Goal: Task Accomplishment & Management: Manage account settings

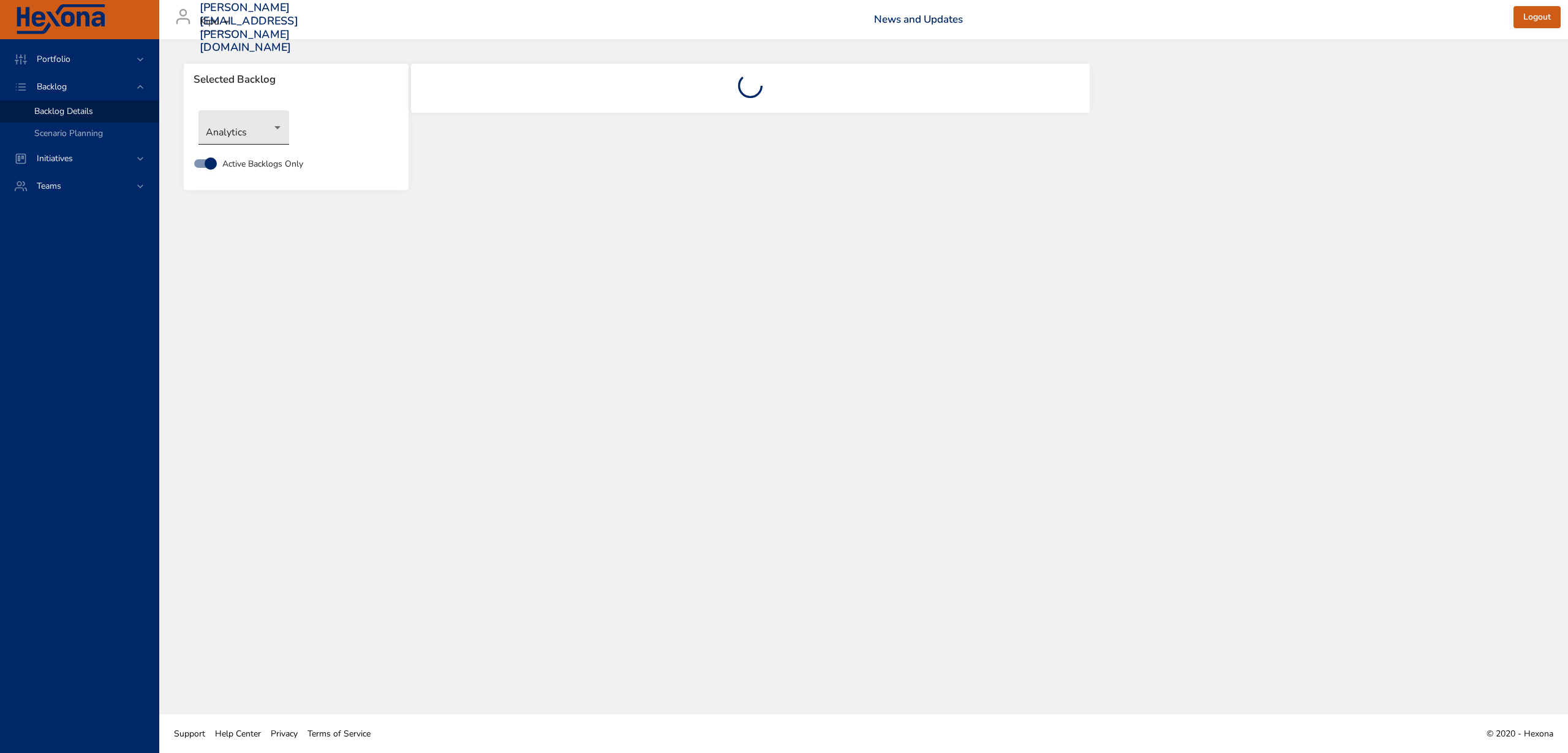
click at [263, 136] on body "Portfolio Backlog Backlog Details Scenario Planning Initiatives Teams [PERSON_N…" at bounding box center [784, 376] width 1568 height 753
click at [266, 232] on li "Integrated Billing" at bounding box center [244, 228] width 90 height 20
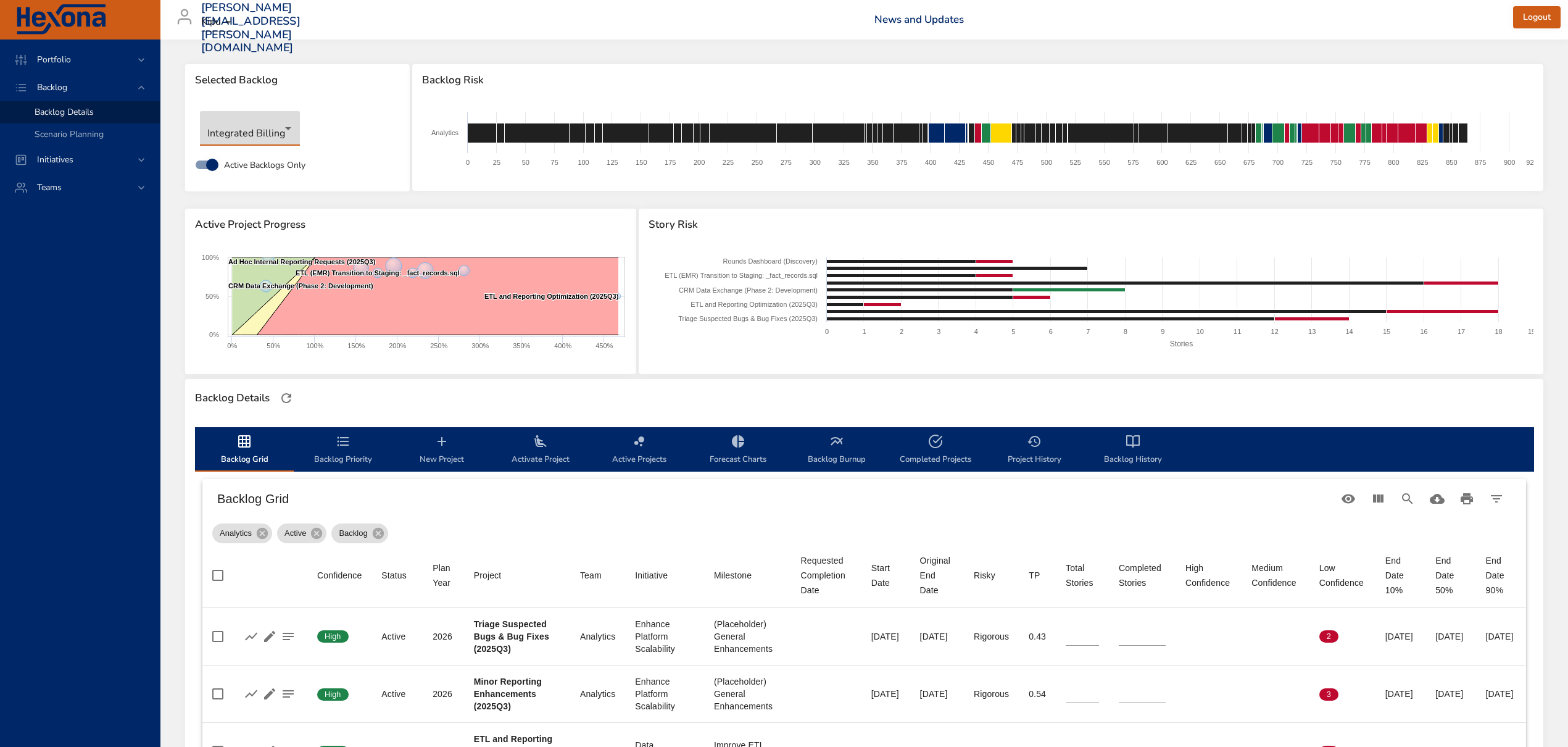
type input "**"
type input "*"
type input "**"
type input "*"
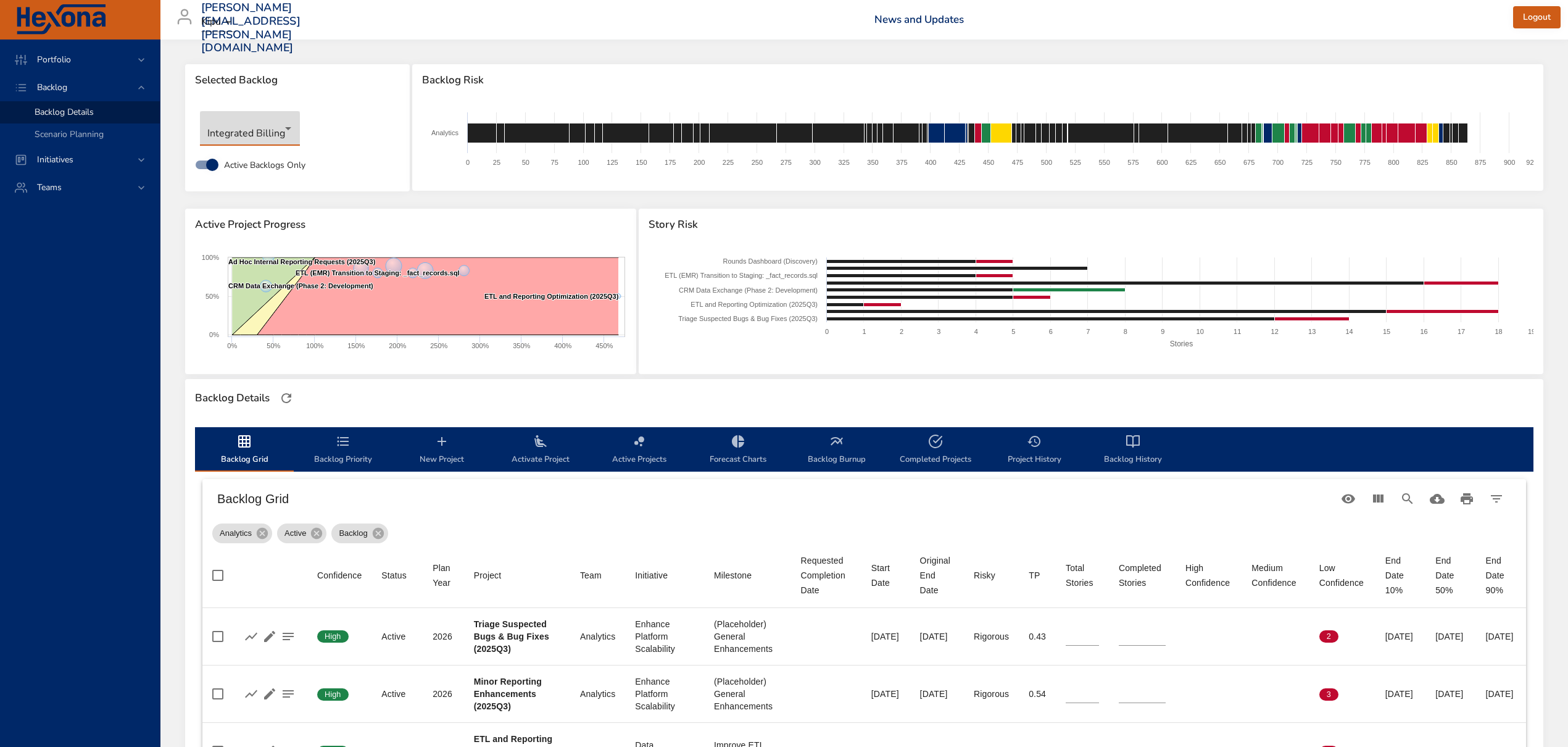
type input "*"
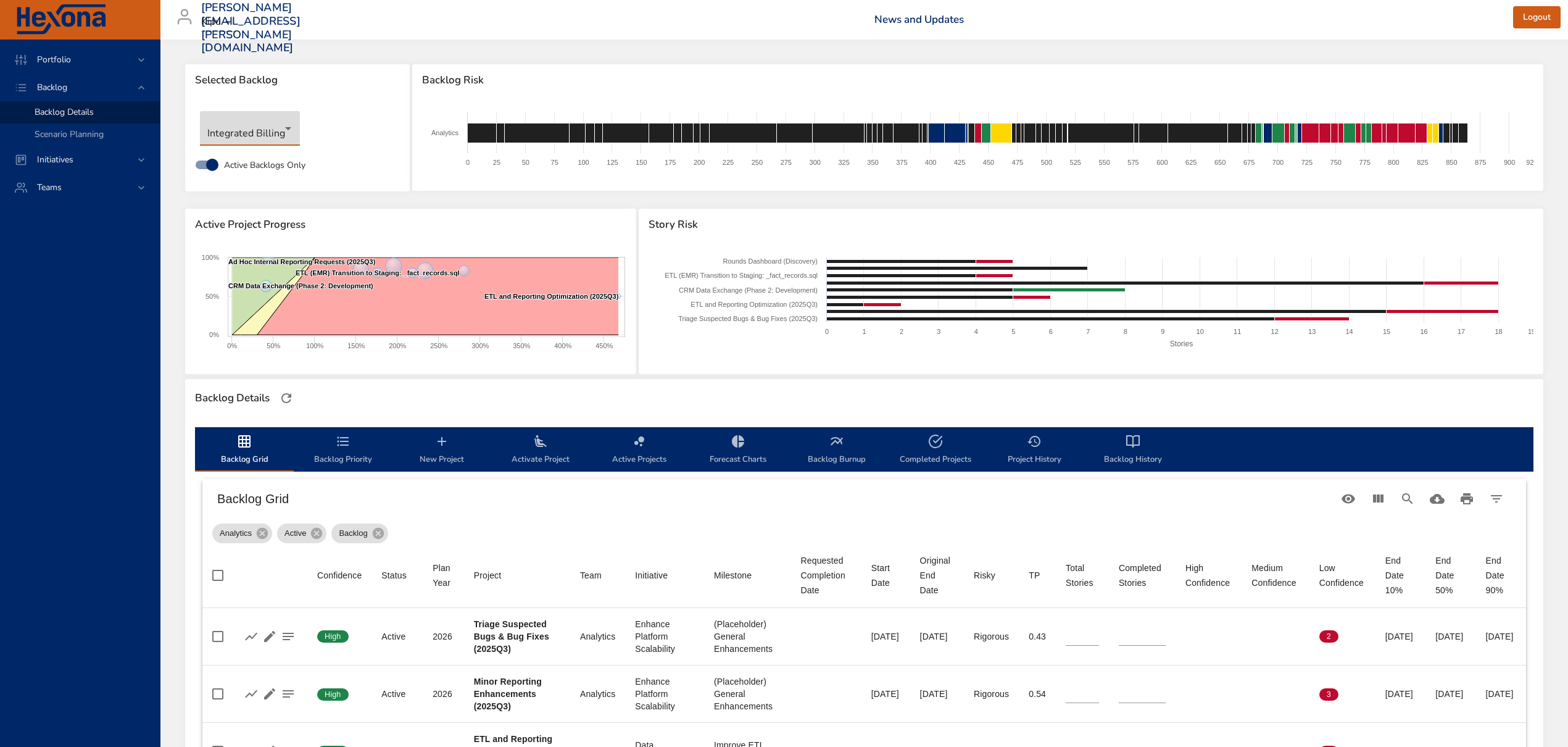
type input "*"
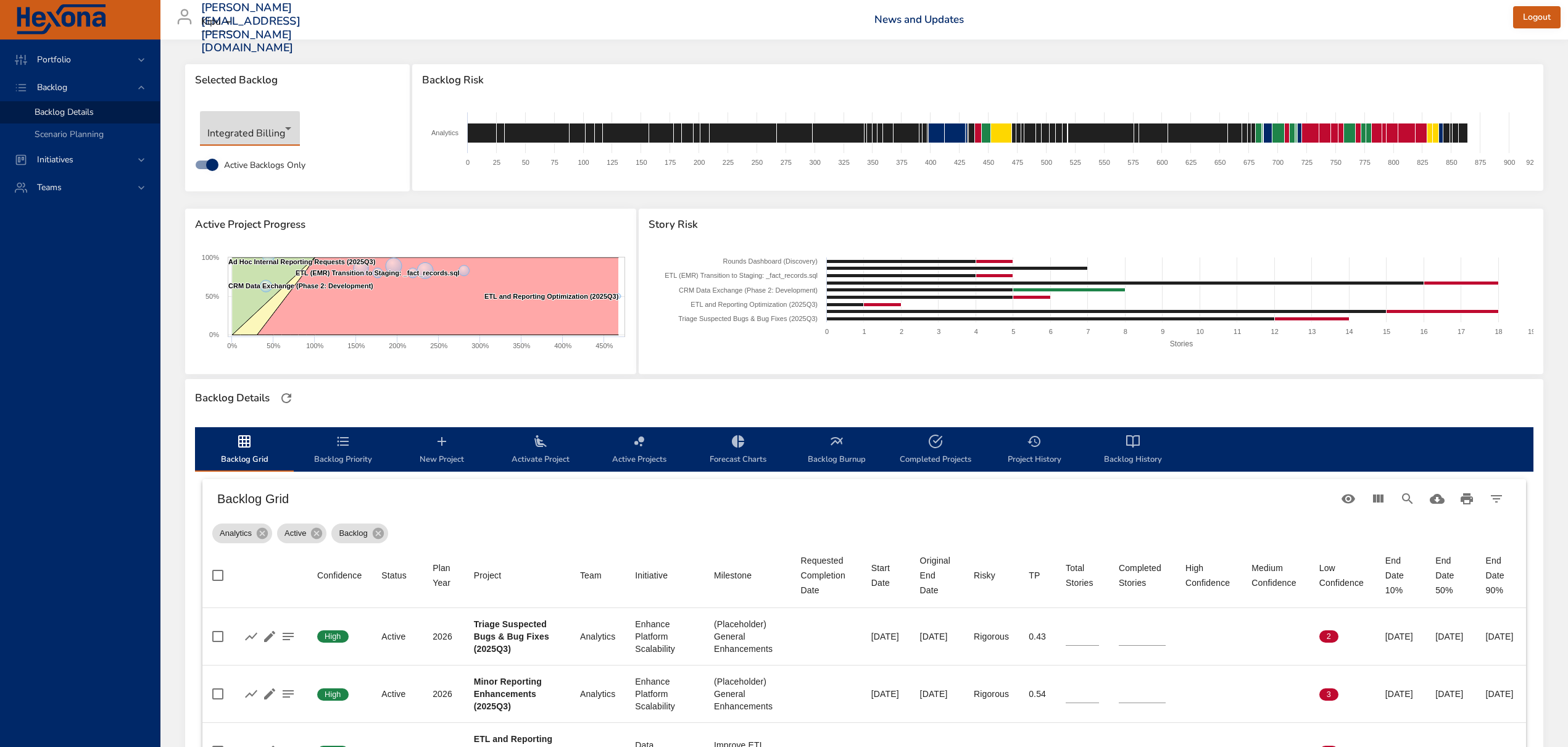
type input "*"
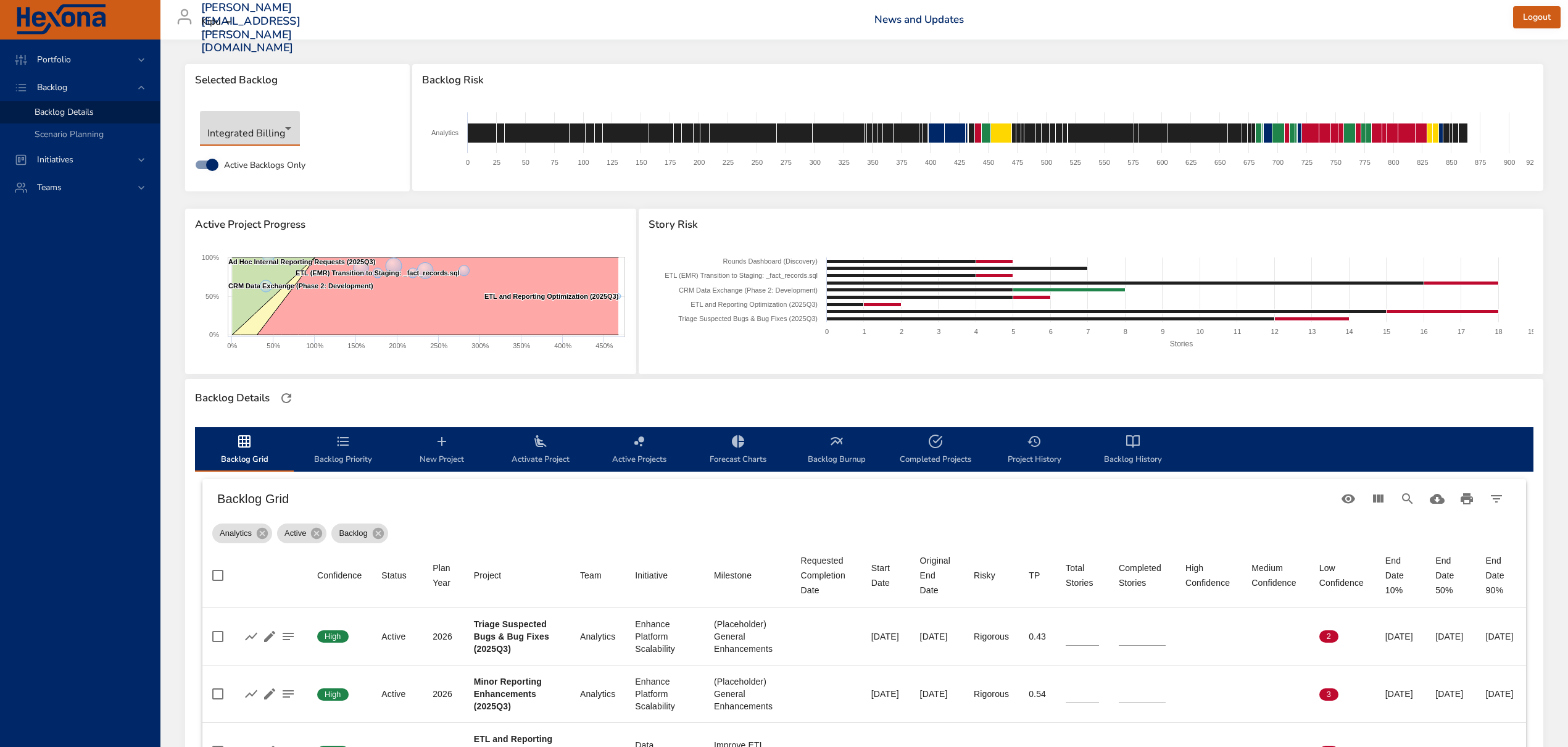
type input "*"
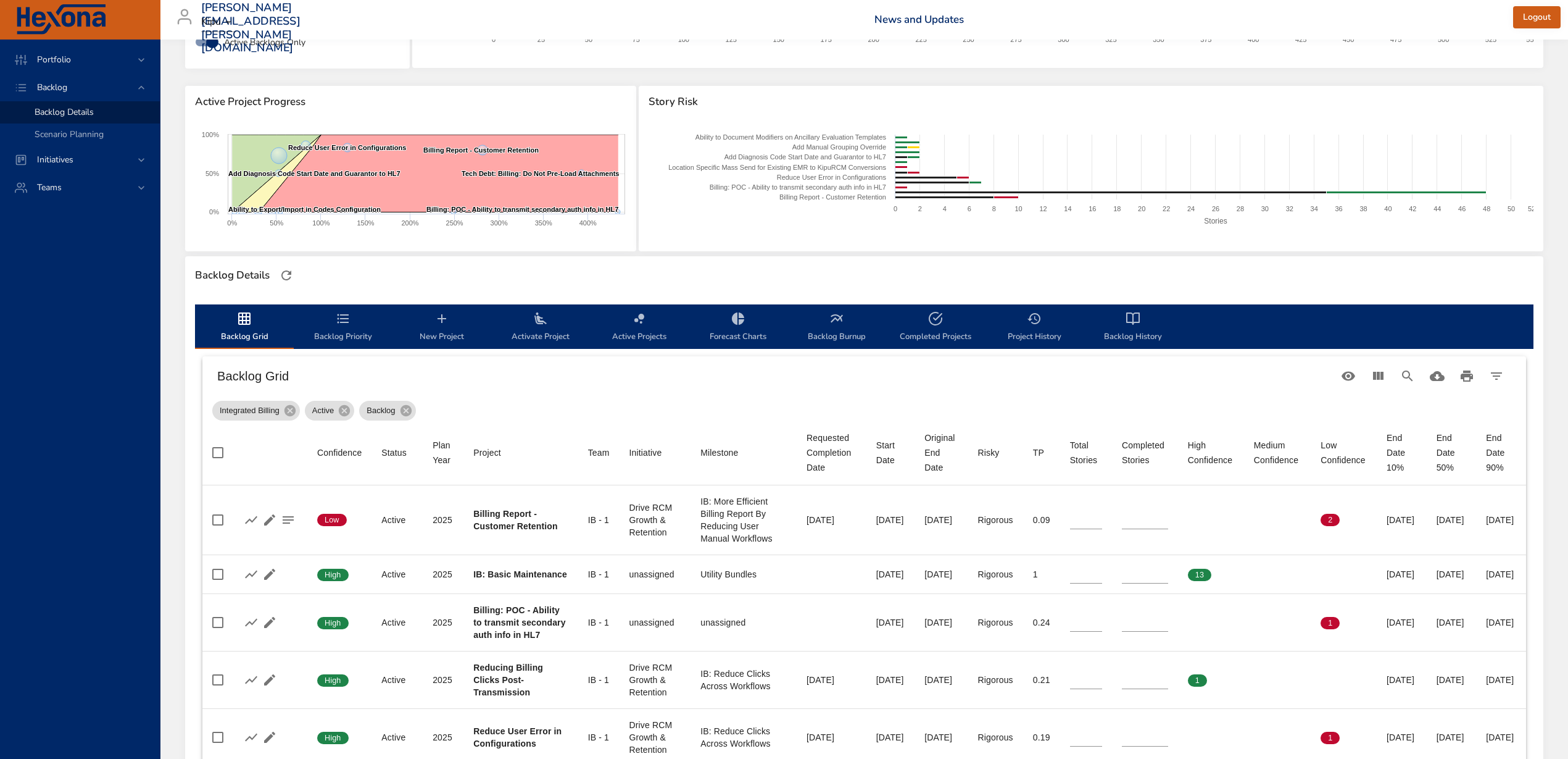
scroll to position [154, 0]
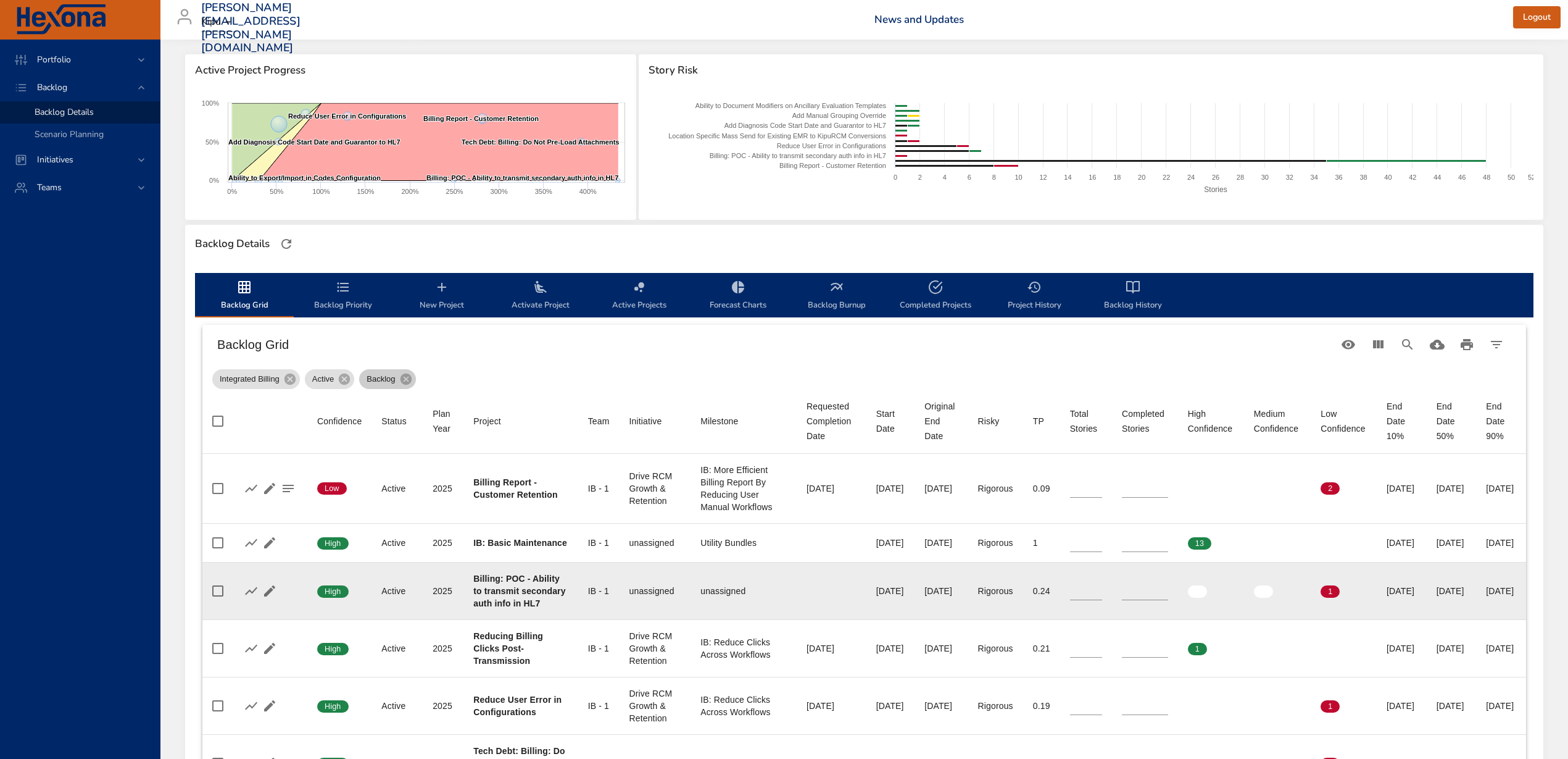
drag, startPoint x: 405, startPoint y: 379, endPoint x: 753, endPoint y: 590, distance: 407.0
click at [405, 378] on icon at bounding box center [406, 379] width 13 height 13
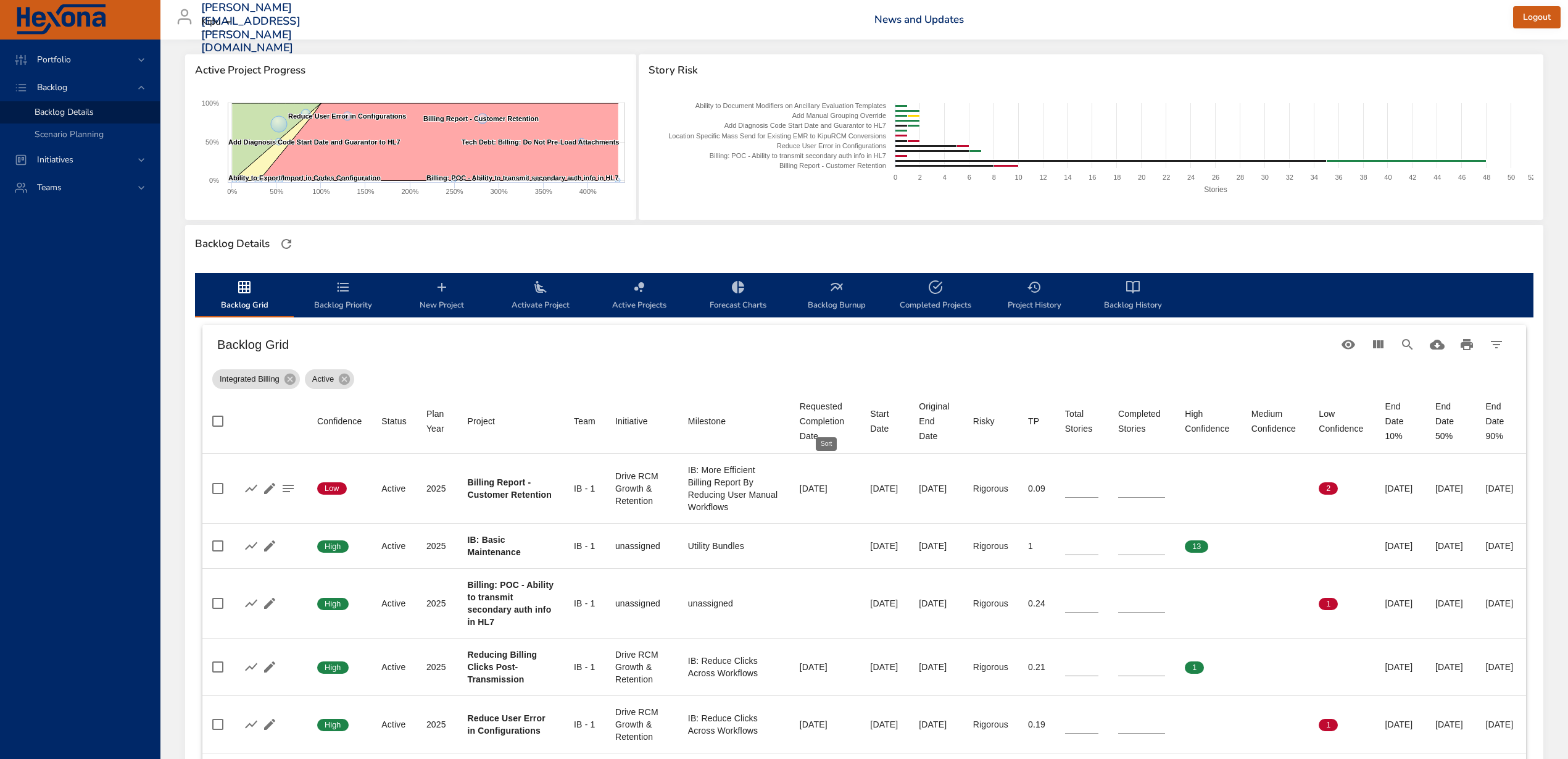
click at [870, 420] on div "Start Date" at bounding box center [884, 421] width 29 height 30
click at [862, 420] on div "Start Date" at bounding box center [872, 421] width 20 height 30
type input "*"
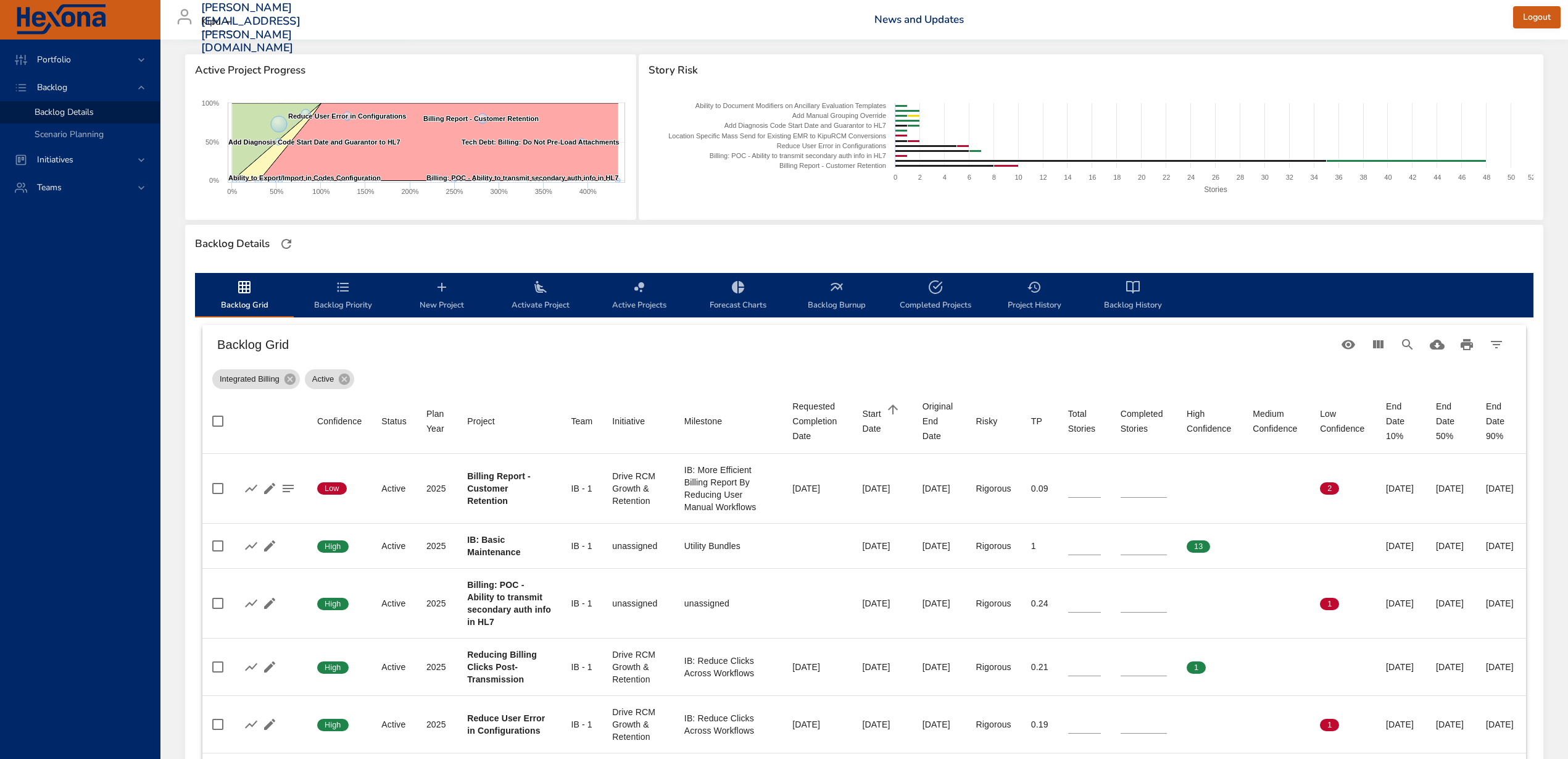
type input "*"
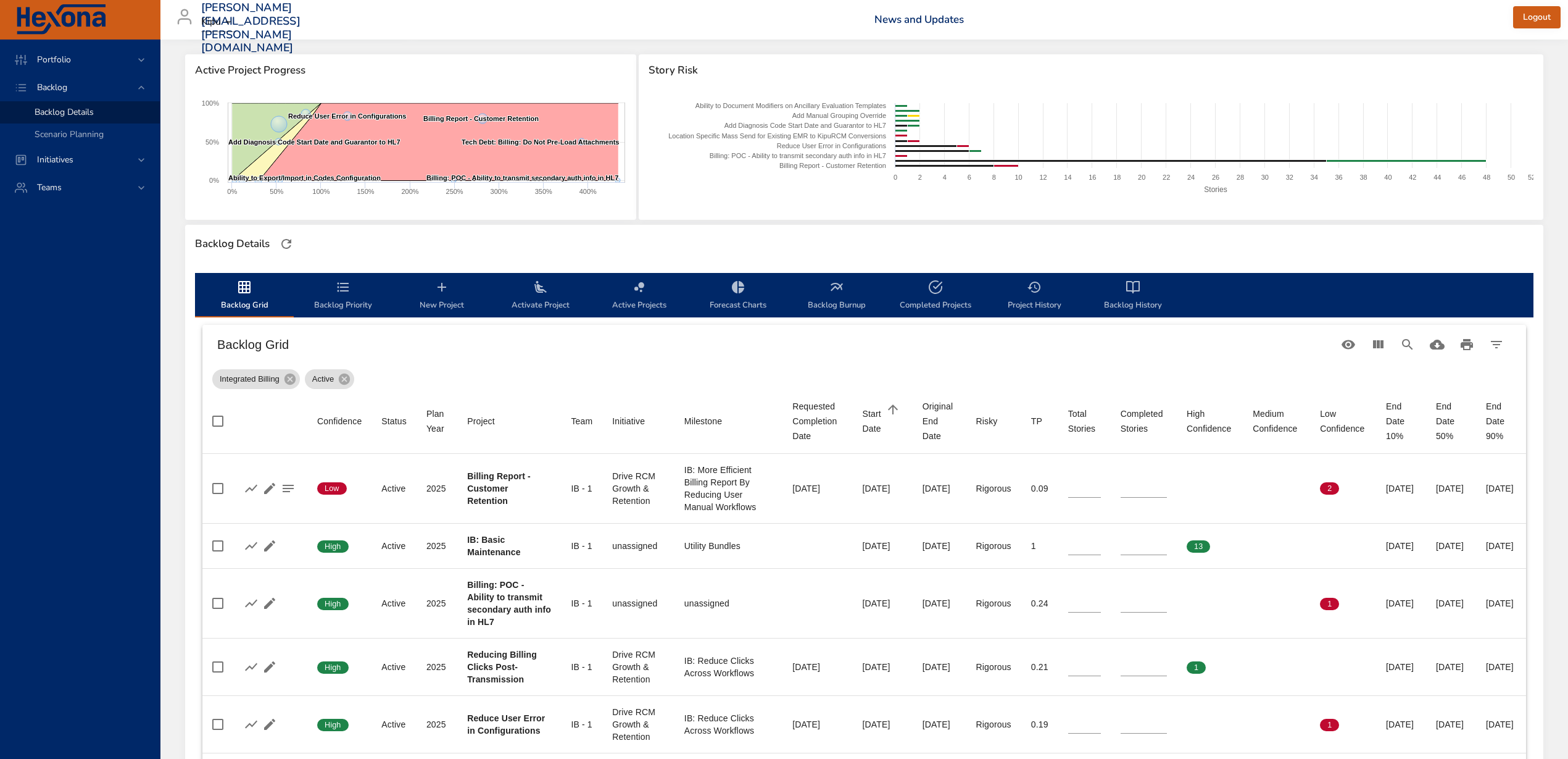
type input "*"
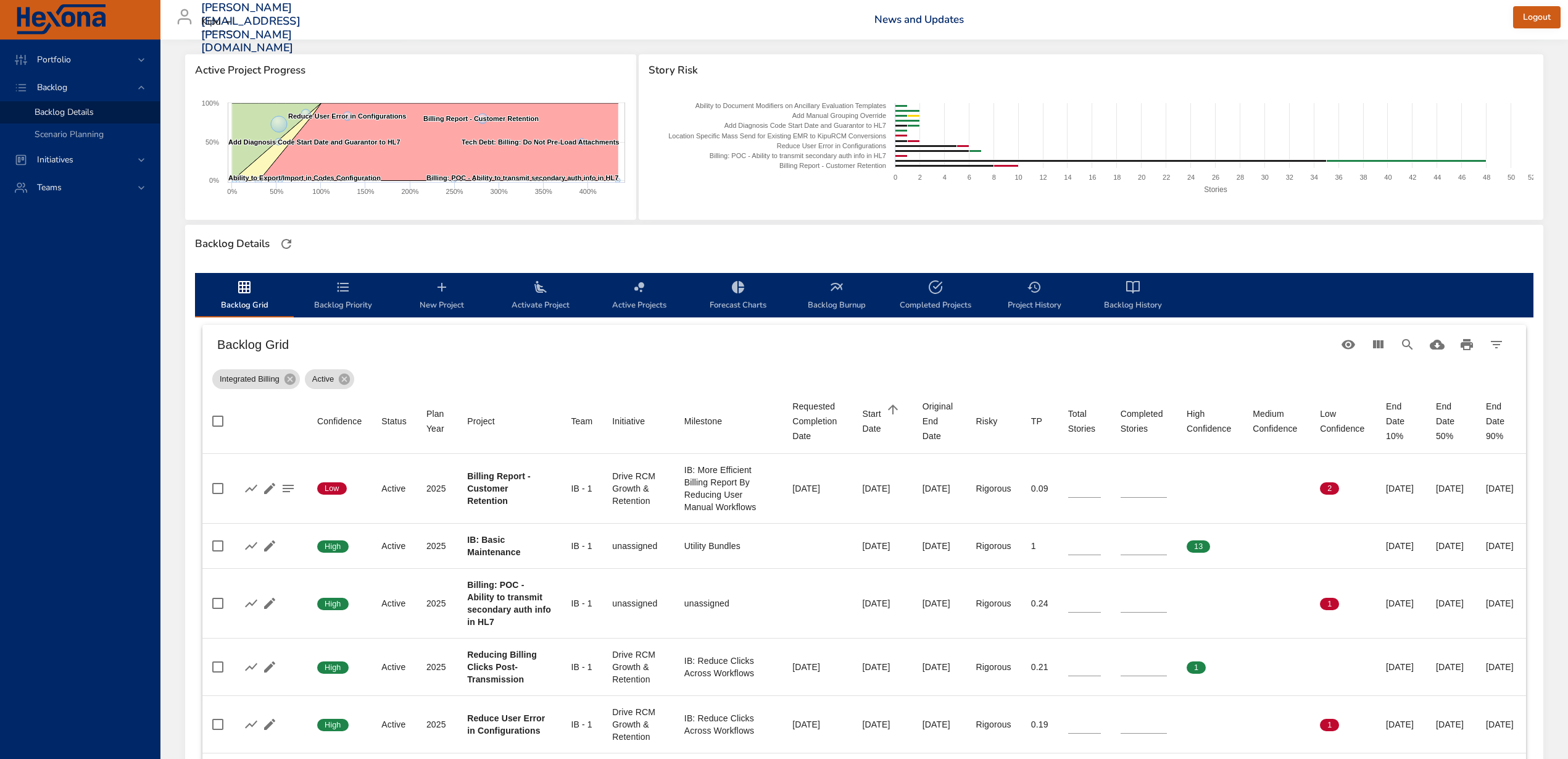
type input "*"
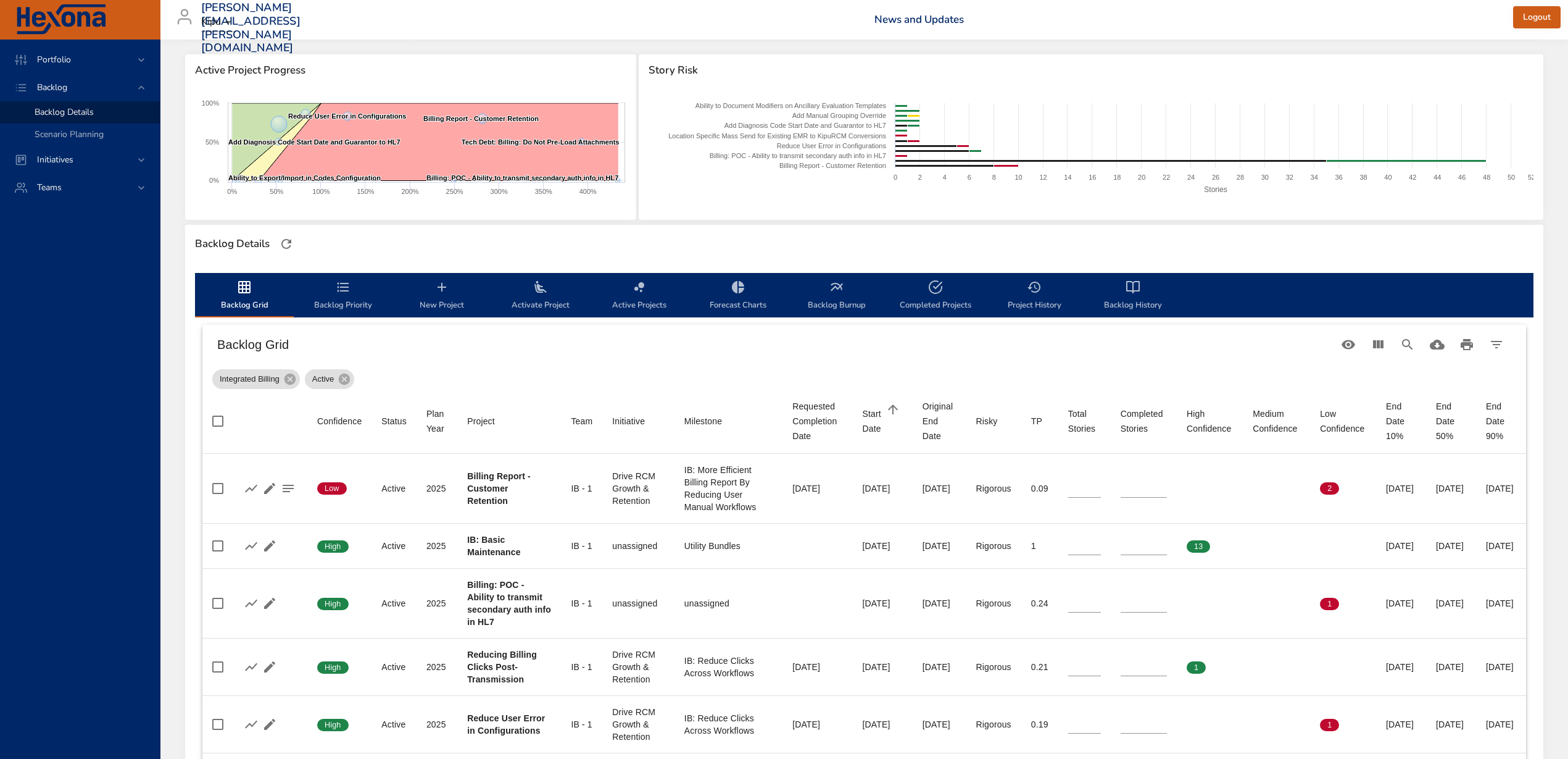
type input "**"
type input "*"
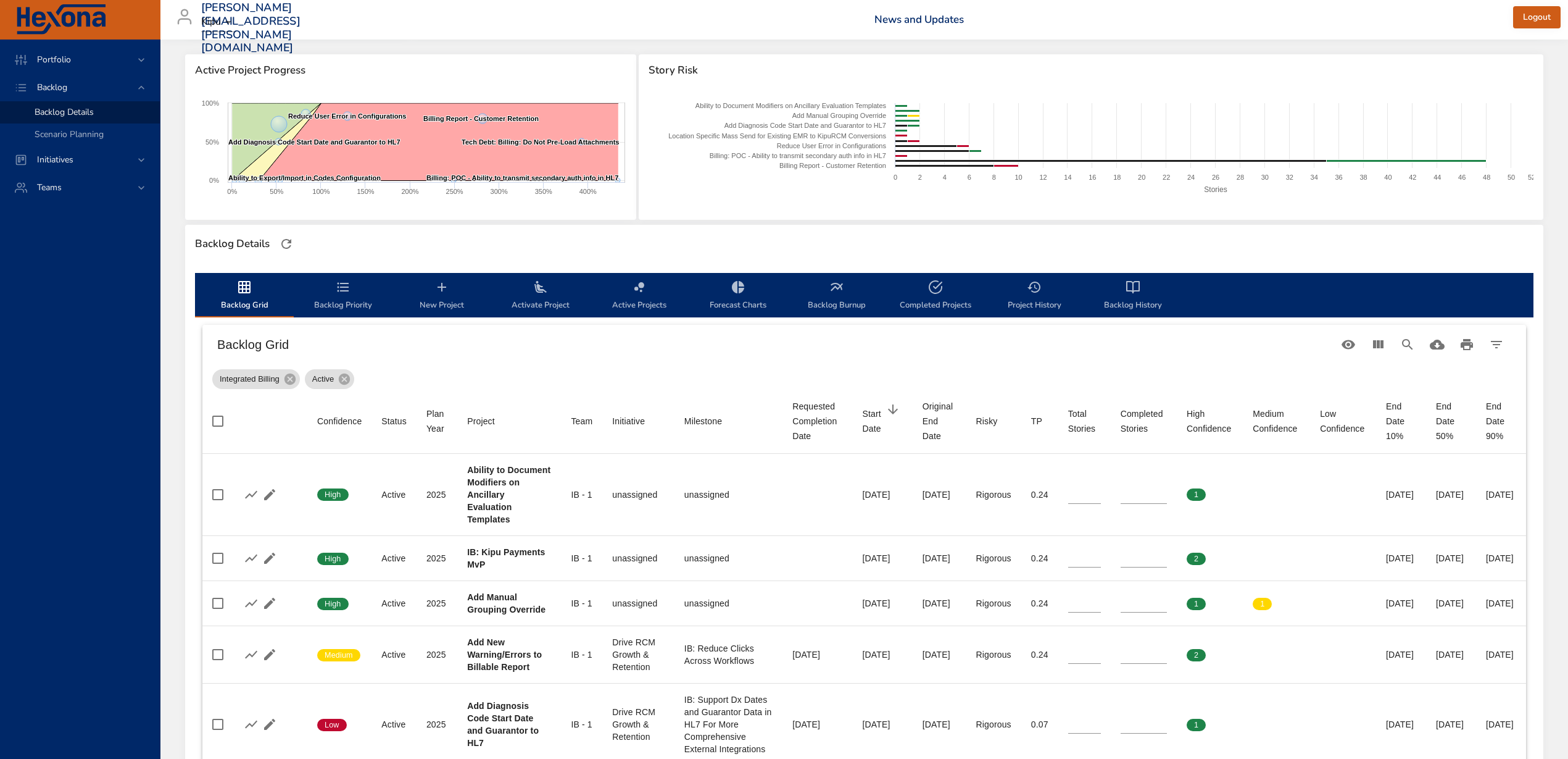
click at [862, 420] on div "Start Date" at bounding box center [872, 421] width 20 height 30
type input "**"
type input "*"
type input "**"
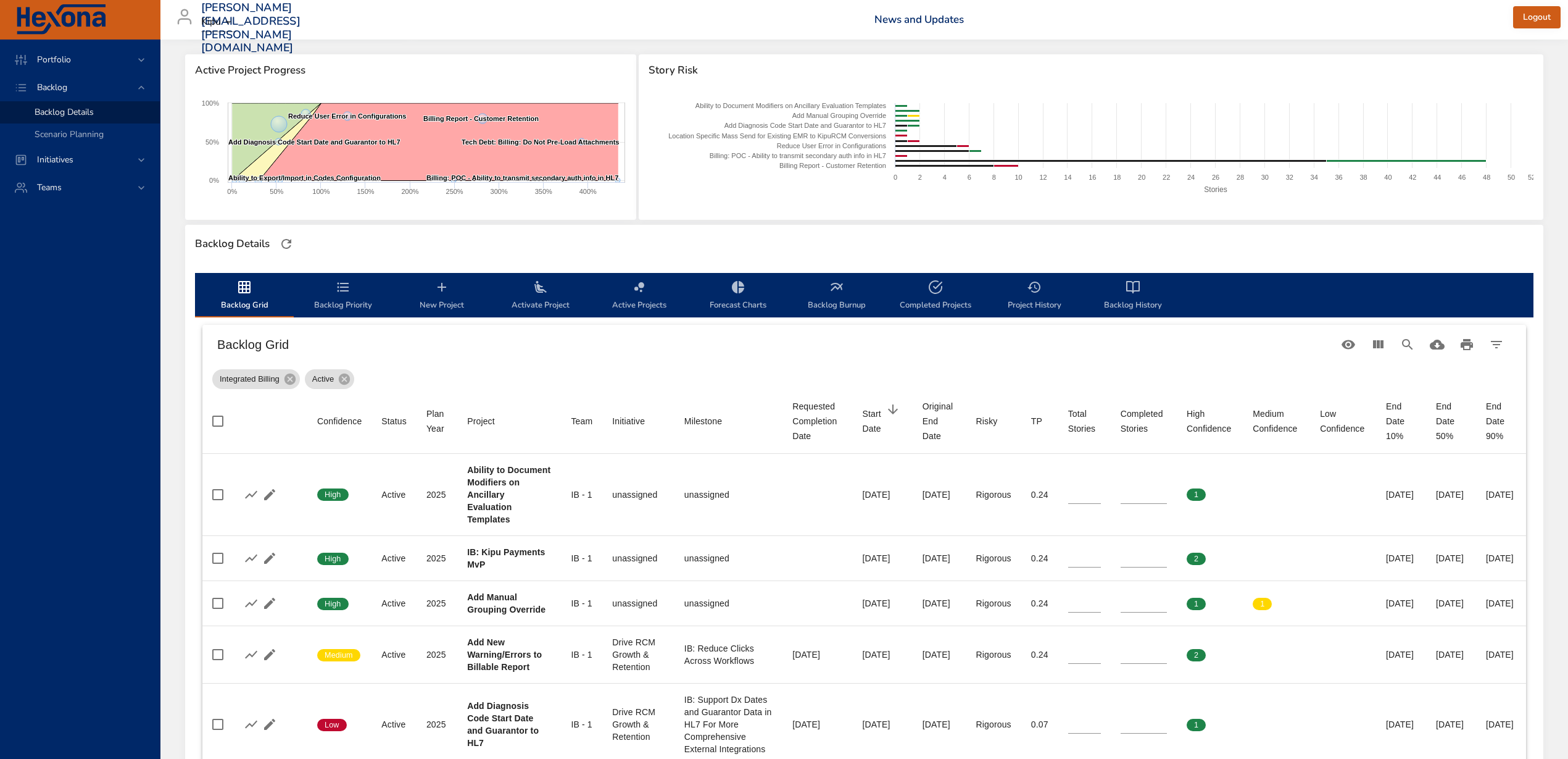
type input "*"
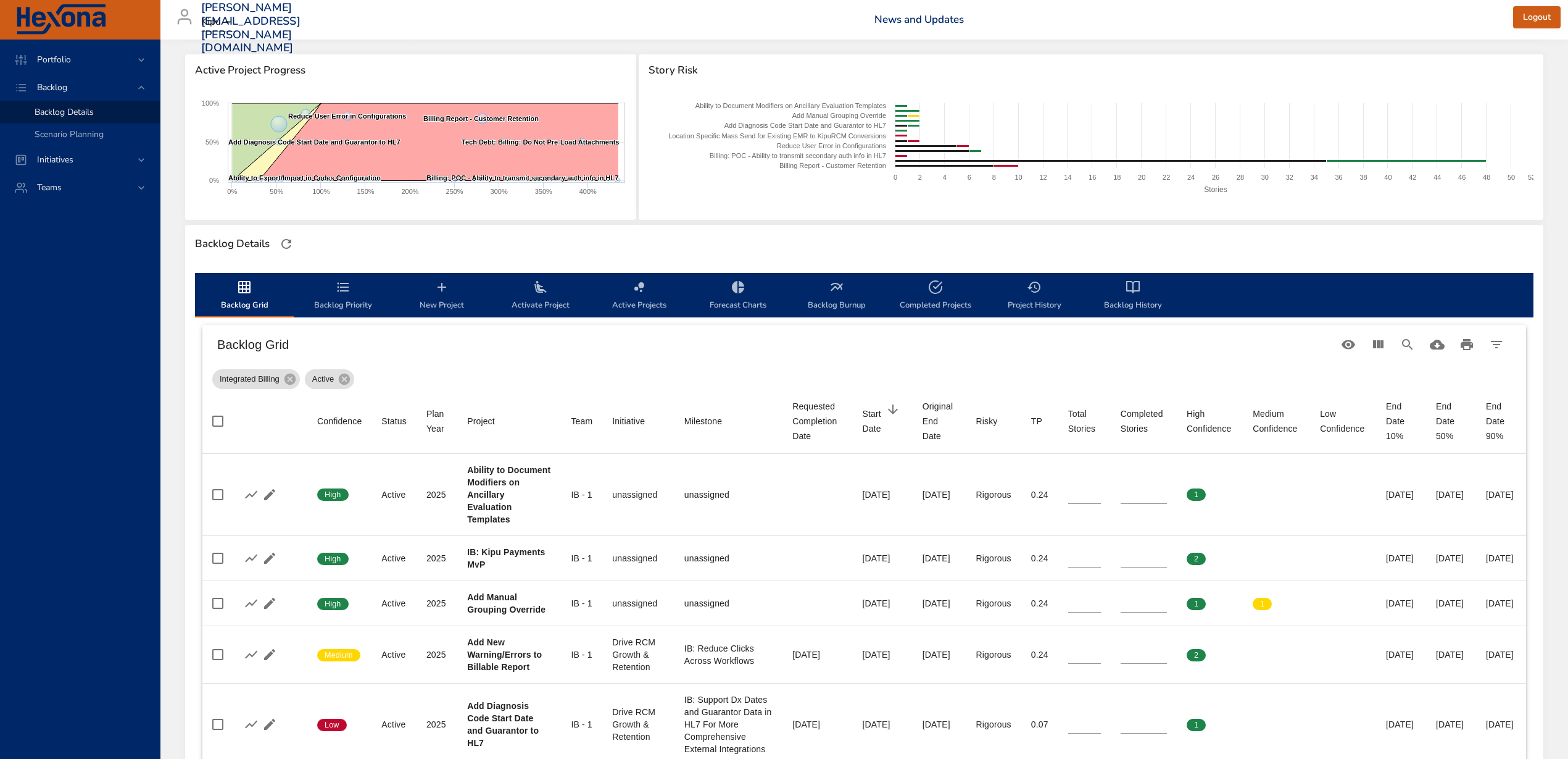
type input "*"
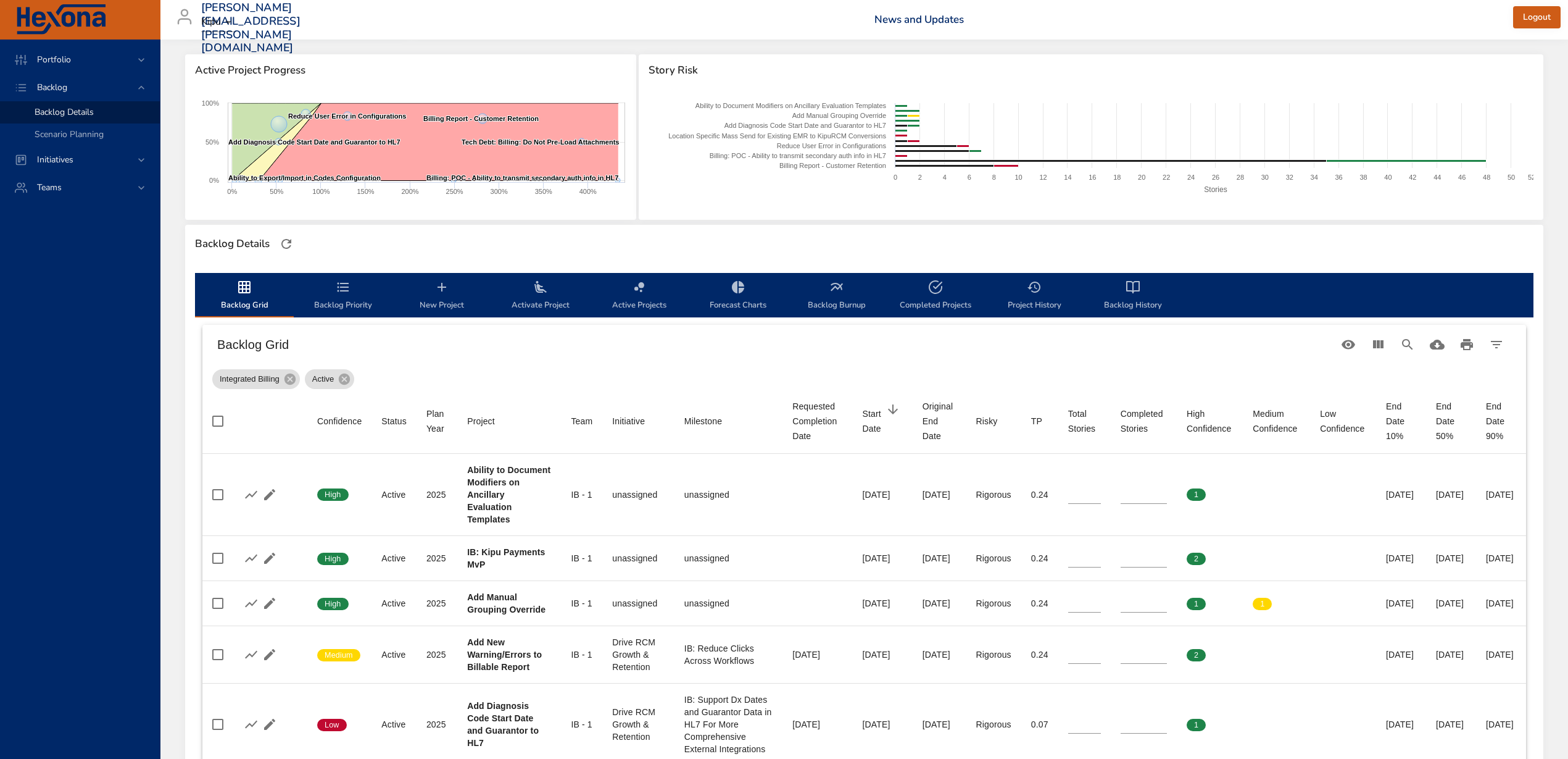
type input "*"
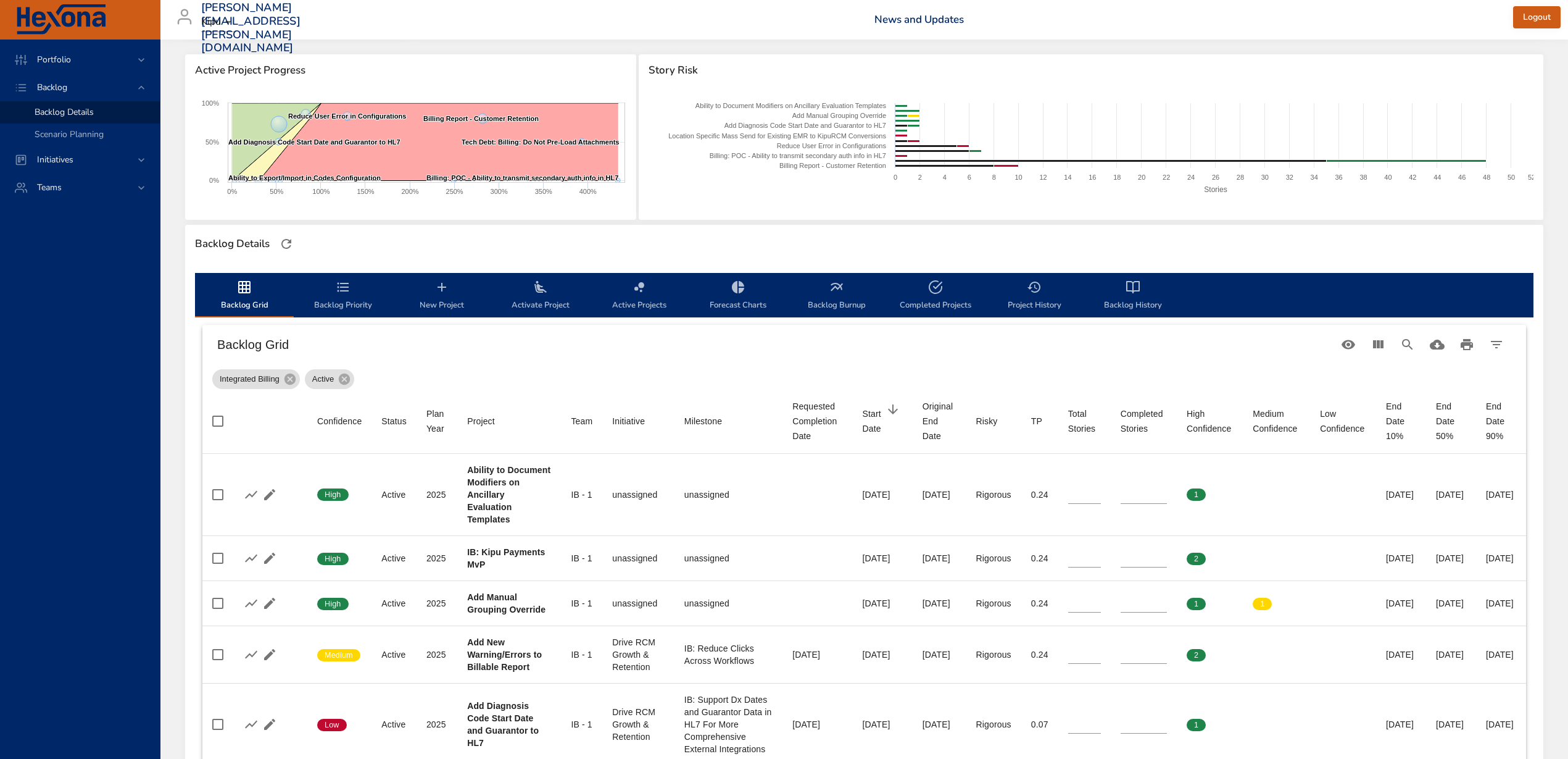
type input "*"
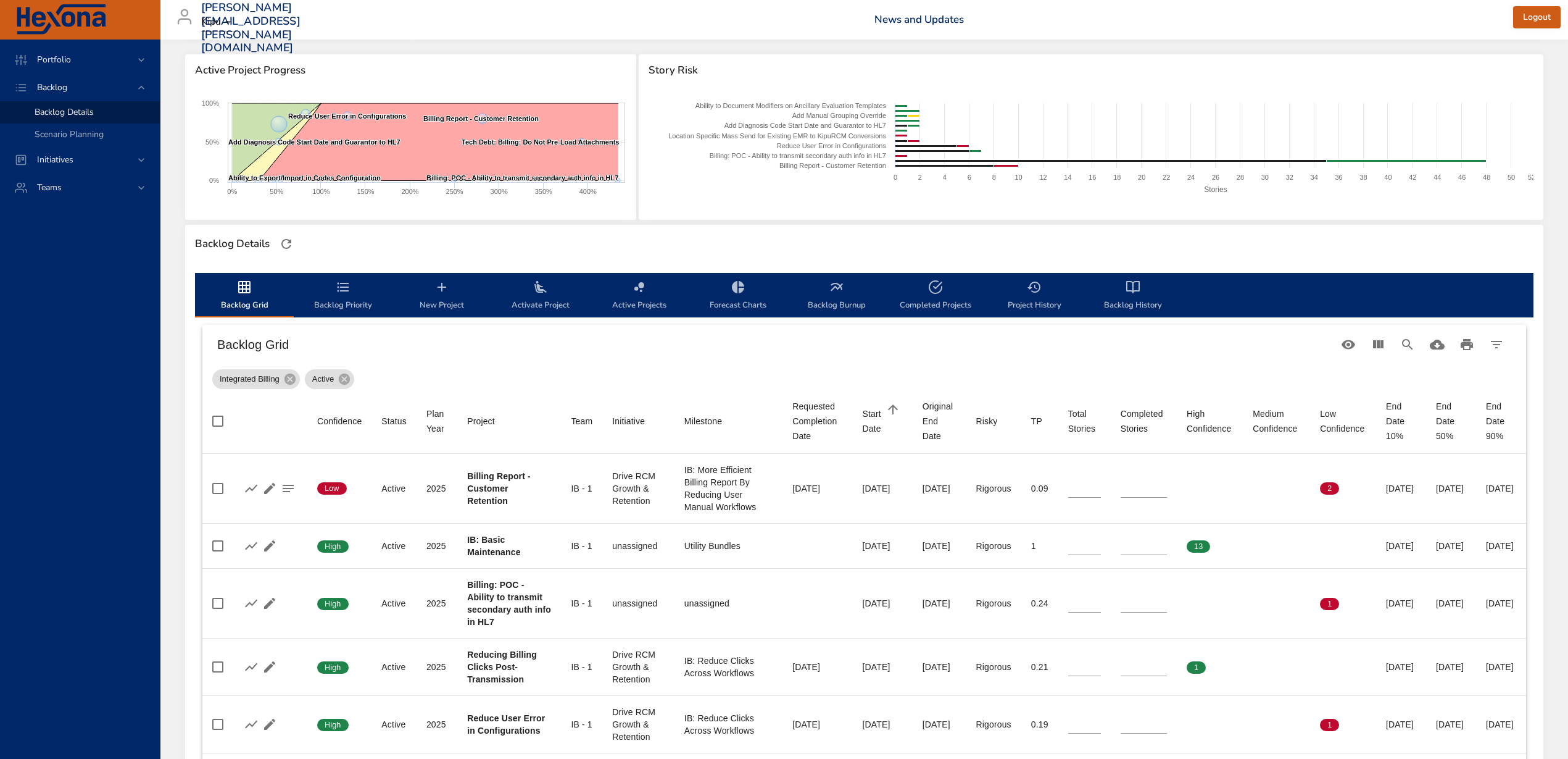
click at [944, 294] on span "Completed Projects" at bounding box center [936, 296] width 84 height 33
select select "***"
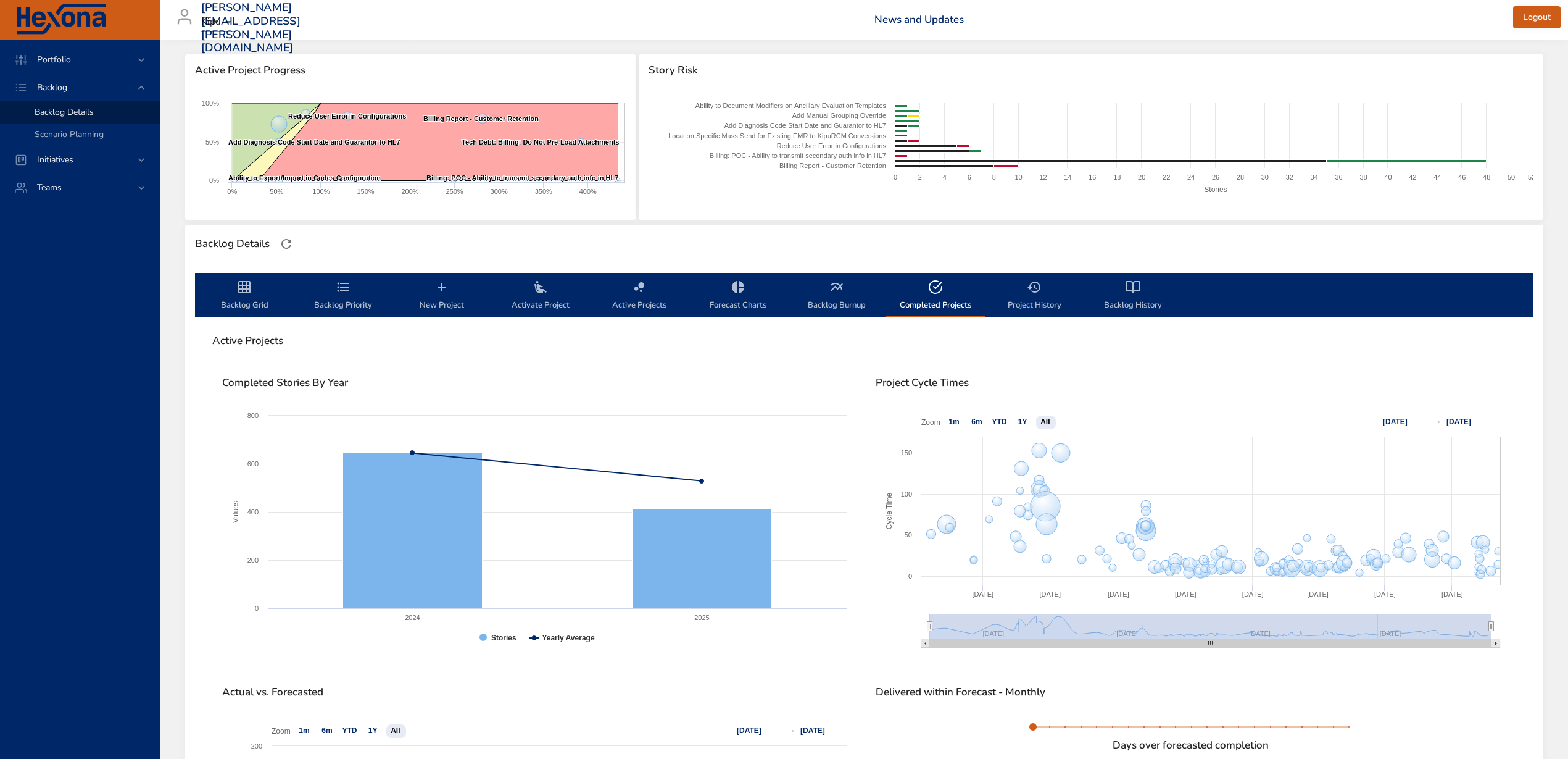
click at [652, 299] on span "Active Projects" at bounding box center [639, 296] width 84 height 33
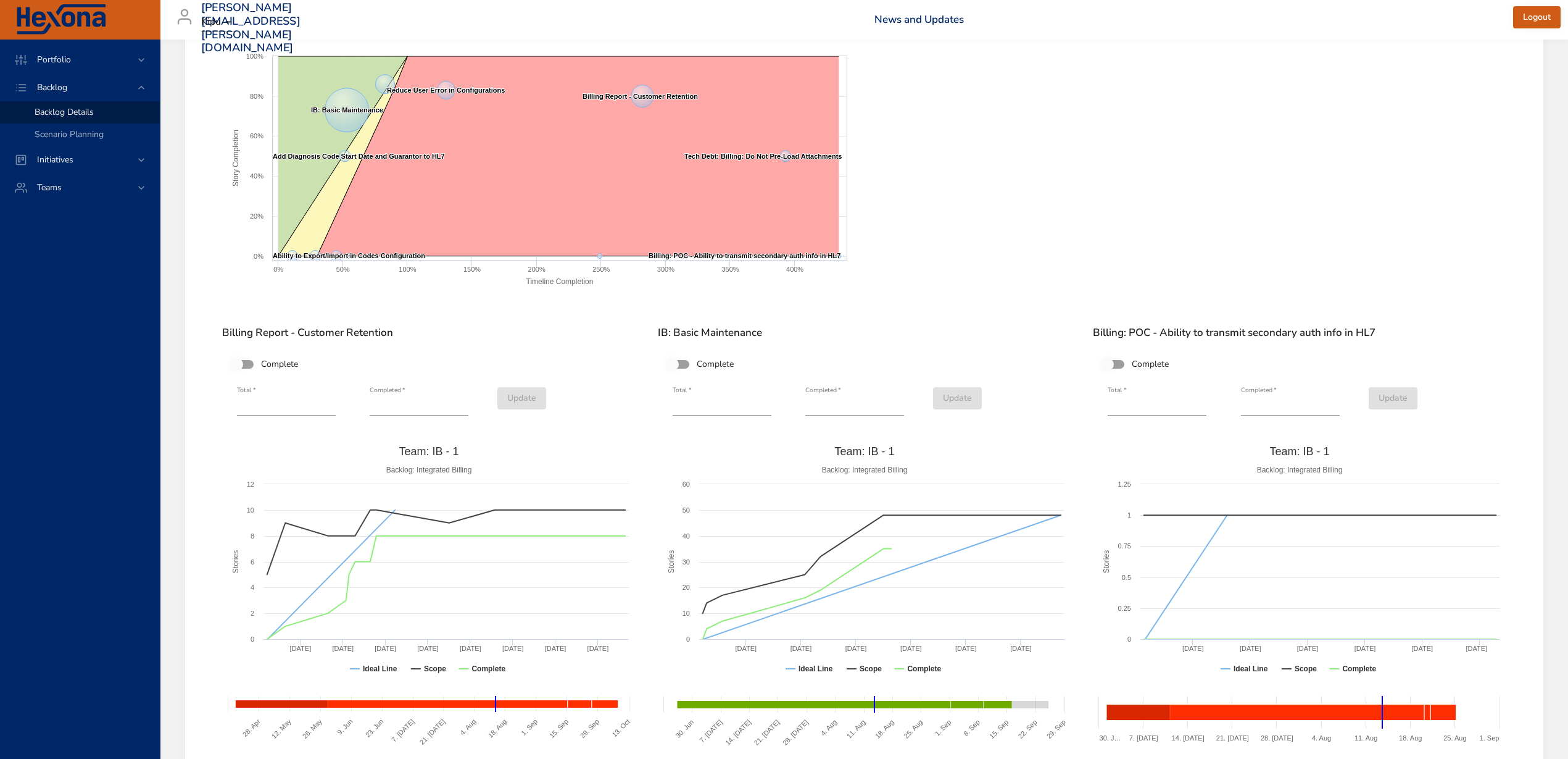
scroll to position [618, 0]
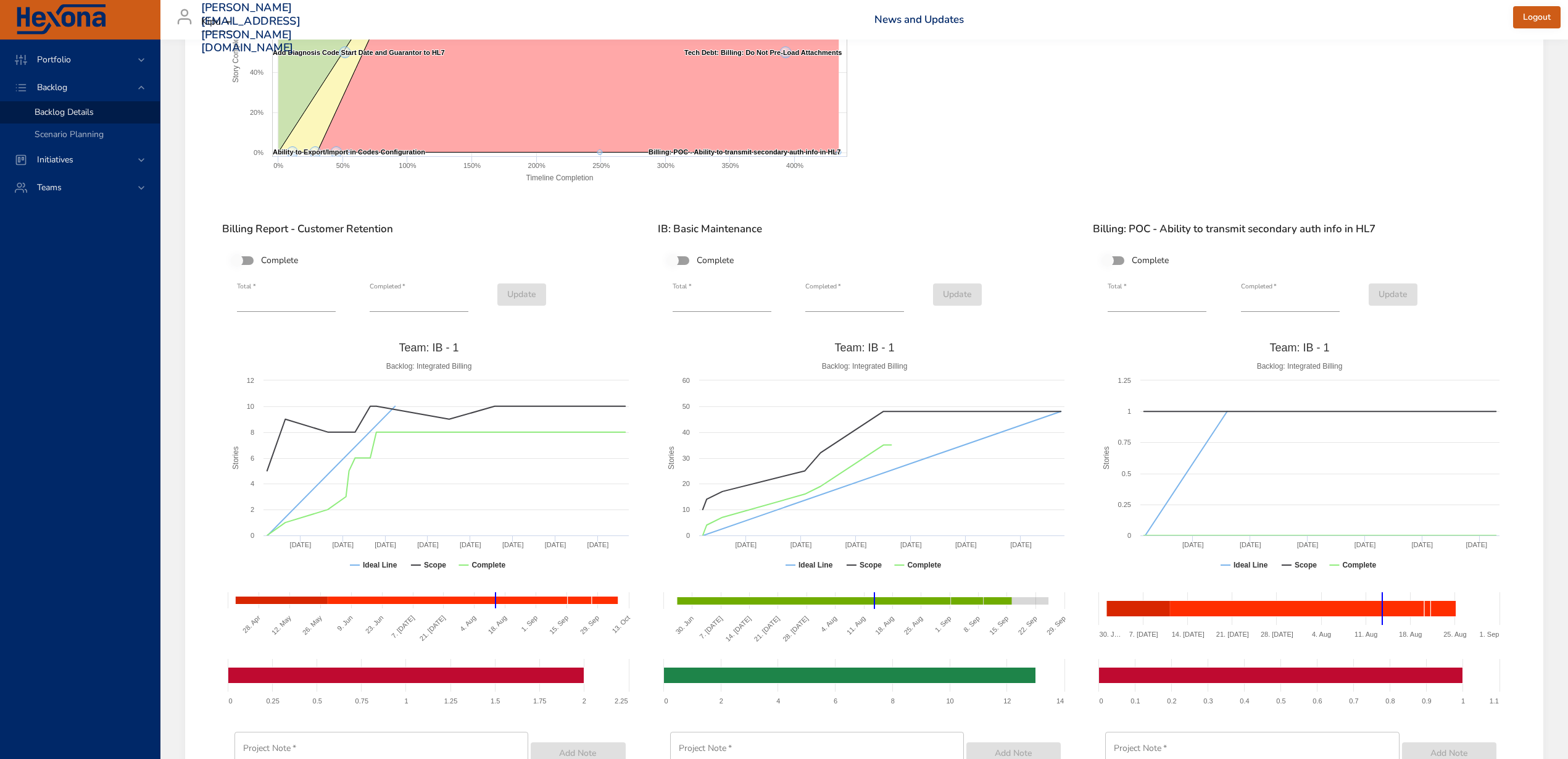
click at [324, 296] on input "**" at bounding box center [286, 302] width 99 height 19
click at [336, 306] on input "*" at bounding box center [286, 302] width 99 height 19
type input "*"
click at [336, 306] on input "*" at bounding box center [286, 302] width 99 height 19
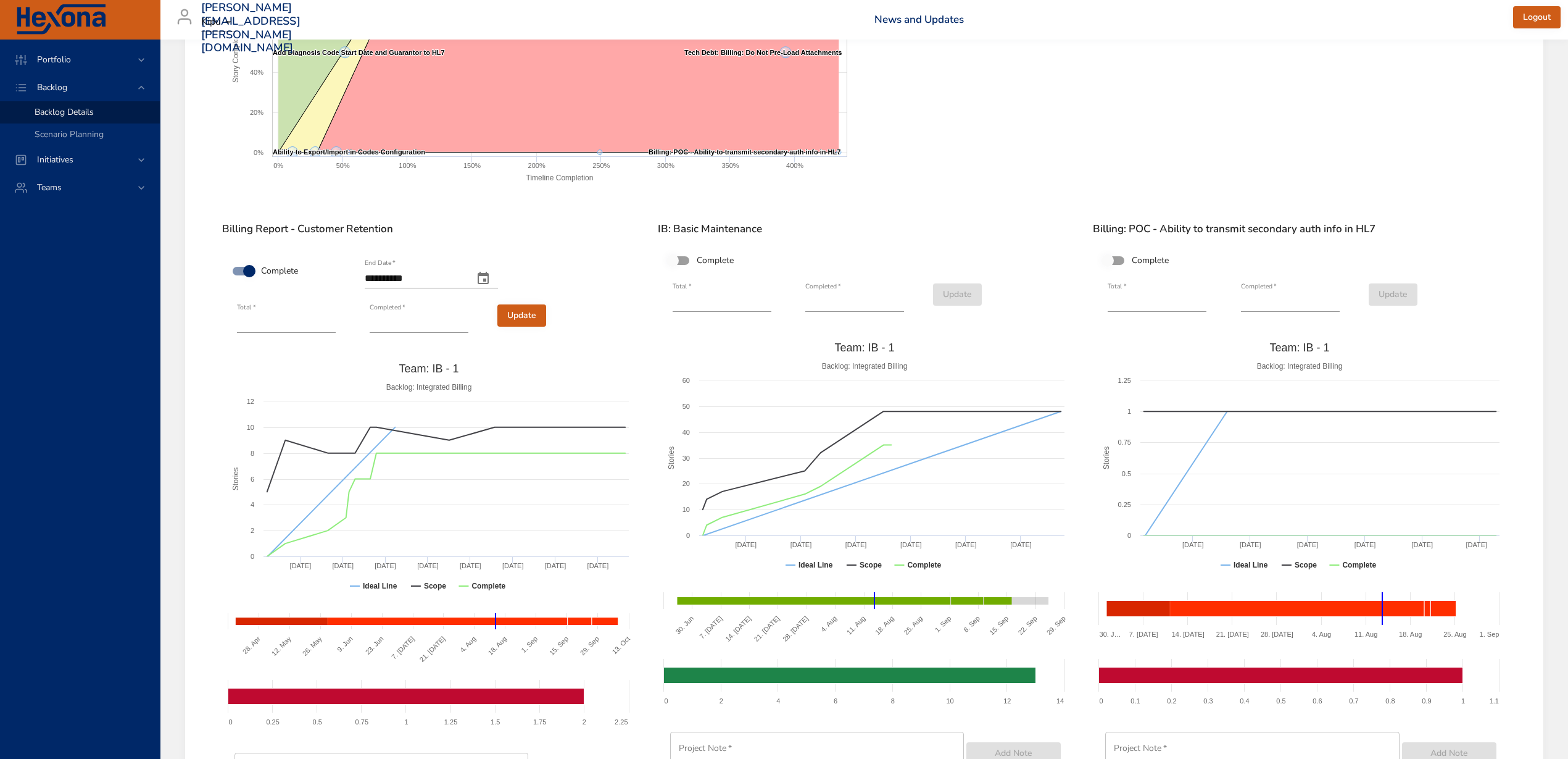
click at [498, 268] on button "change end date" at bounding box center [484, 279] width 30 height 30
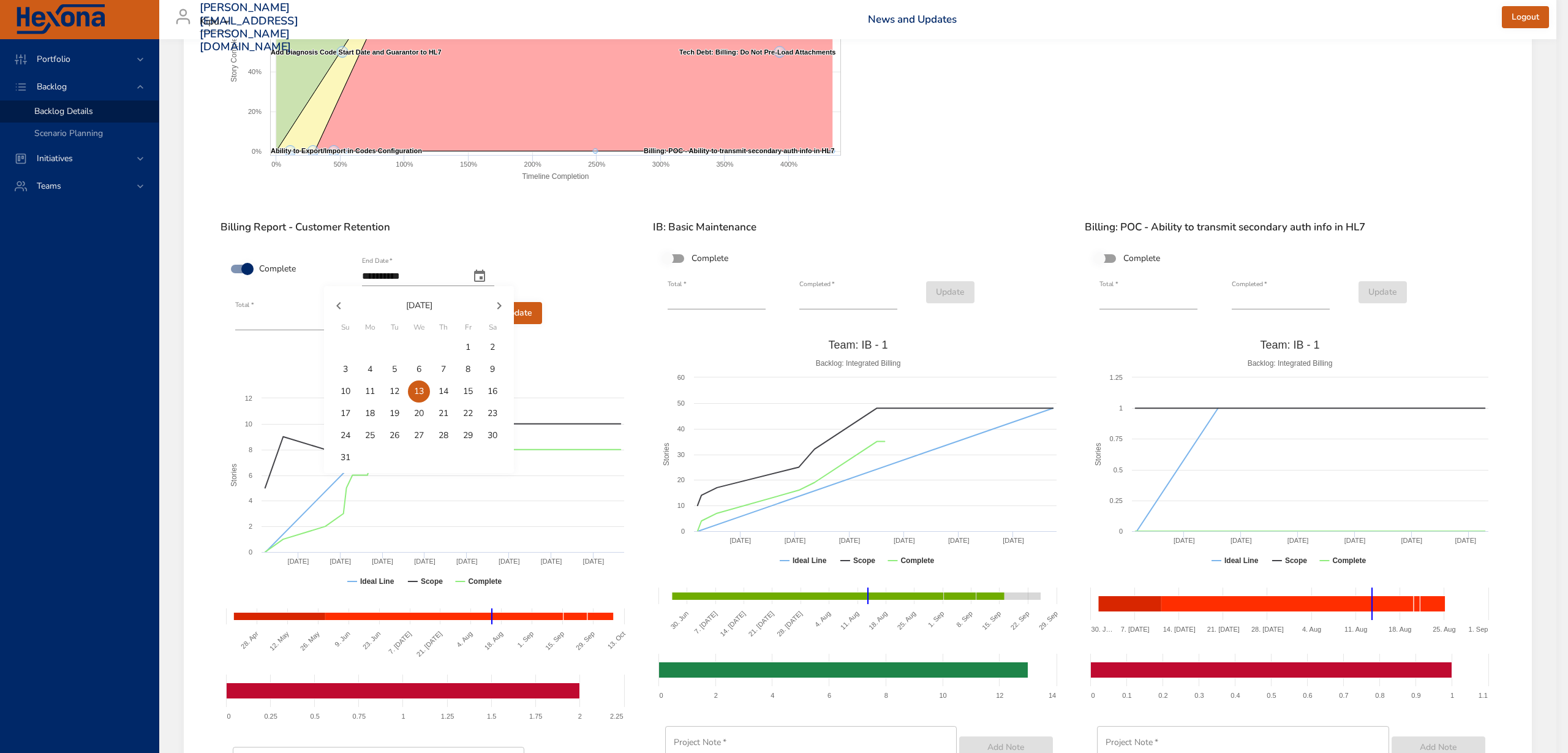
click at [336, 306] on icon "button" at bounding box center [339, 306] width 15 height 15
click at [338, 304] on icon "button" at bounding box center [338, 306] width 4 height 7
click at [367, 433] on p "30" at bounding box center [369, 435] width 10 height 13
type input "**********"
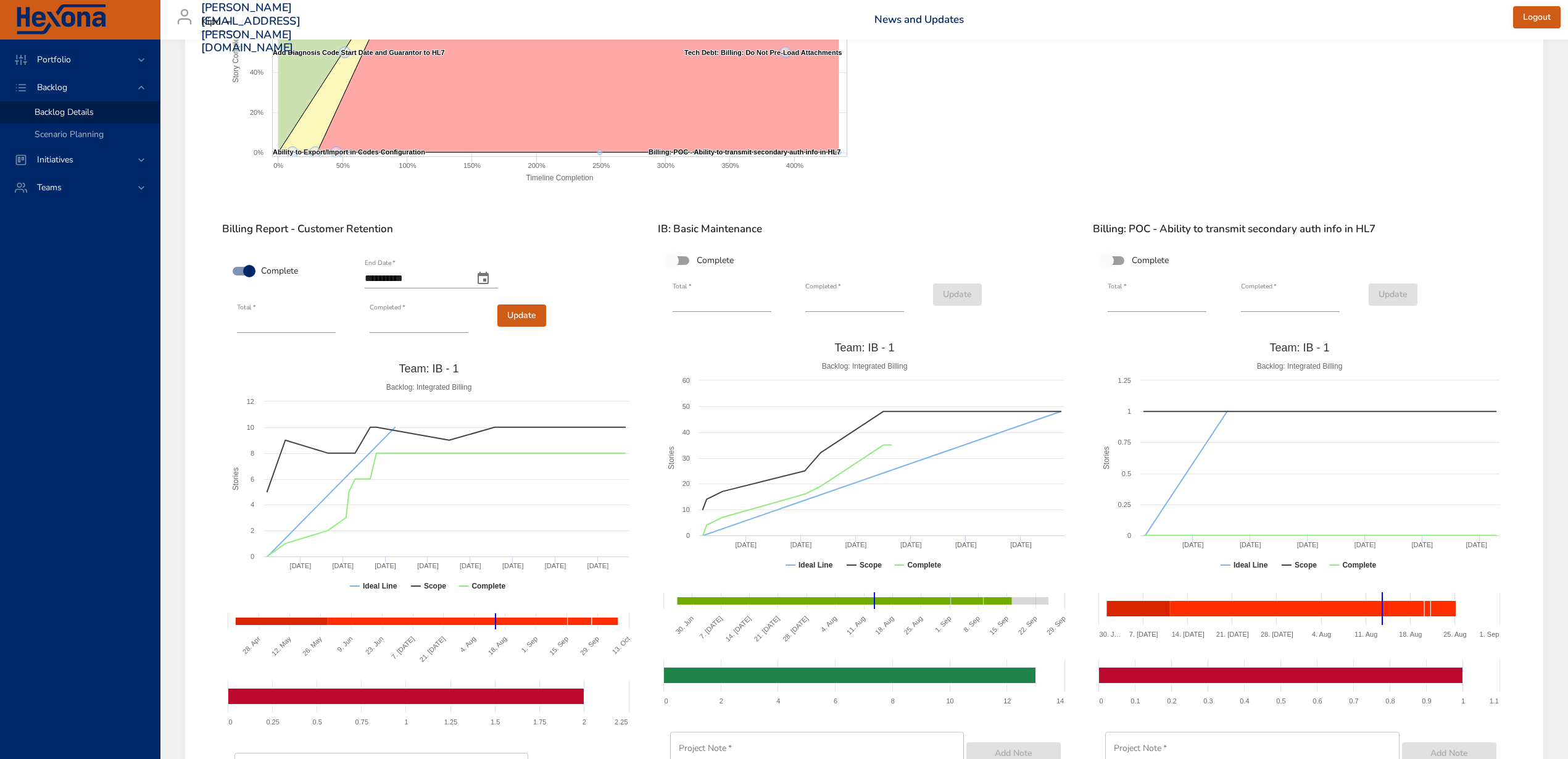
click at [282, 200] on div "Created with Highcharts 9.0.1 Timeline Completion Story Completion IB: Basic Ma…" at bounding box center [537, 72] width 651 height 271
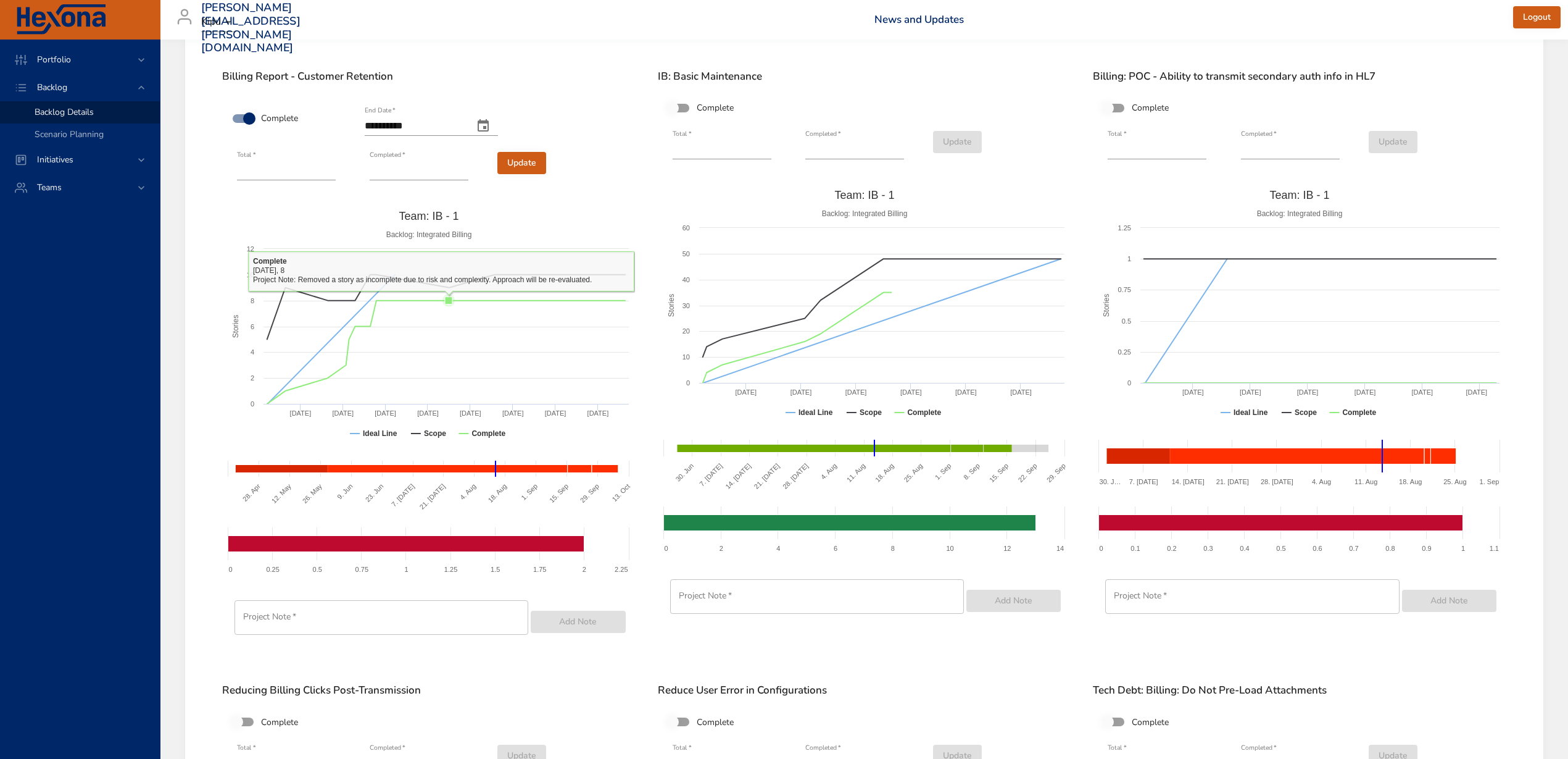
scroll to position [772, 0]
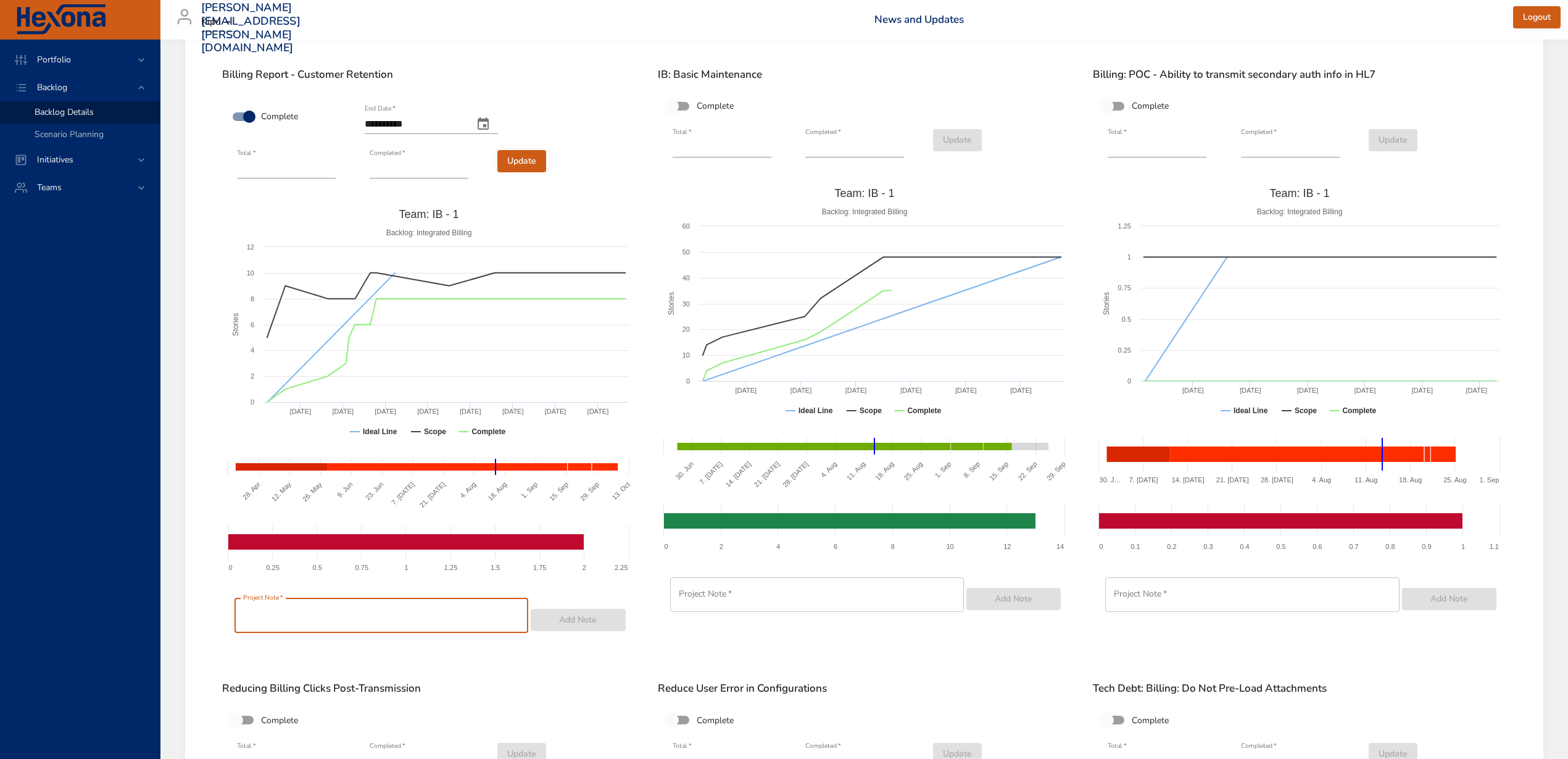
click at [351, 617] on input "text" at bounding box center [381, 615] width 294 height 34
type input "**********"
click at [572, 623] on span "Add Note" at bounding box center [578, 620] width 75 height 16
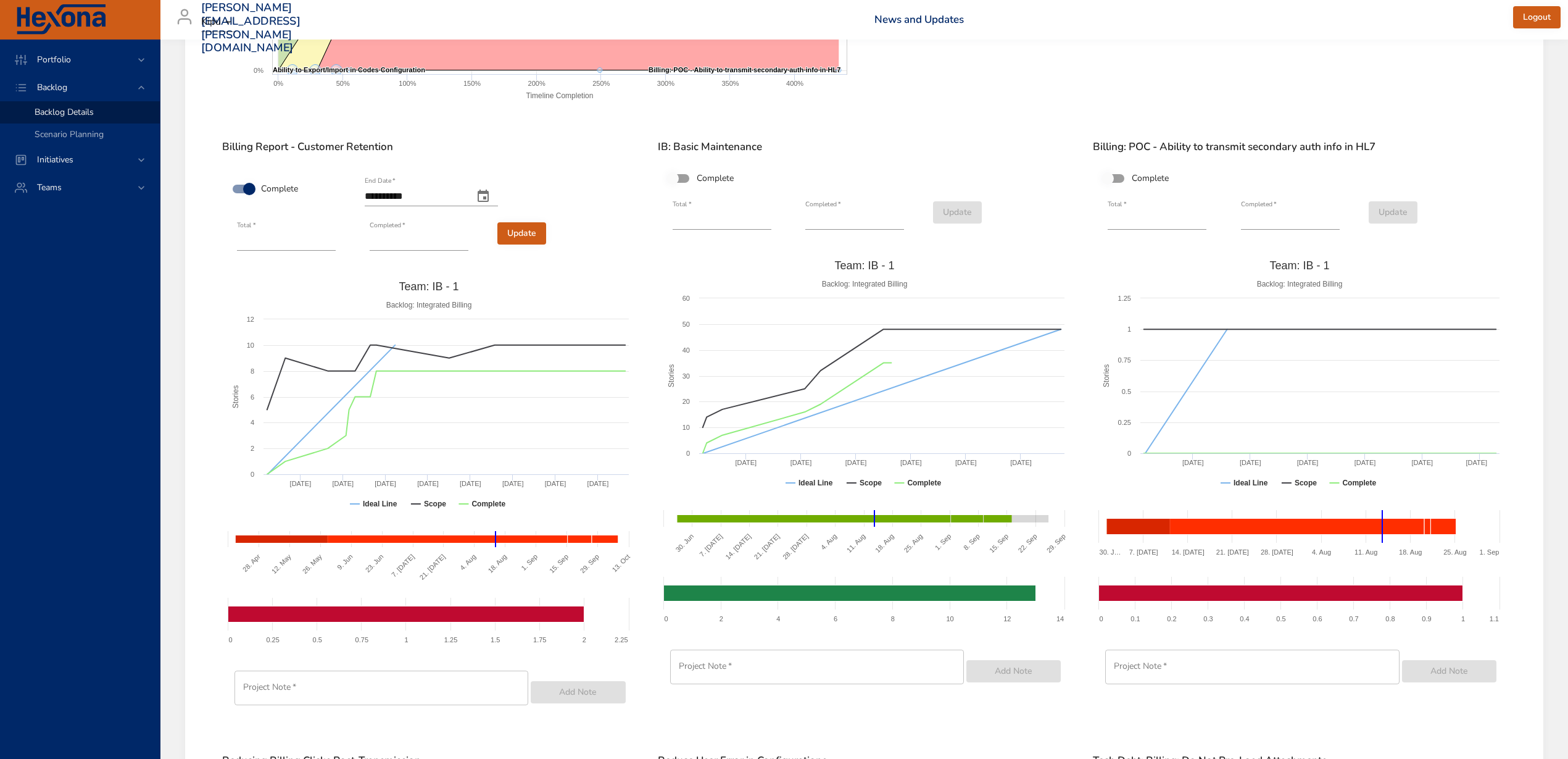
scroll to position [618, 0]
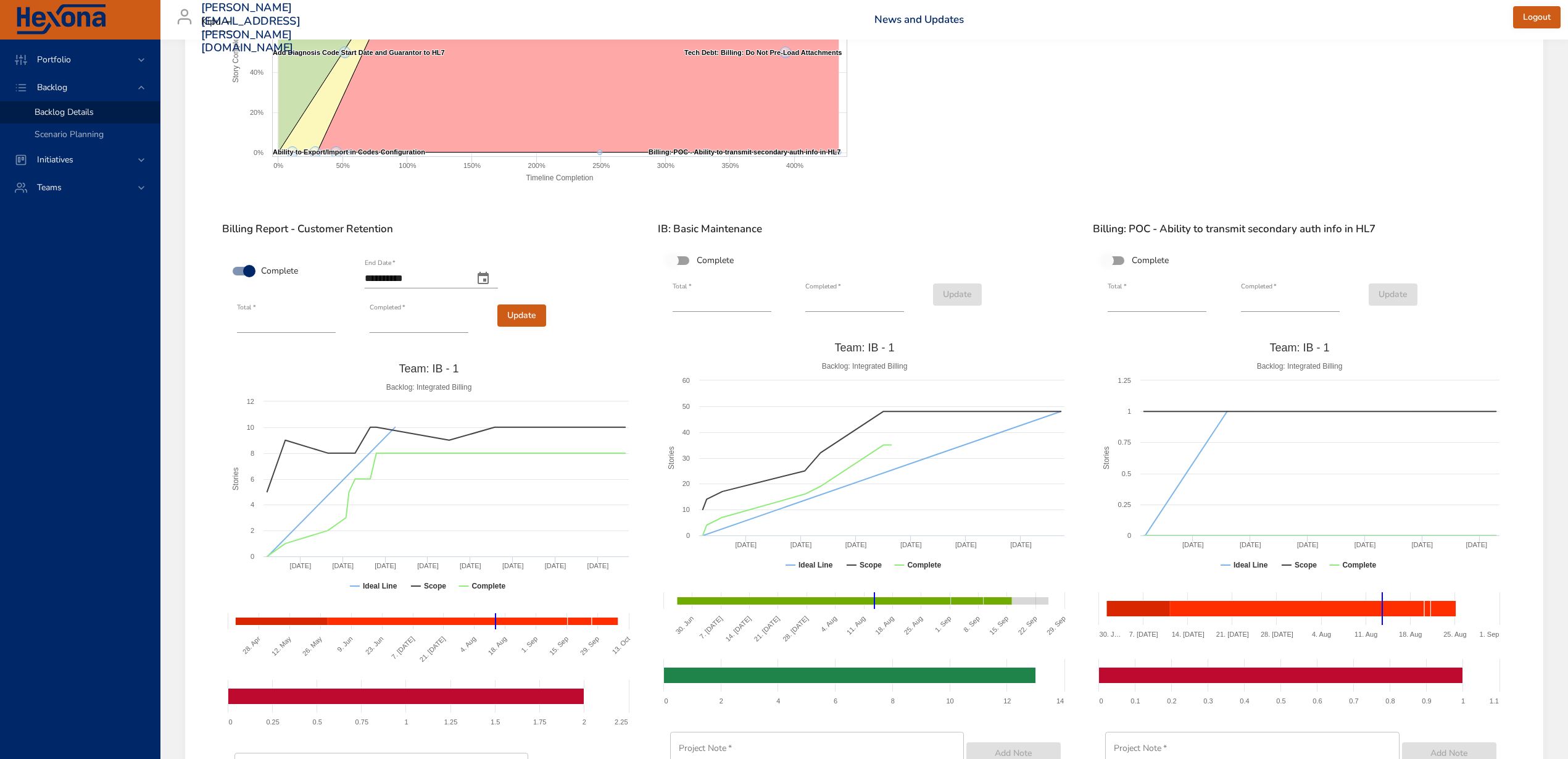
click at [522, 311] on span "Update" at bounding box center [522, 316] width 29 height 16
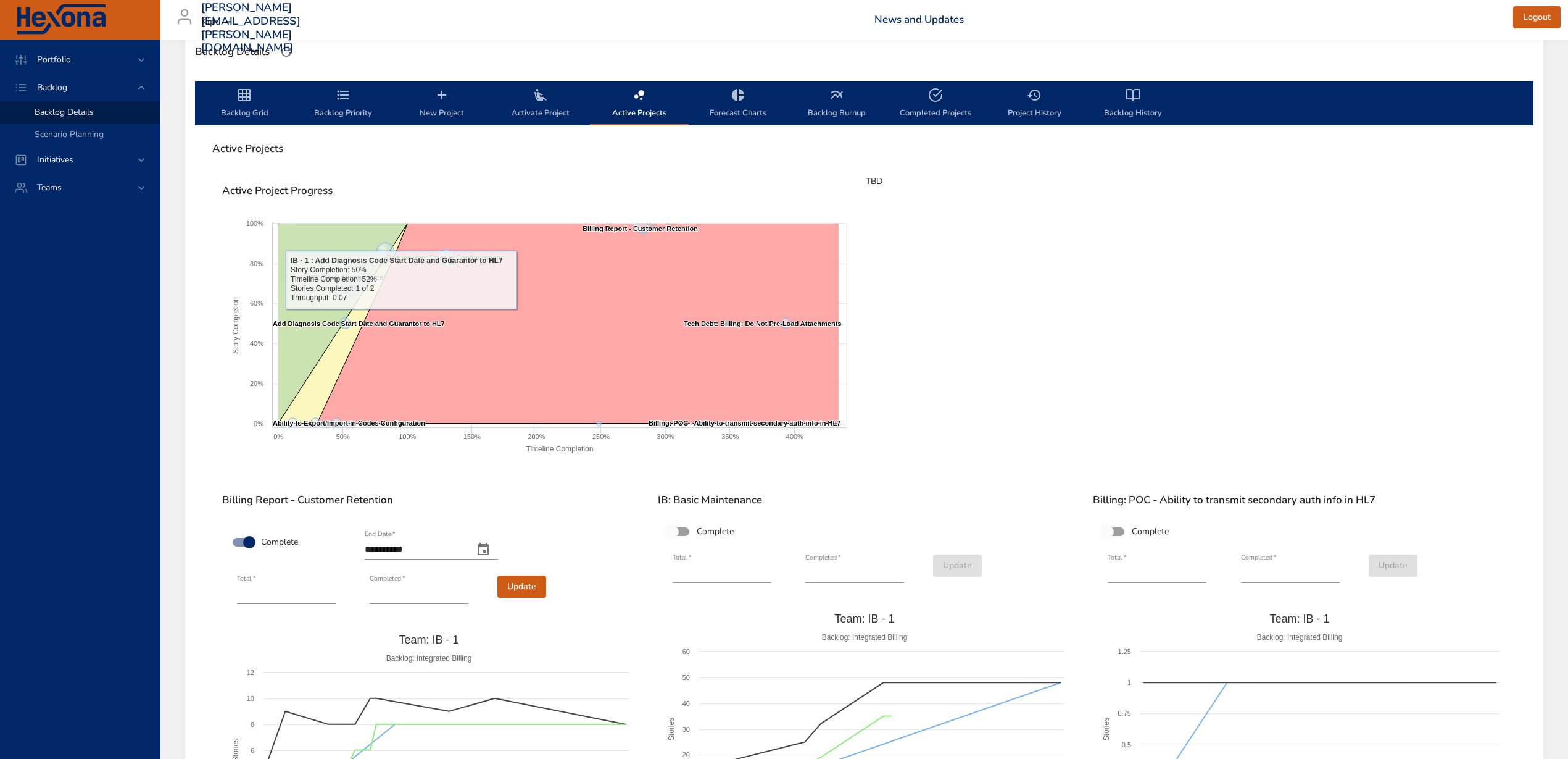
scroll to position [309, 0]
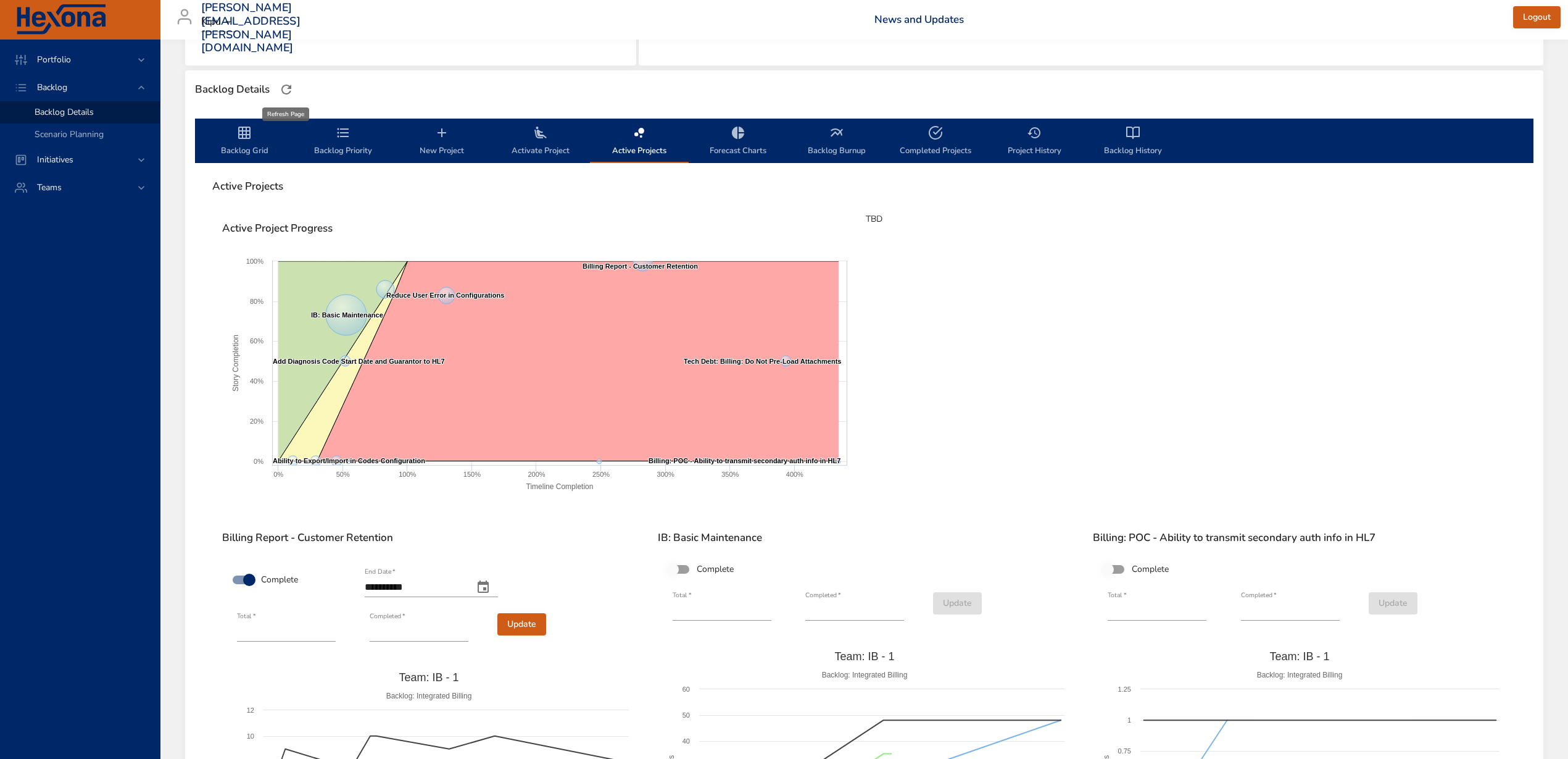
click at [288, 89] on icon "button" at bounding box center [286, 90] width 15 height 15
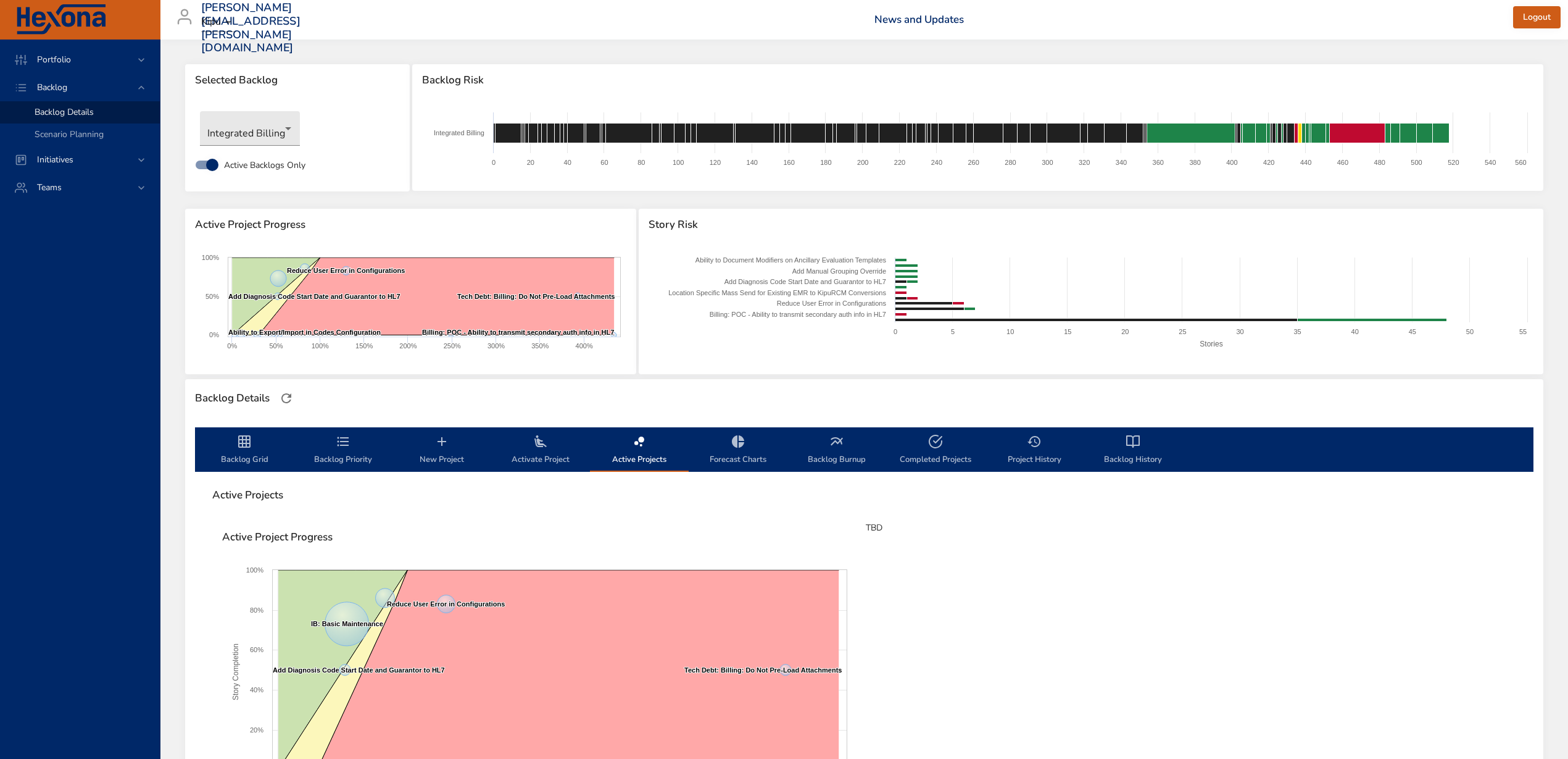
click at [343, 445] on icon "backlog-tab" at bounding box center [344, 441] width 12 height 9
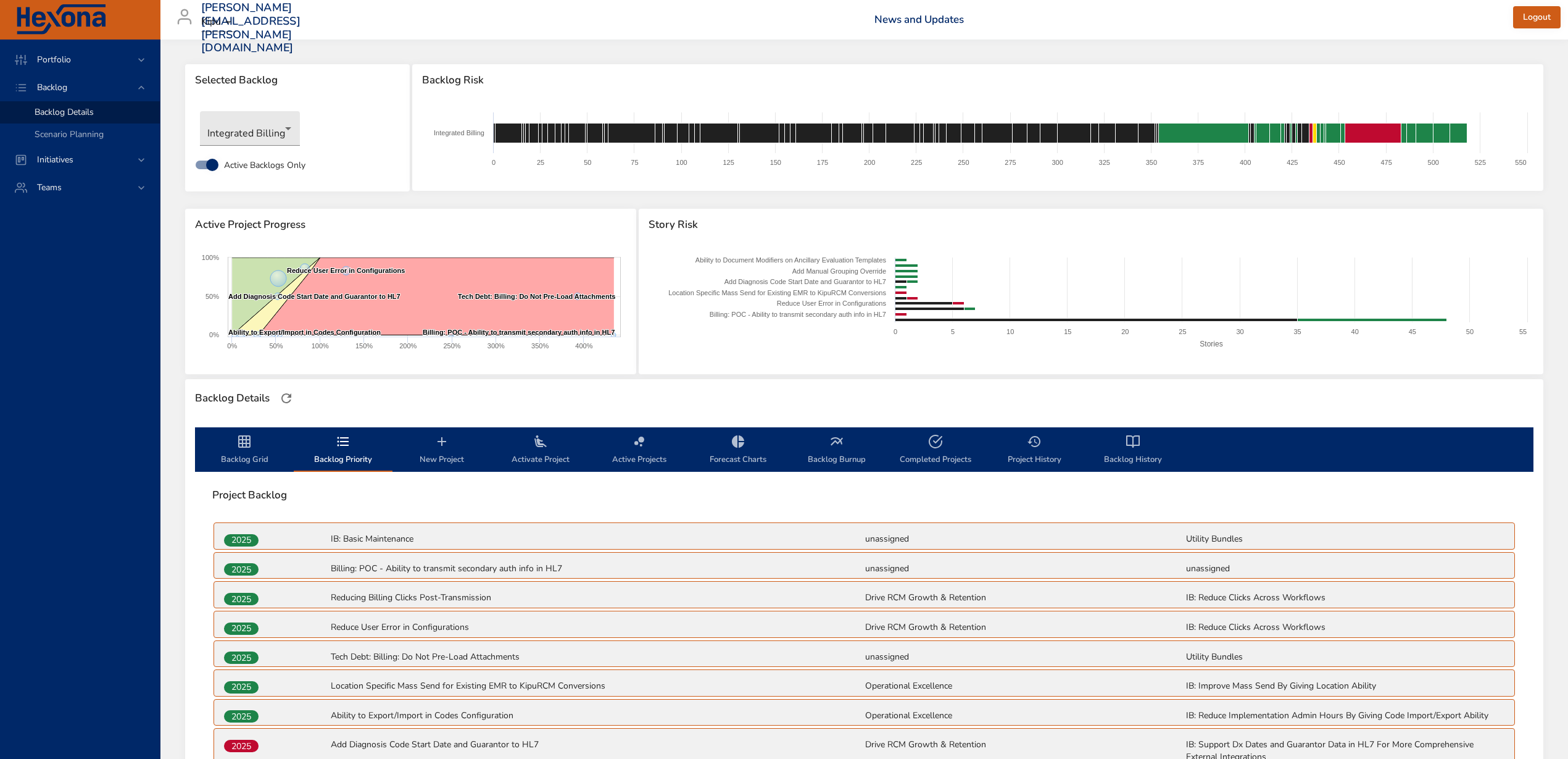
click at [446, 443] on icon "backlog-tab" at bounding box center [442, 442] width 15 height 15
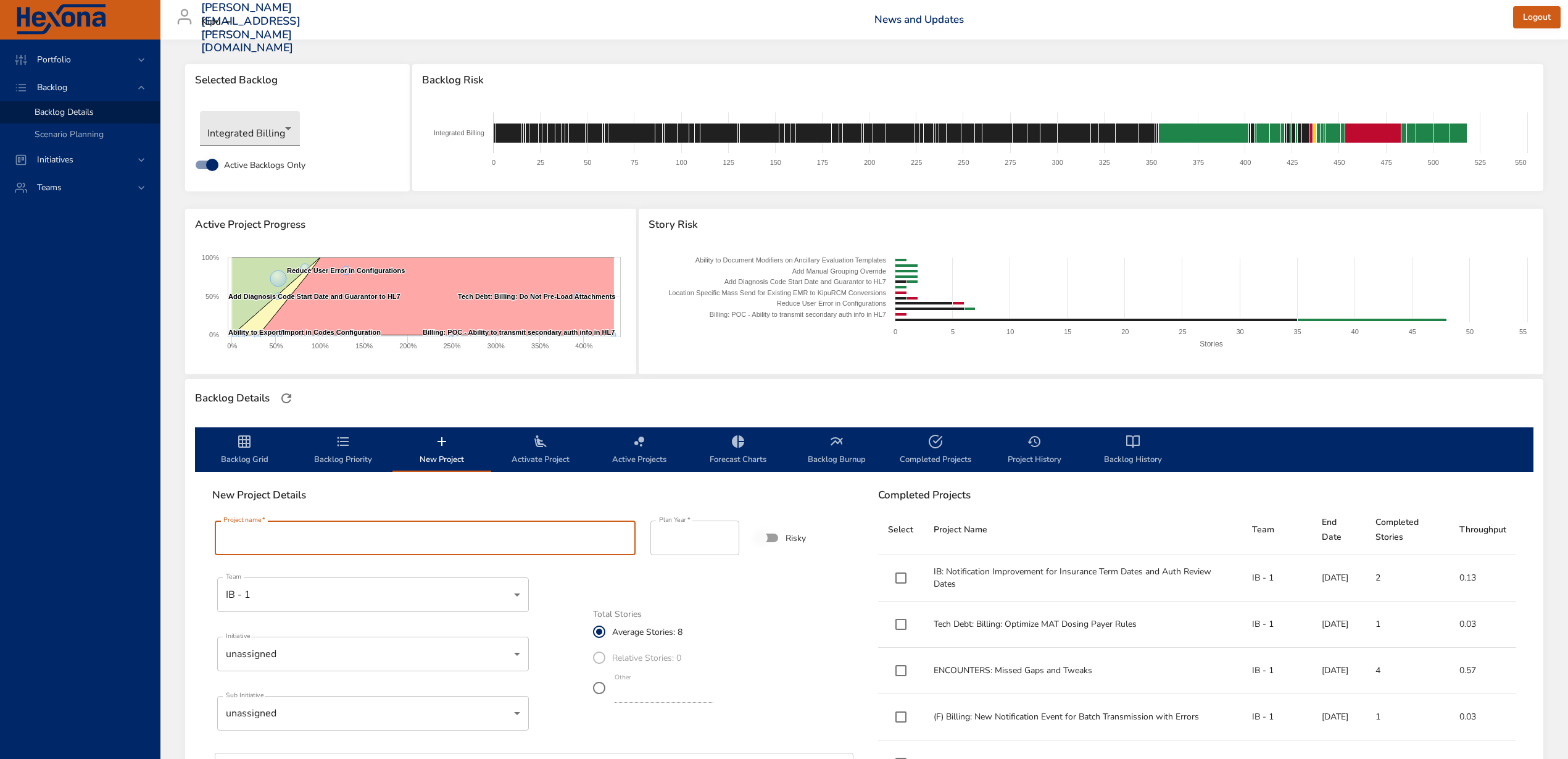
click at [431, 537] on input "Project name   *" at bounding box center [425, 538] width 421 height 34
paste input "**********"
type input "**********"
click at [466, 502] on div "**********" at bounding box center [531, 692] width 658 height 425
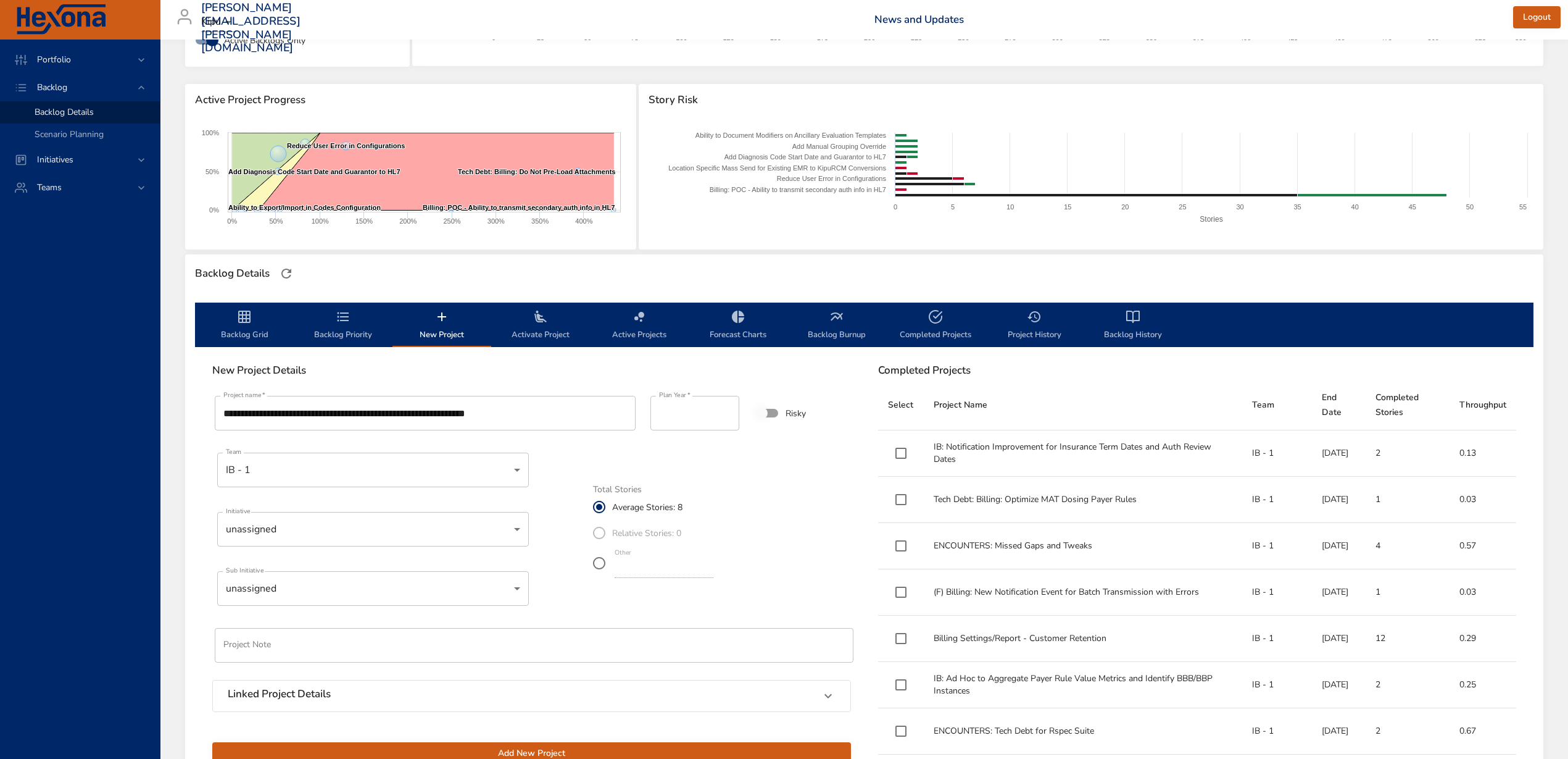
scroll to position [154, 0]
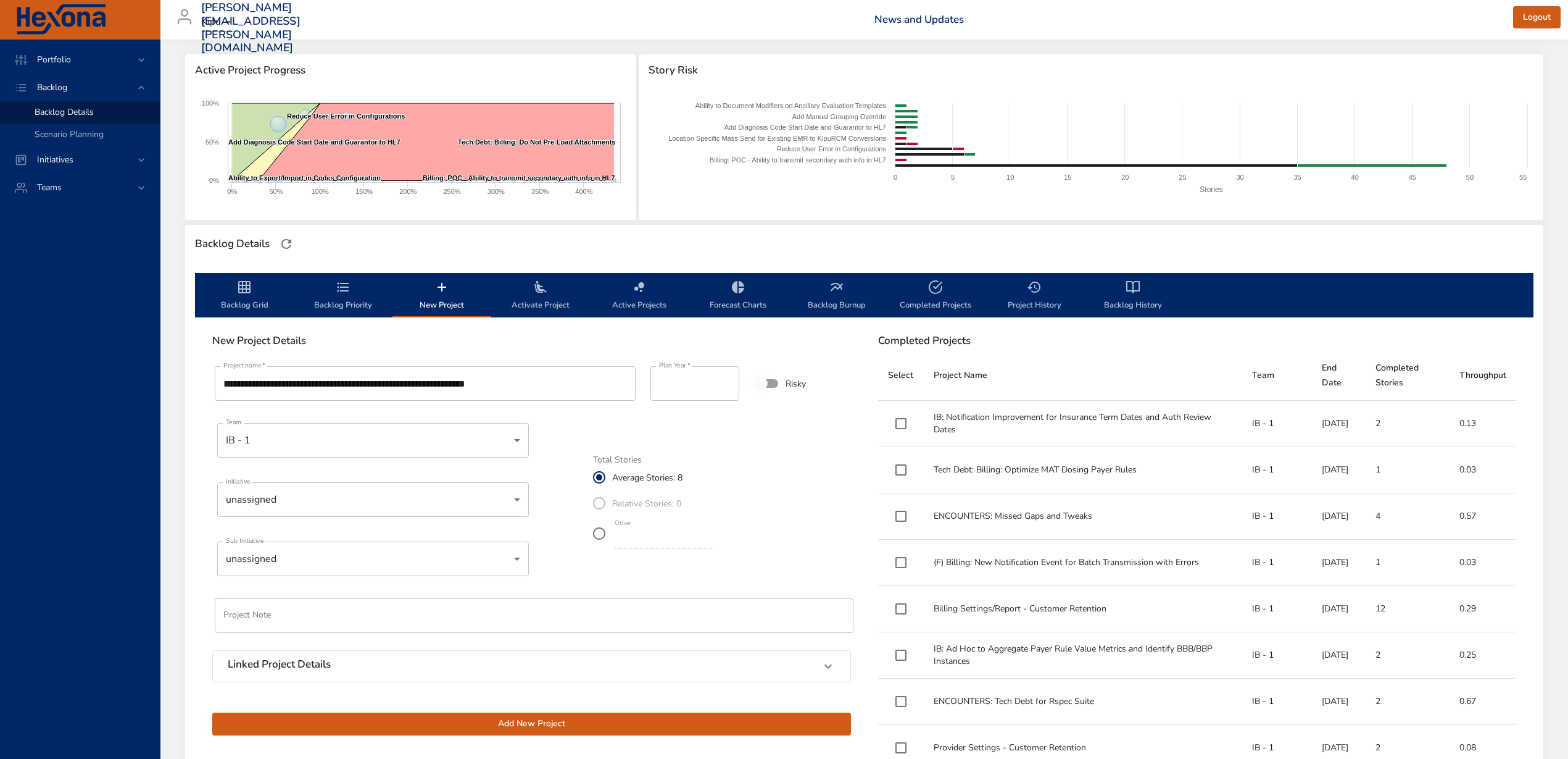
click at [707, 666] on div "Linked Project Details" at bounding box center [521, 666] width 586 height 16
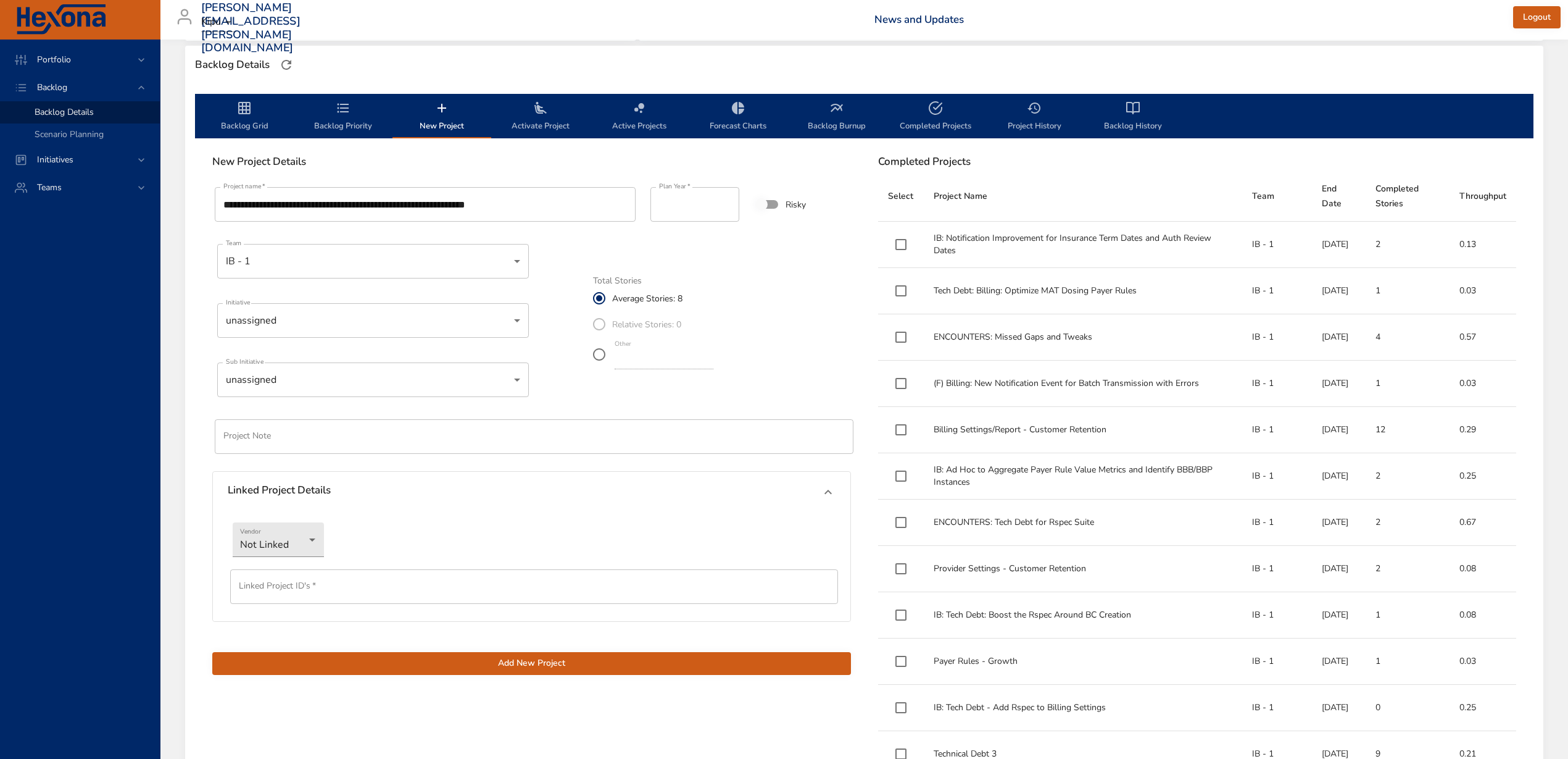
scroll to position [463, 0]
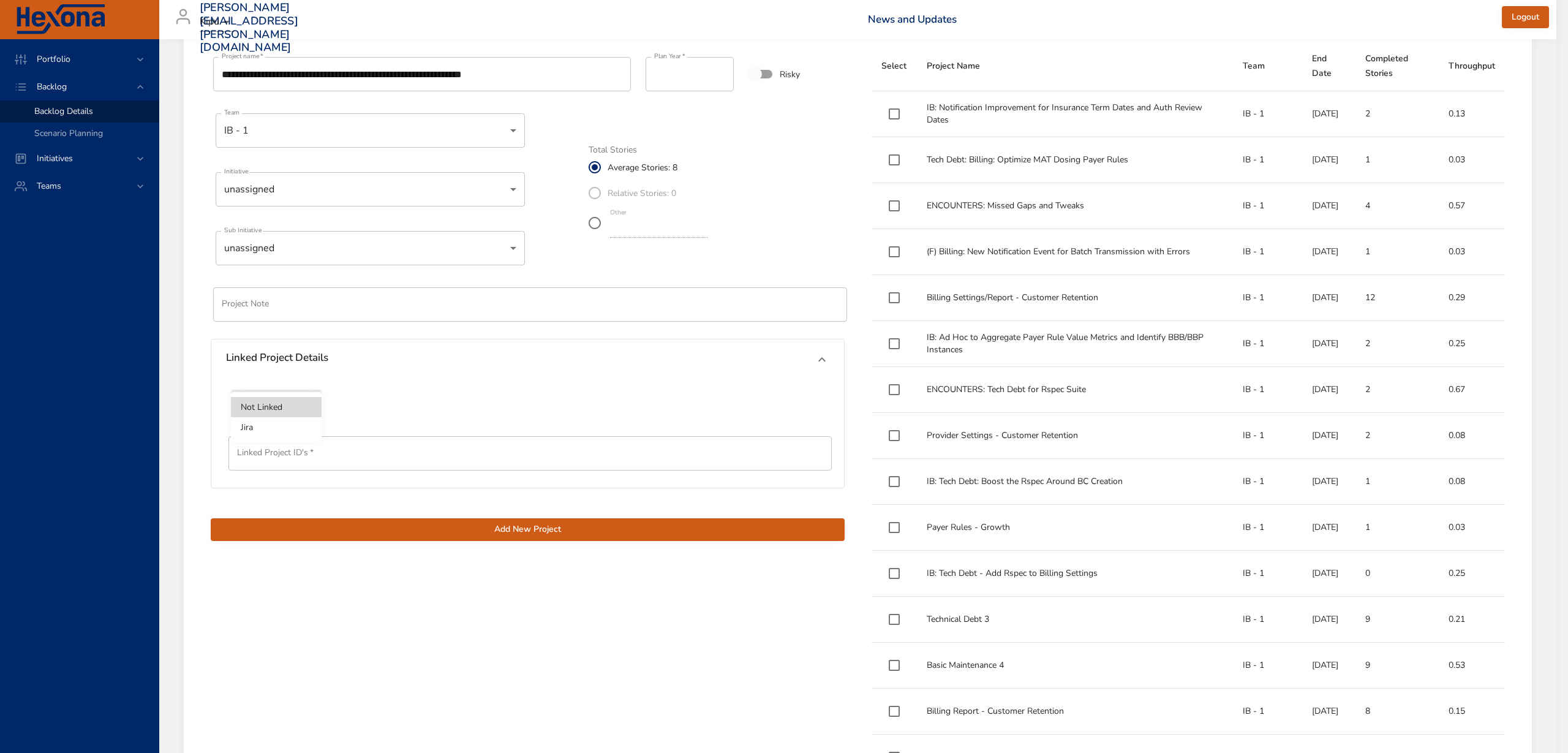
click at [280, 427] on li "Jira" at bounding box center [276, 427] width 90 height 20
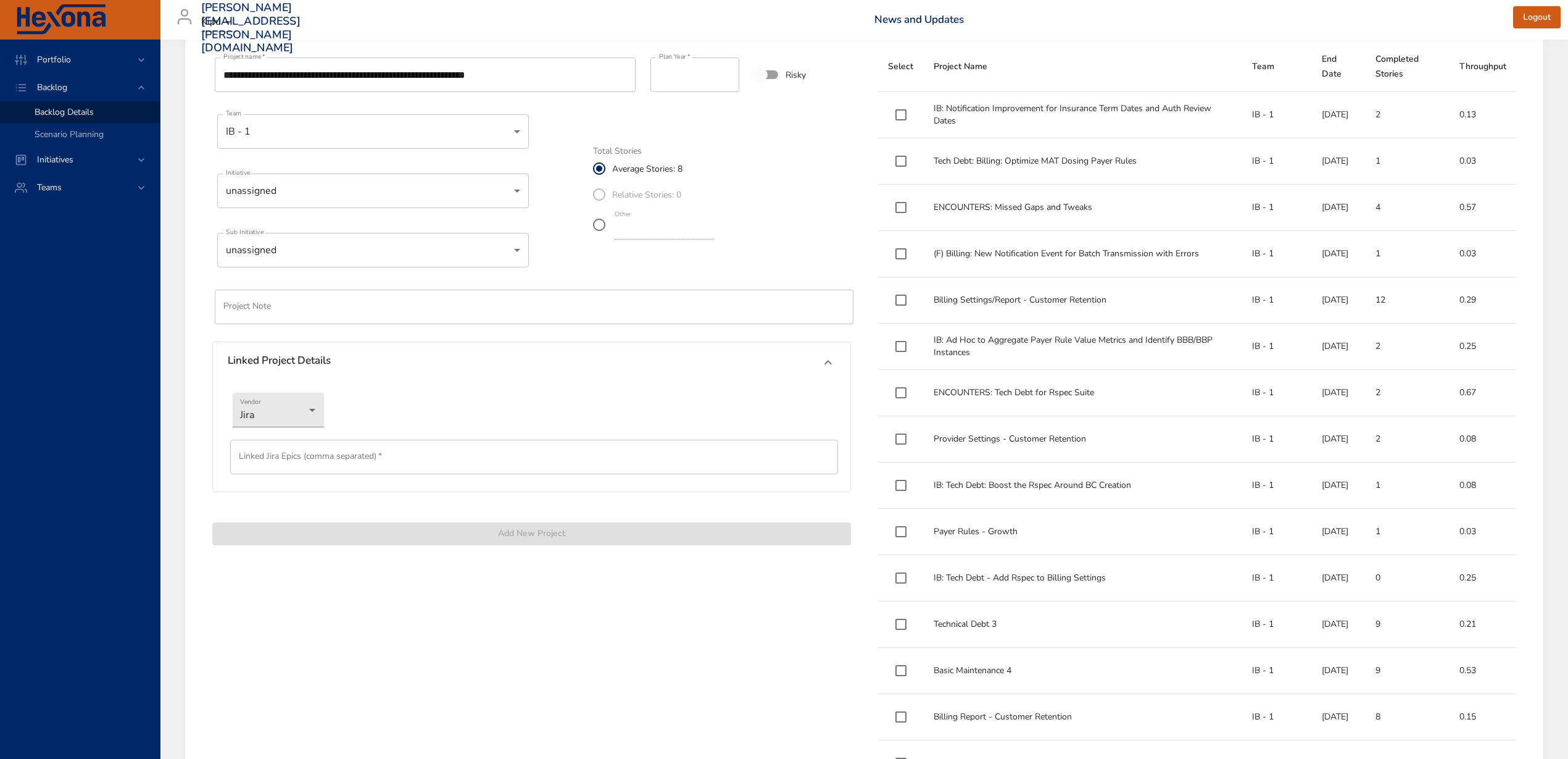
click at [575, 450] on input "text" at bounding box center [534, 457] width 608 height 34
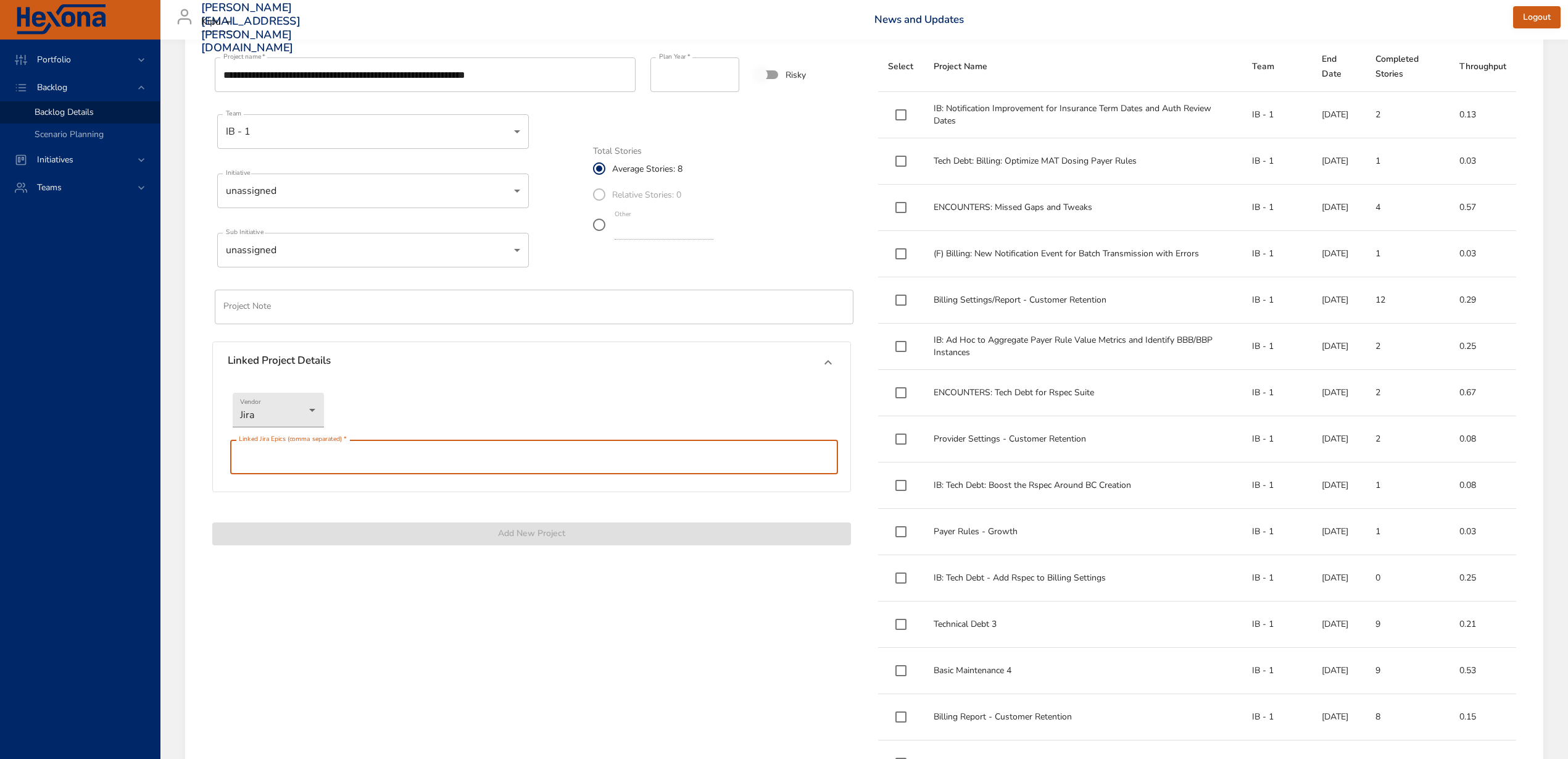
paste input "**********"
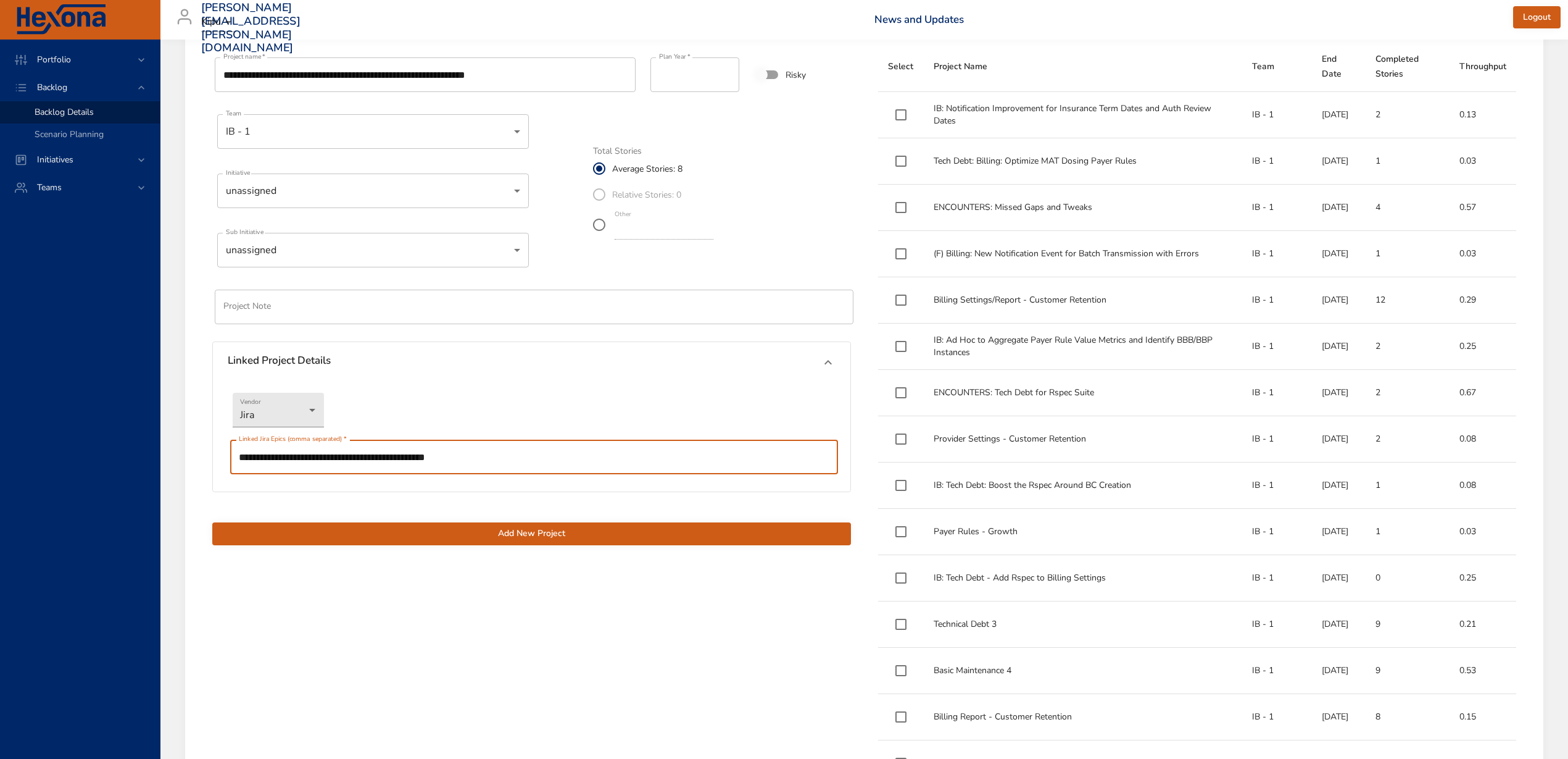
type input "**********"
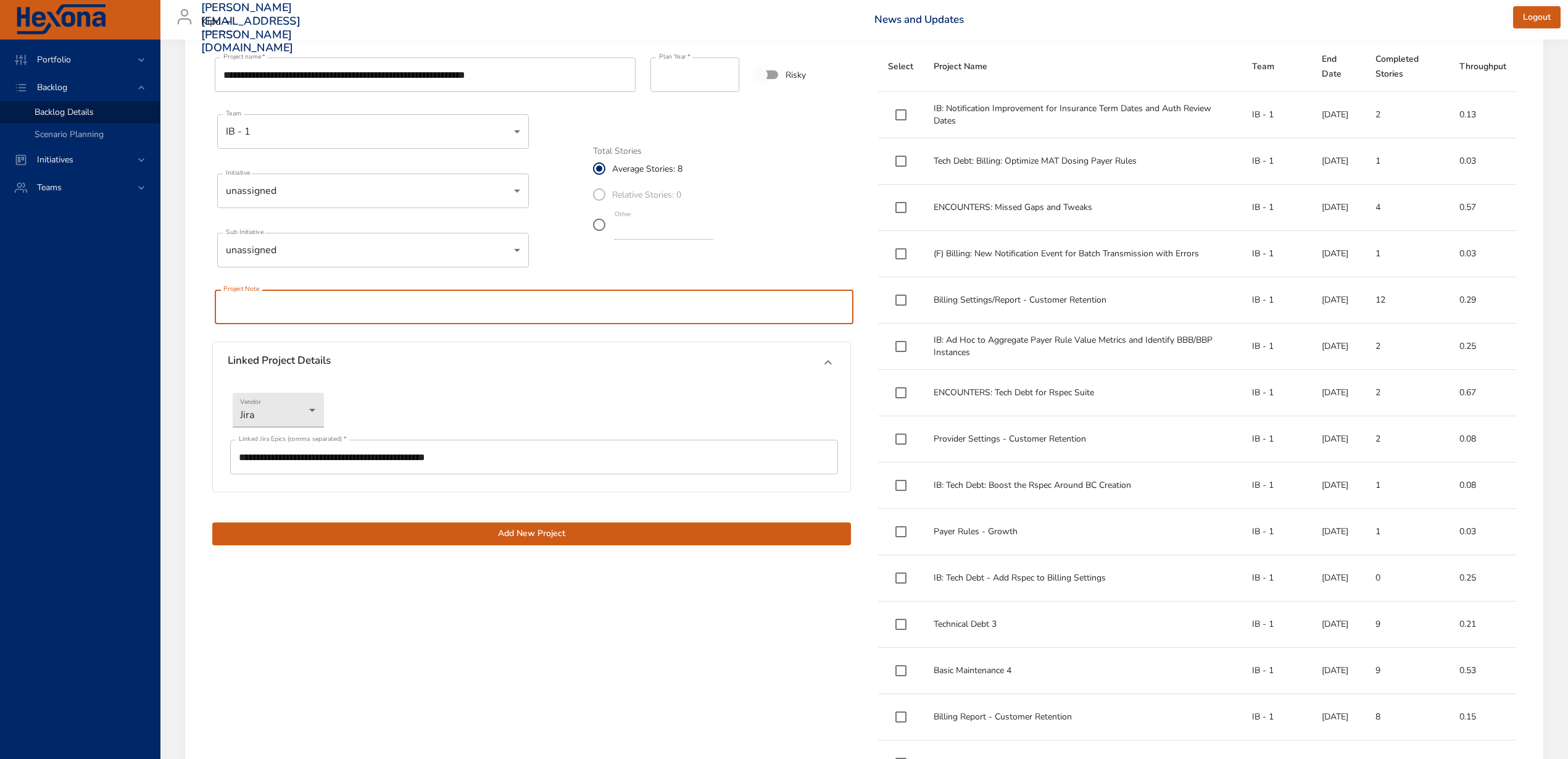
click at [455, 305] on input "text" at bounding box center [534, 307] width 639 height 34
type input "*"
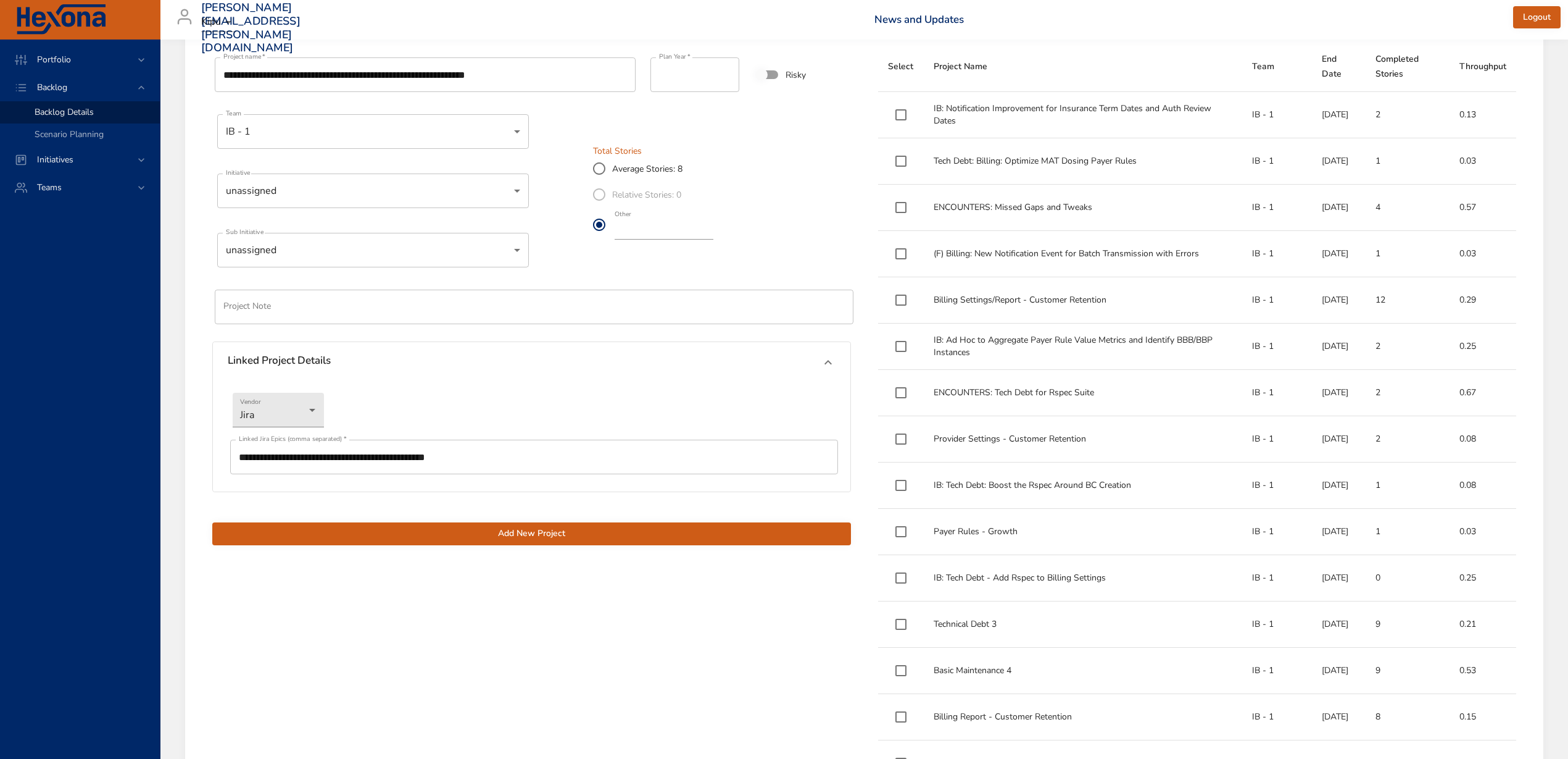
click at [661, 228] on input "*" at bounding box center [664, 230] width 99 height 19
type input "*"
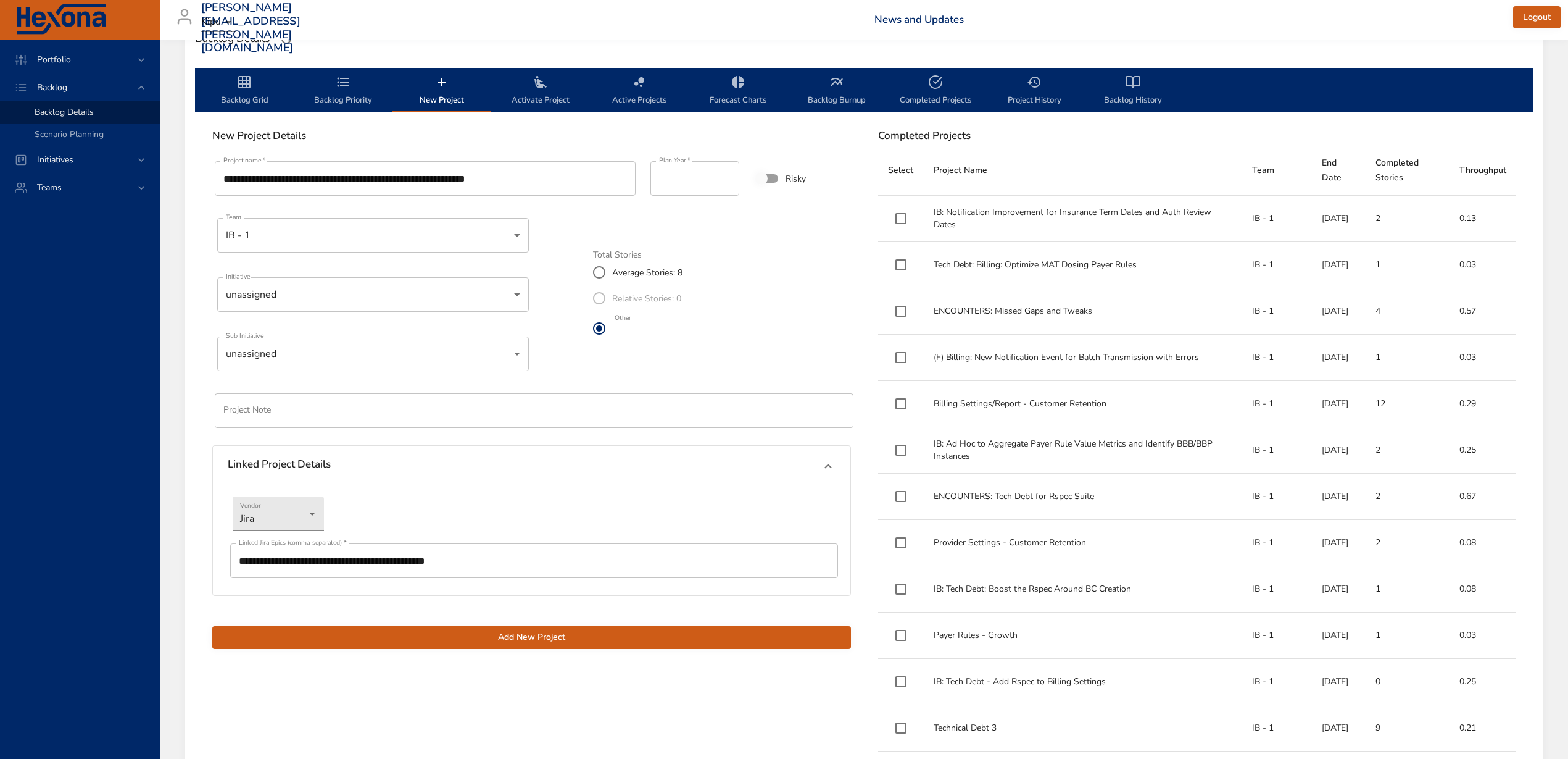
scroll to position [386, 0]
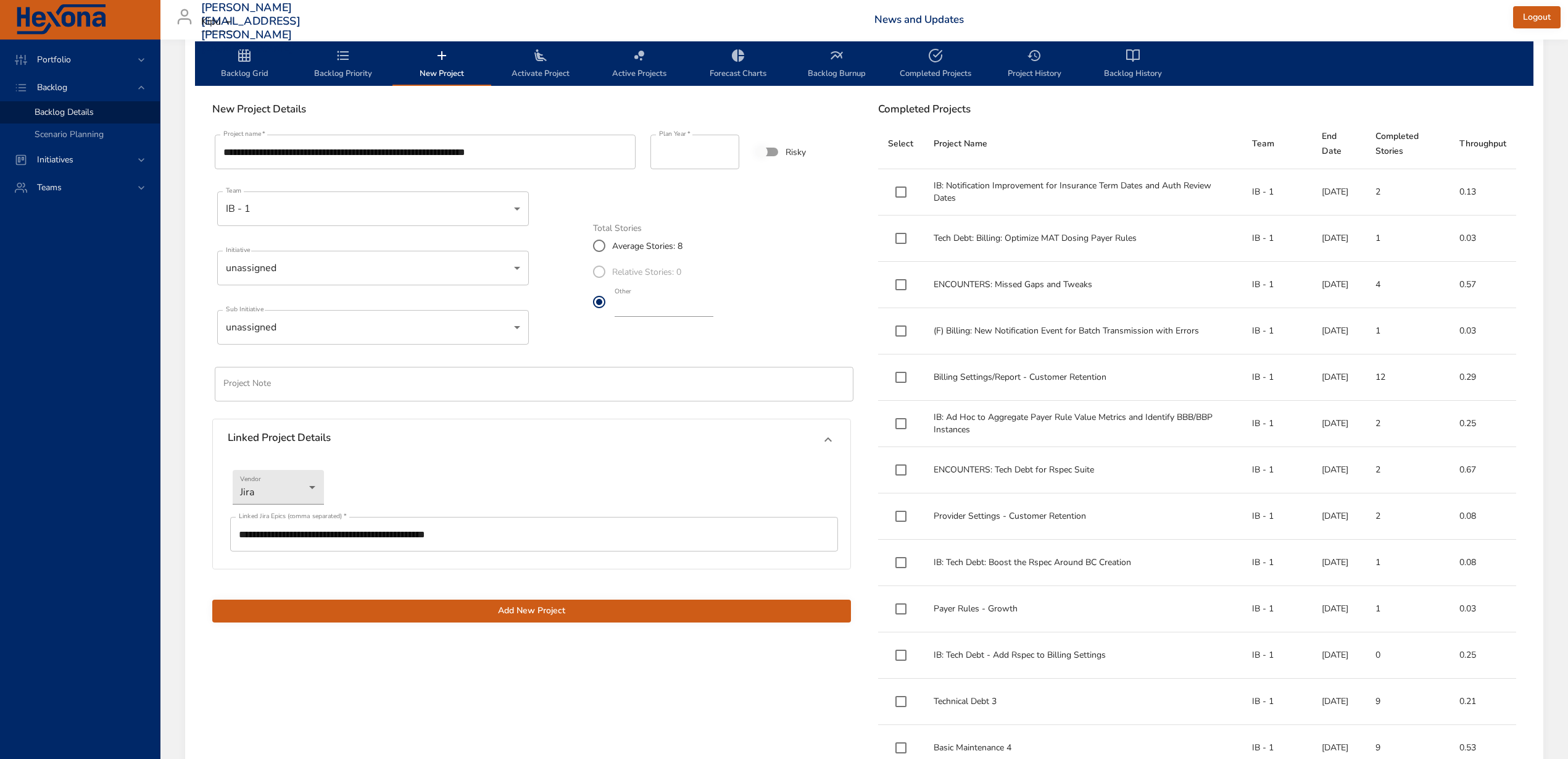
click at [656, 612] on span "Add New Project" at bounding box center [531, 611] width 619 height 16
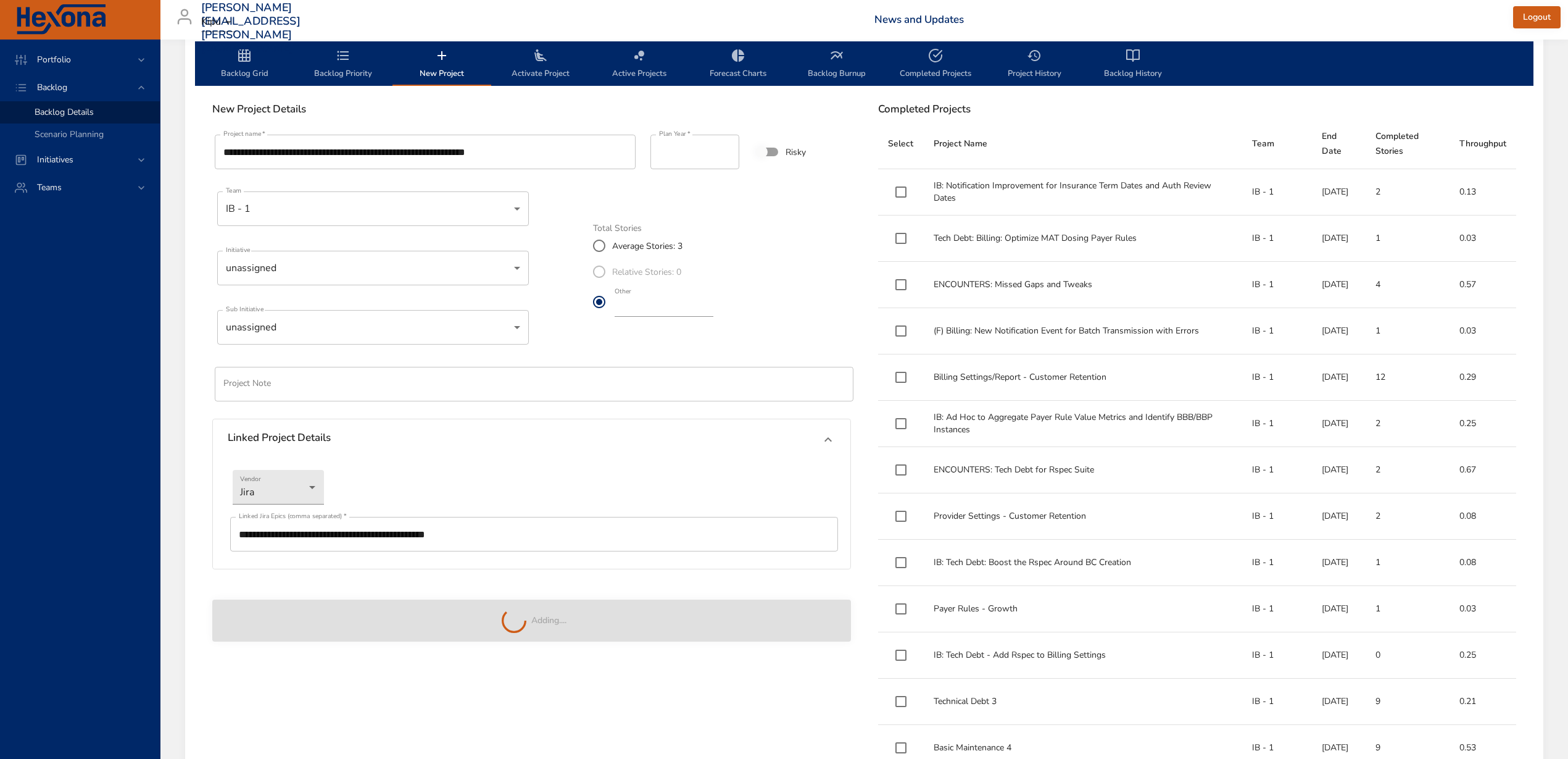
type input "*"
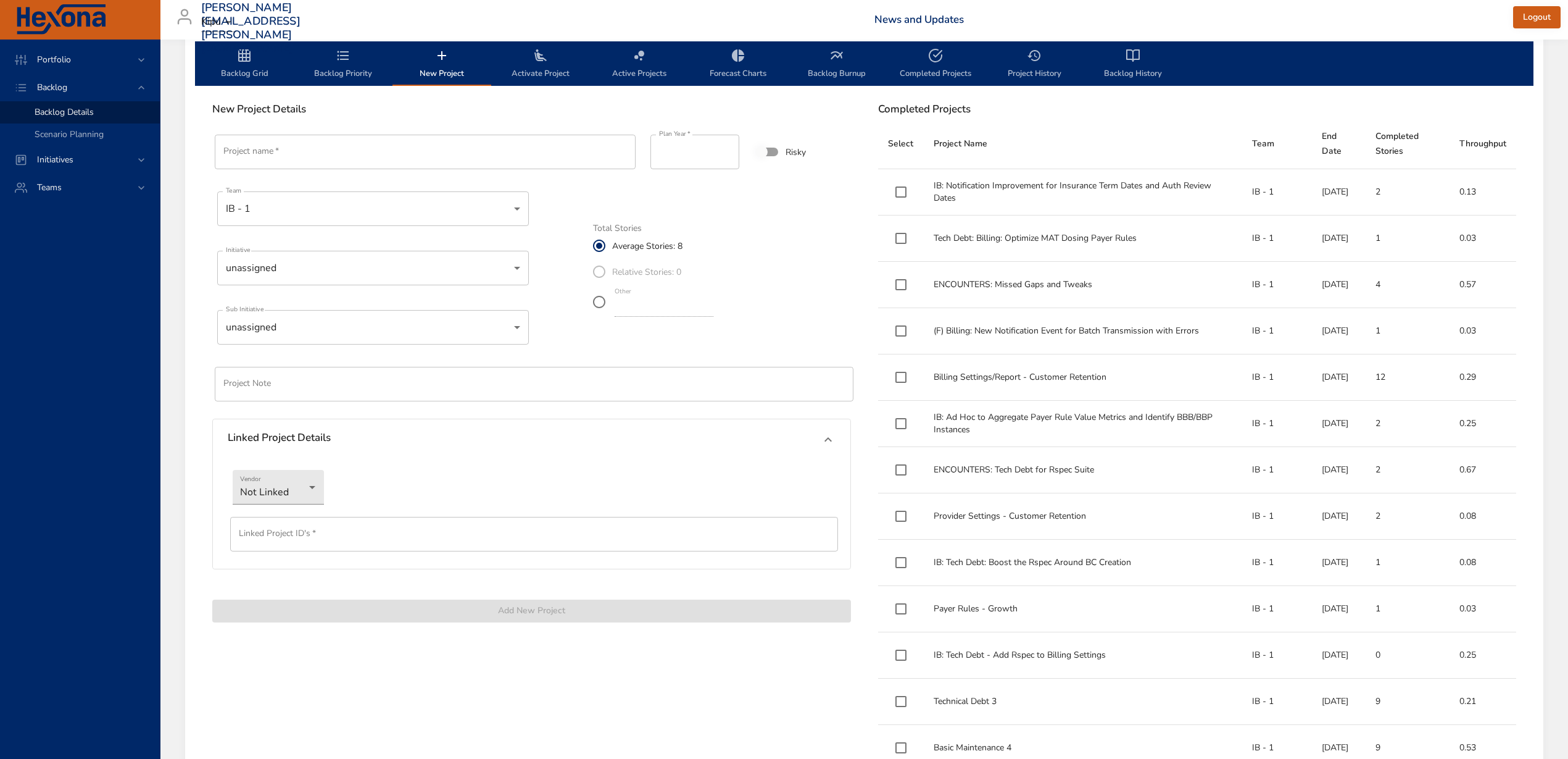
click at [558, 67] on span "Activate Project" at bounding box center [540, 64] width 84 height 33
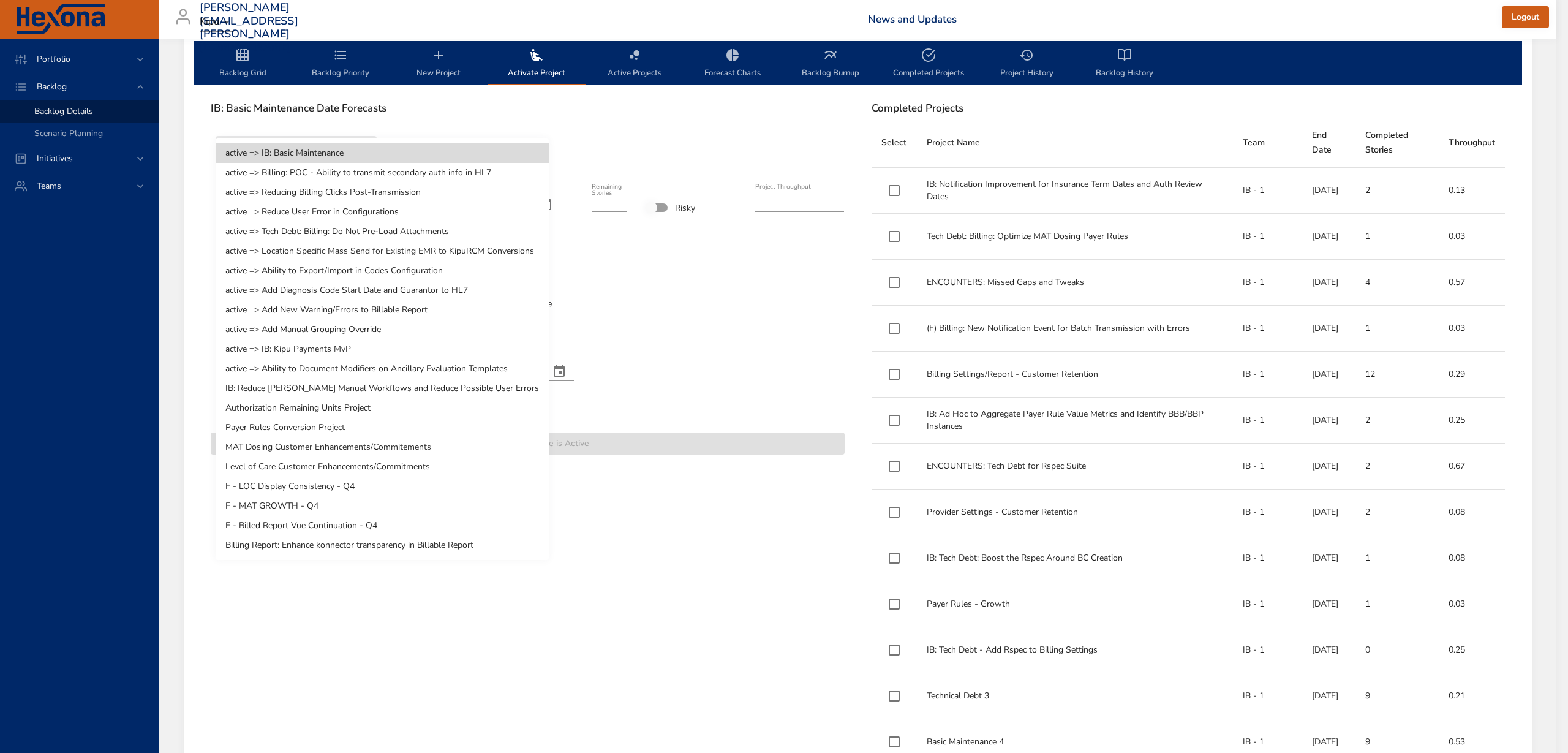
click at [373, 544] on li "Billing Report: Enhance konnector transparency in Billable Report" at bounding box center [382, 545] width 333 height 19
type input "*"
type input "****"
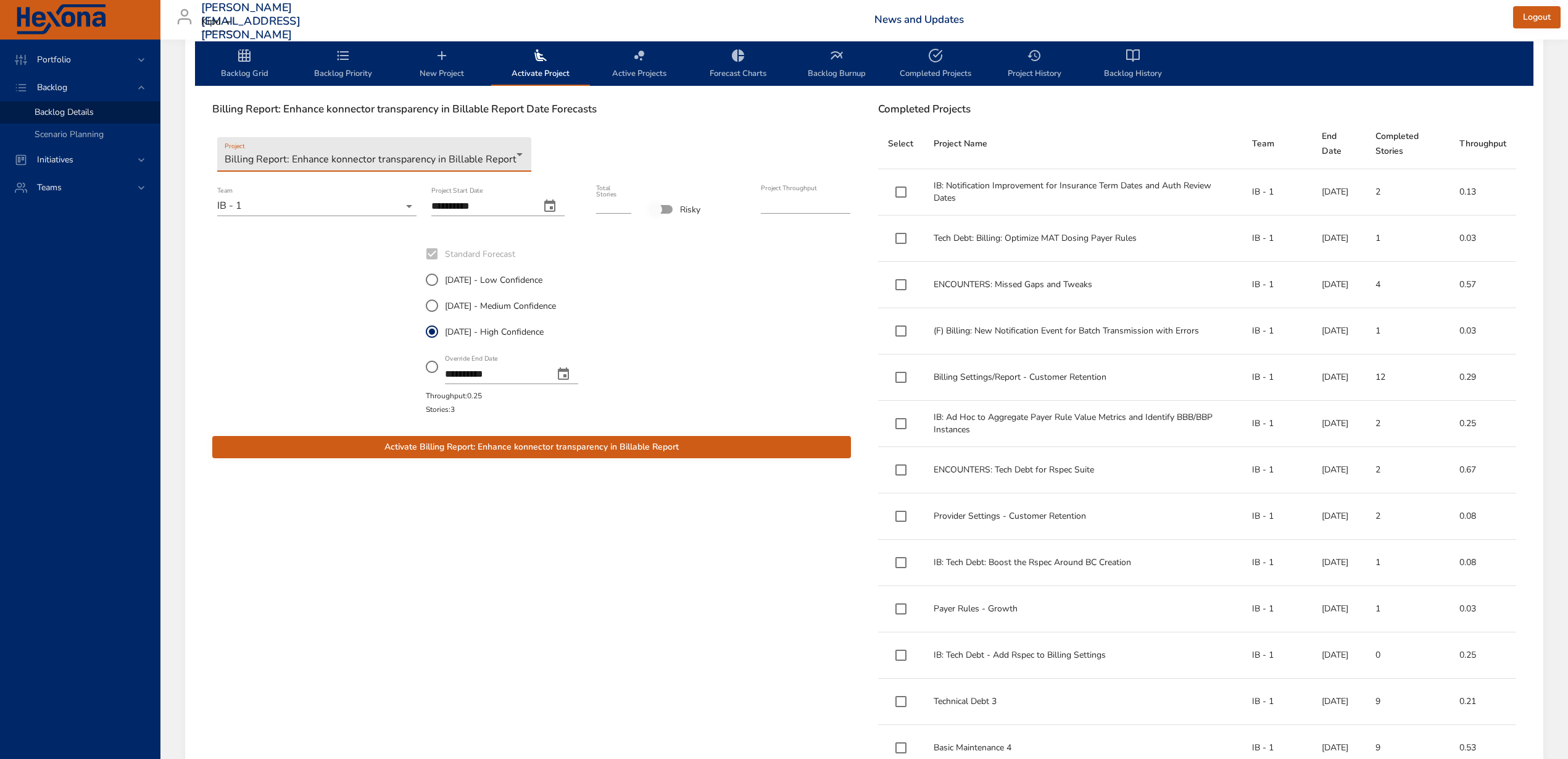
click at [558, 204] on icon "change date" at bounding box center [550, 206] width 15 height 15
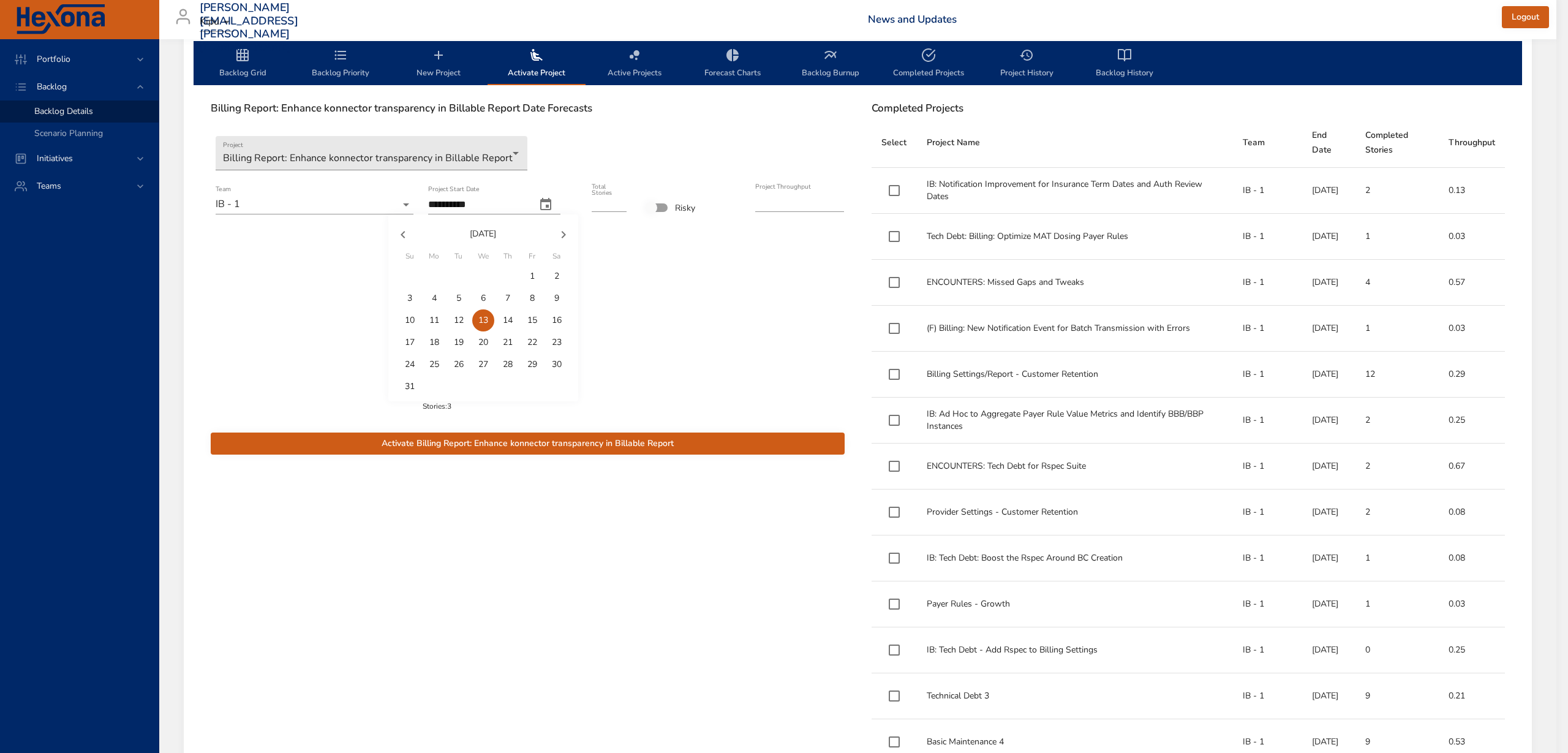
click at [406, 231] on icon "button" at bounding box center [403, 234] width 15 height 15
click at [461, 272] on p "1" at bounding box center [458, 276] width 5 height 13
type input "**********"
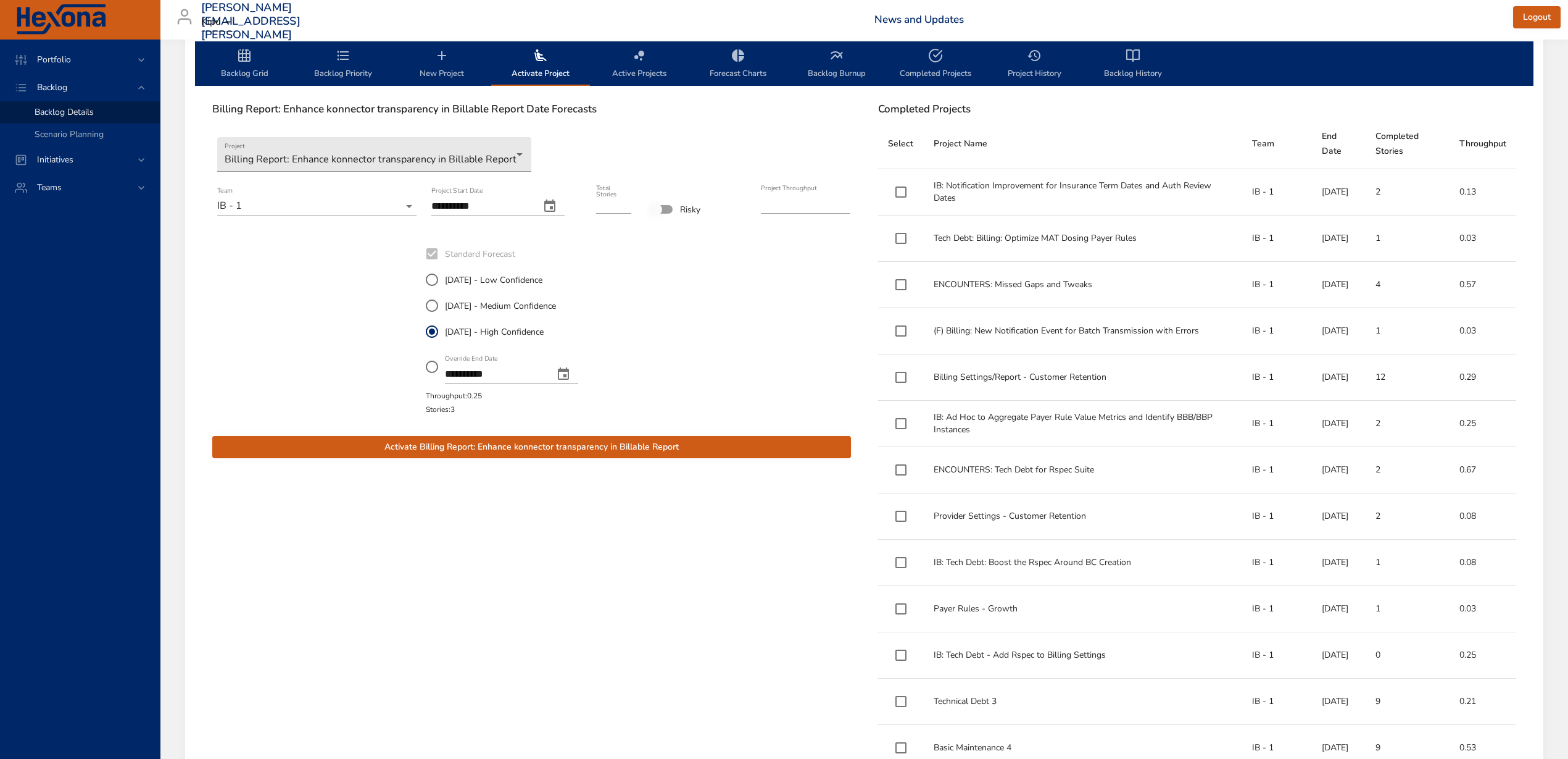
click at [571, 374] on icon "change date" at bounding box center [564, 375] width 15 height 15
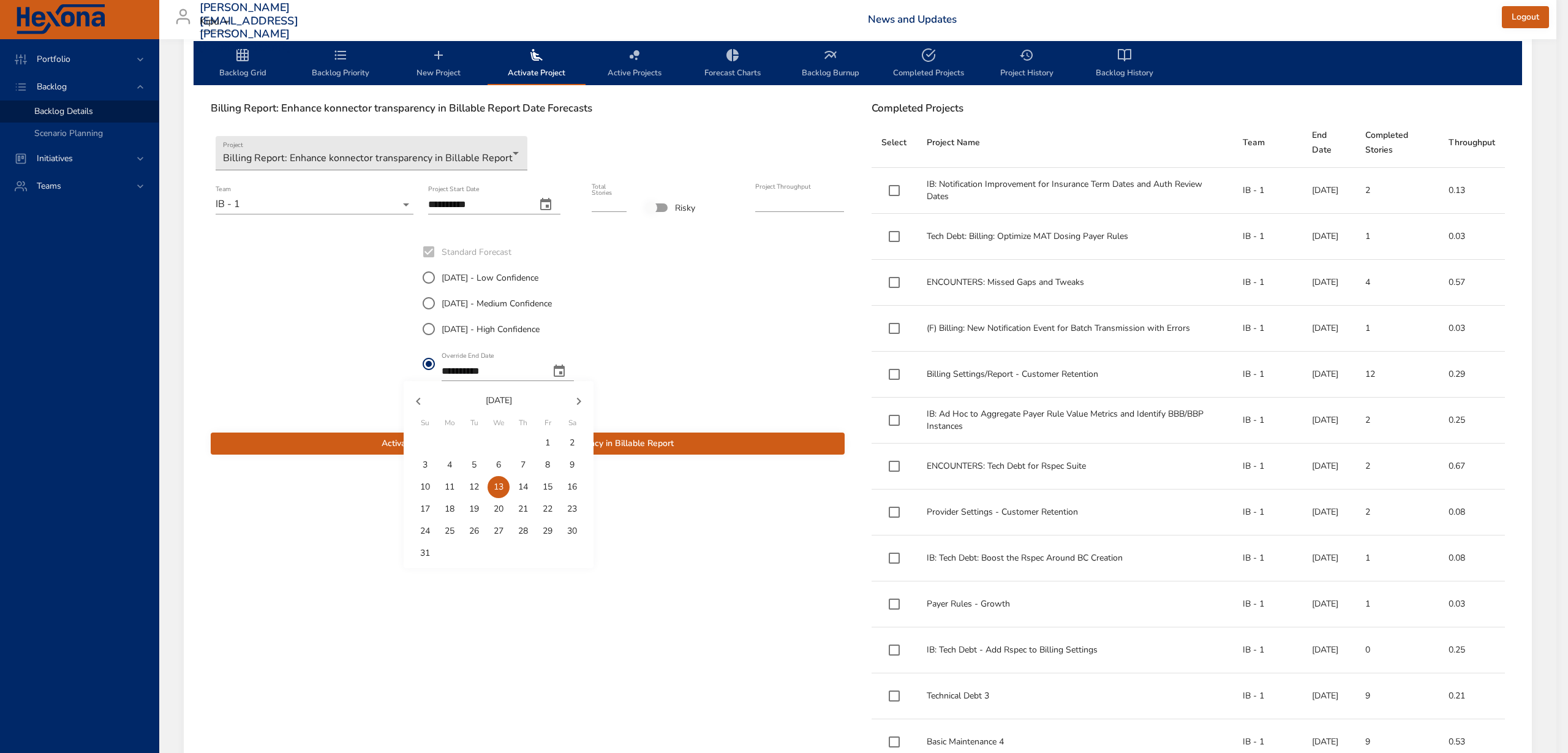
click at [424, 552] on p "31" at bounding box center [424, 553] width 10 height 13
type input "**********"
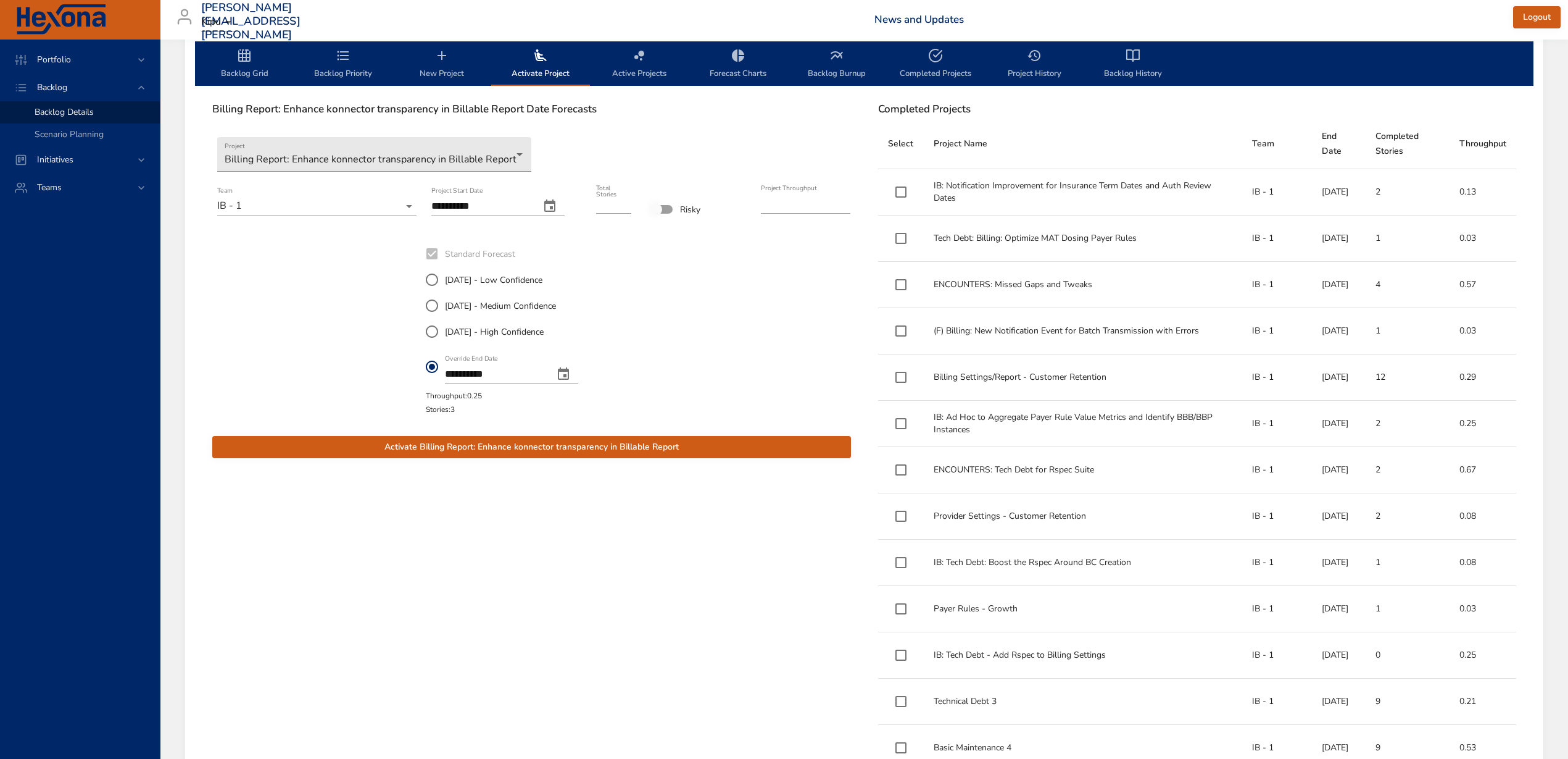
click at [590, 447] on span "Activate Billing Report: Enhance konnector transparency in Billable Report" at bounding box center [531, 447] width 619 height 16
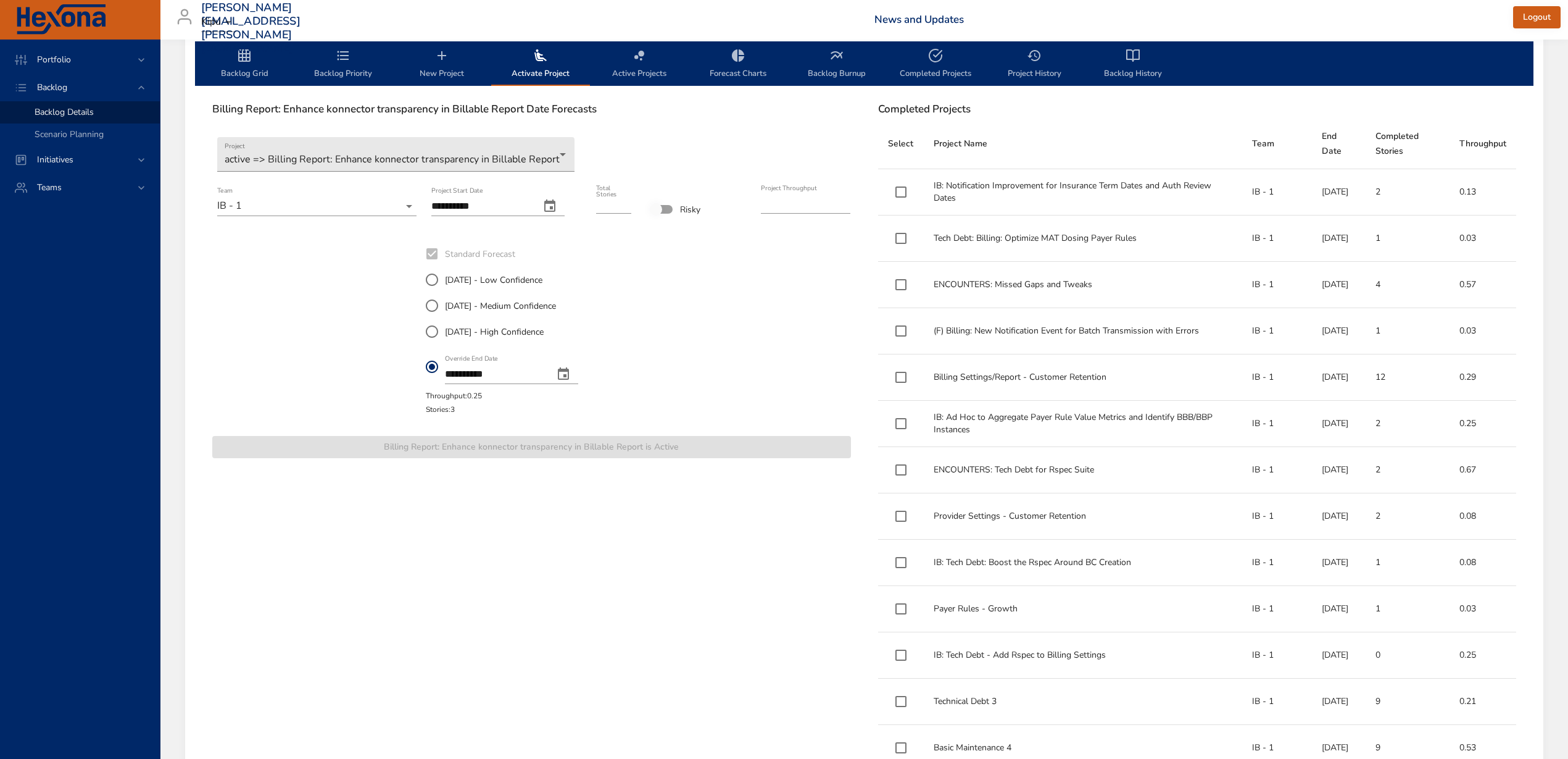
click at [343, 54] on icon "backlog-tab" at bounding box center [343, 55] width 15 height 15
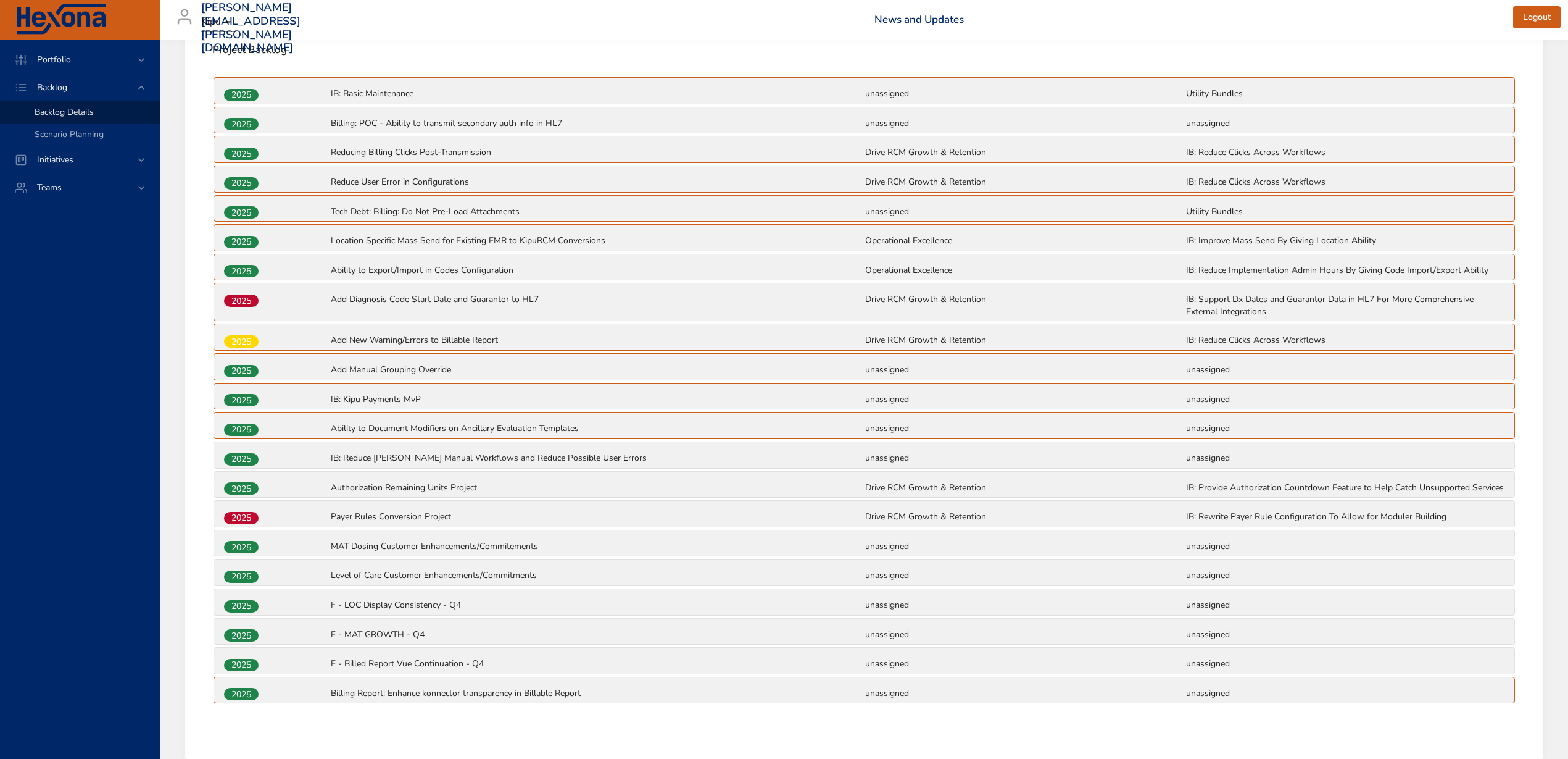
scroll to position [508, 0]
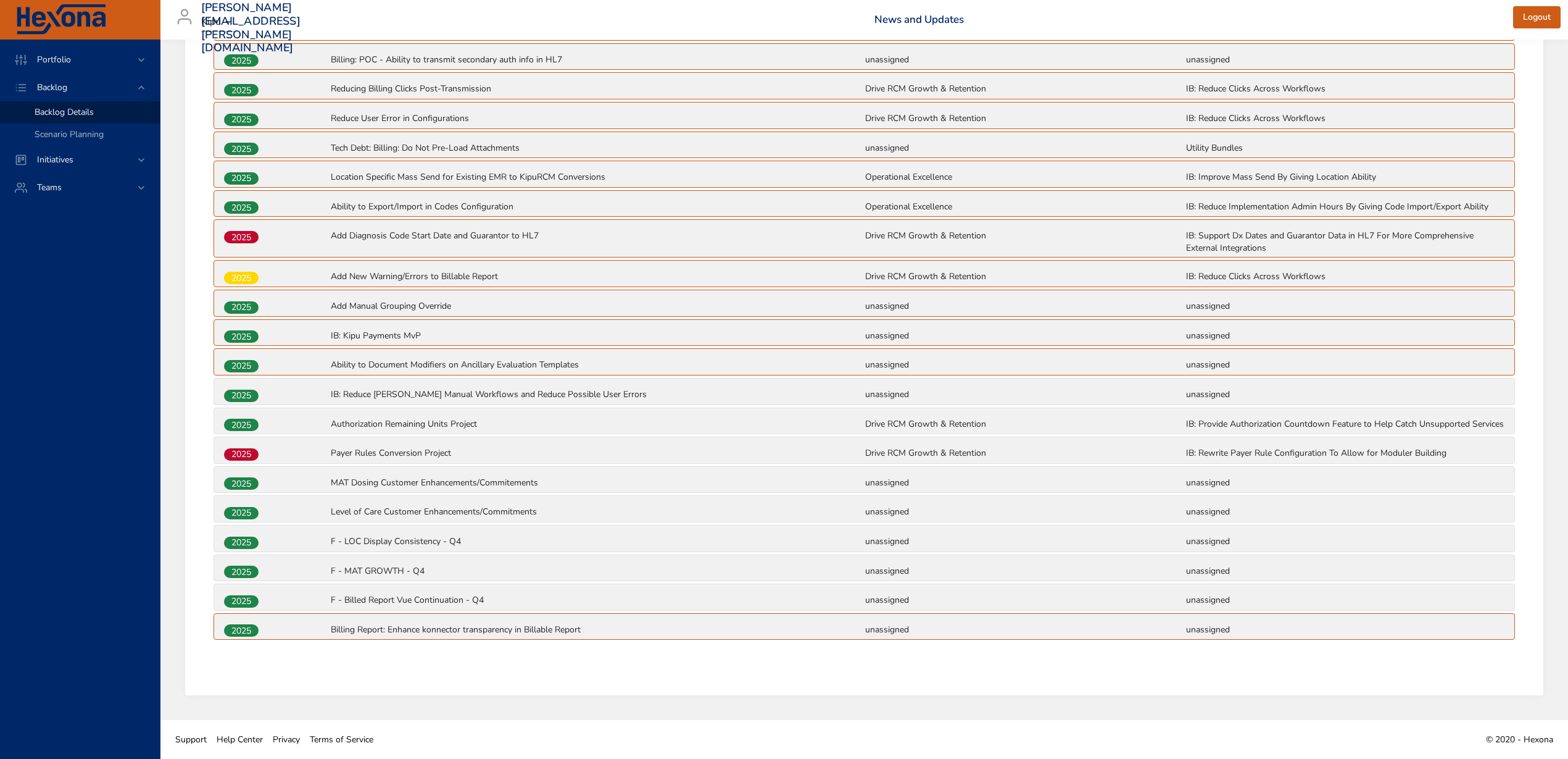
drag, startPoint x: 283, startPoint y: 633, endPoint x: 285, endPoint y: 642, distance: 9.2
click at [285, 642] on div "2025 IB: Basic Maintenance unassigned Utility Bundles 2025 Billing: POC - Abili…" at bounding box center [864, 328] width 1304 height 631
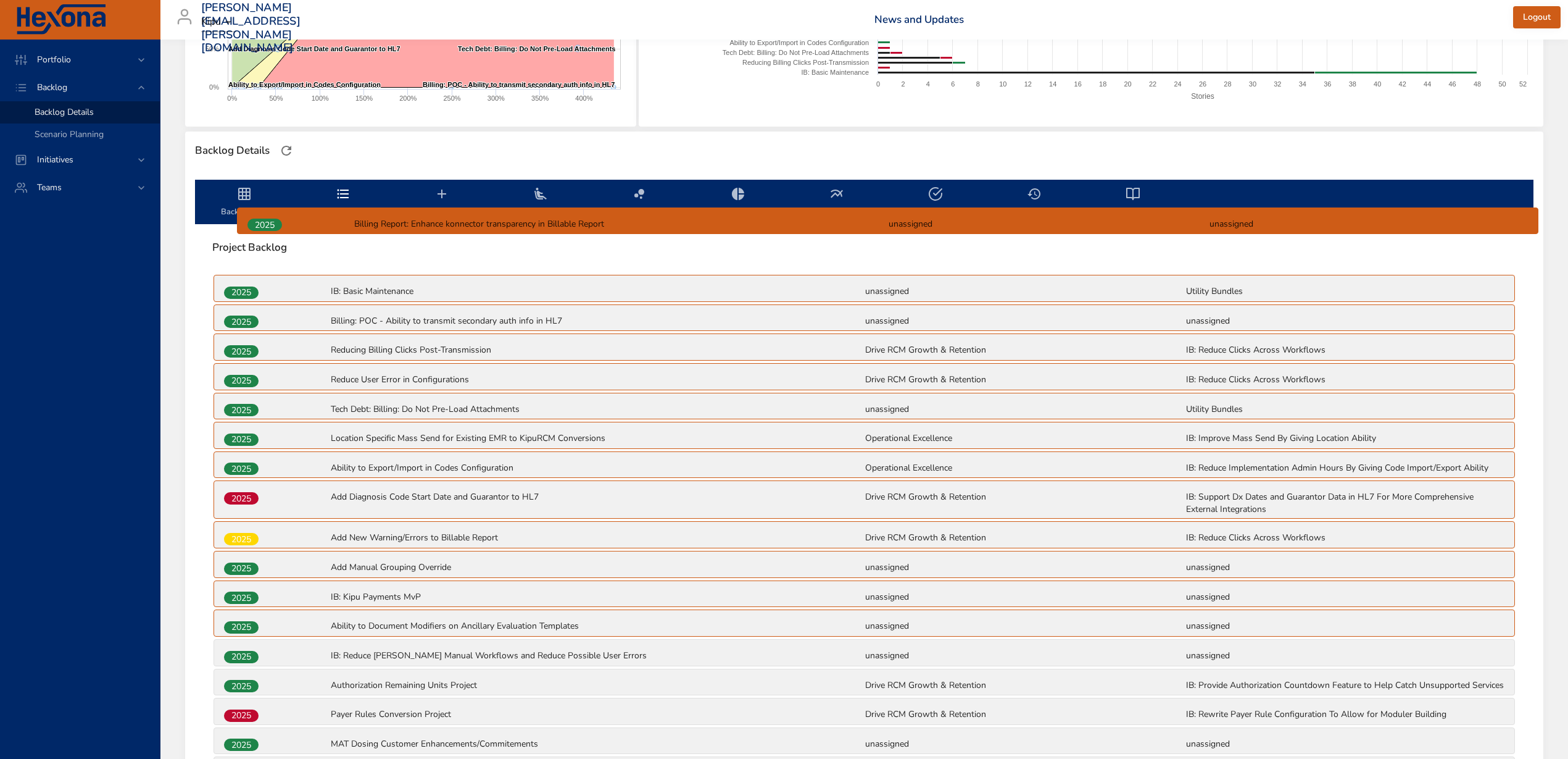
scroll to position [245, 0]
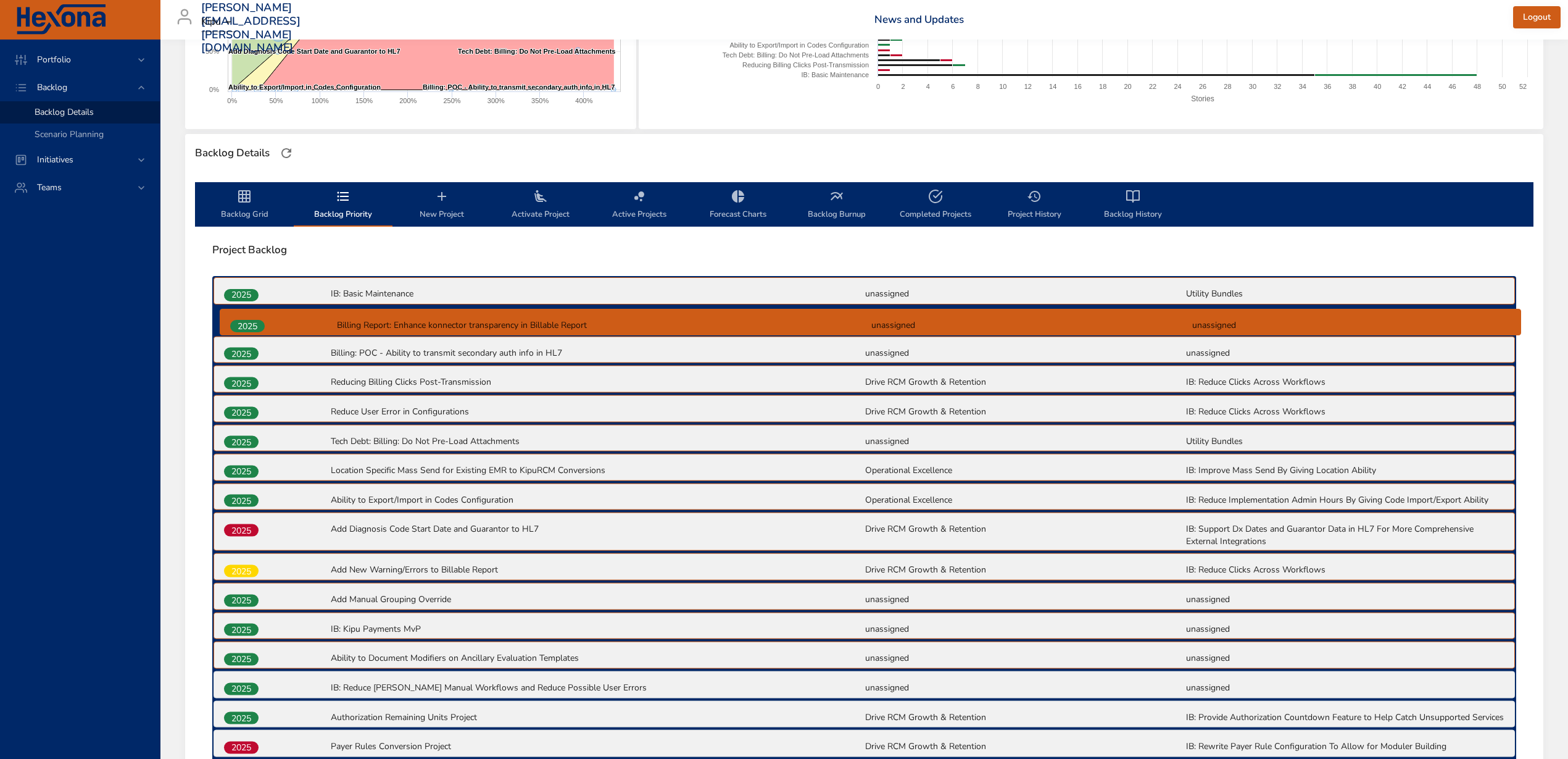
drag, startPoint x: 246, startPoint y: 633, endPoint x: 252, endPoint y: 325, distance: 308.1
click at [252, 325] on div "2025 IB: Basic Maintenance unassigned Utility Bundles 2025 Billing: POC - Abili…" at bounding box center [864, 591] width 1304 height 631
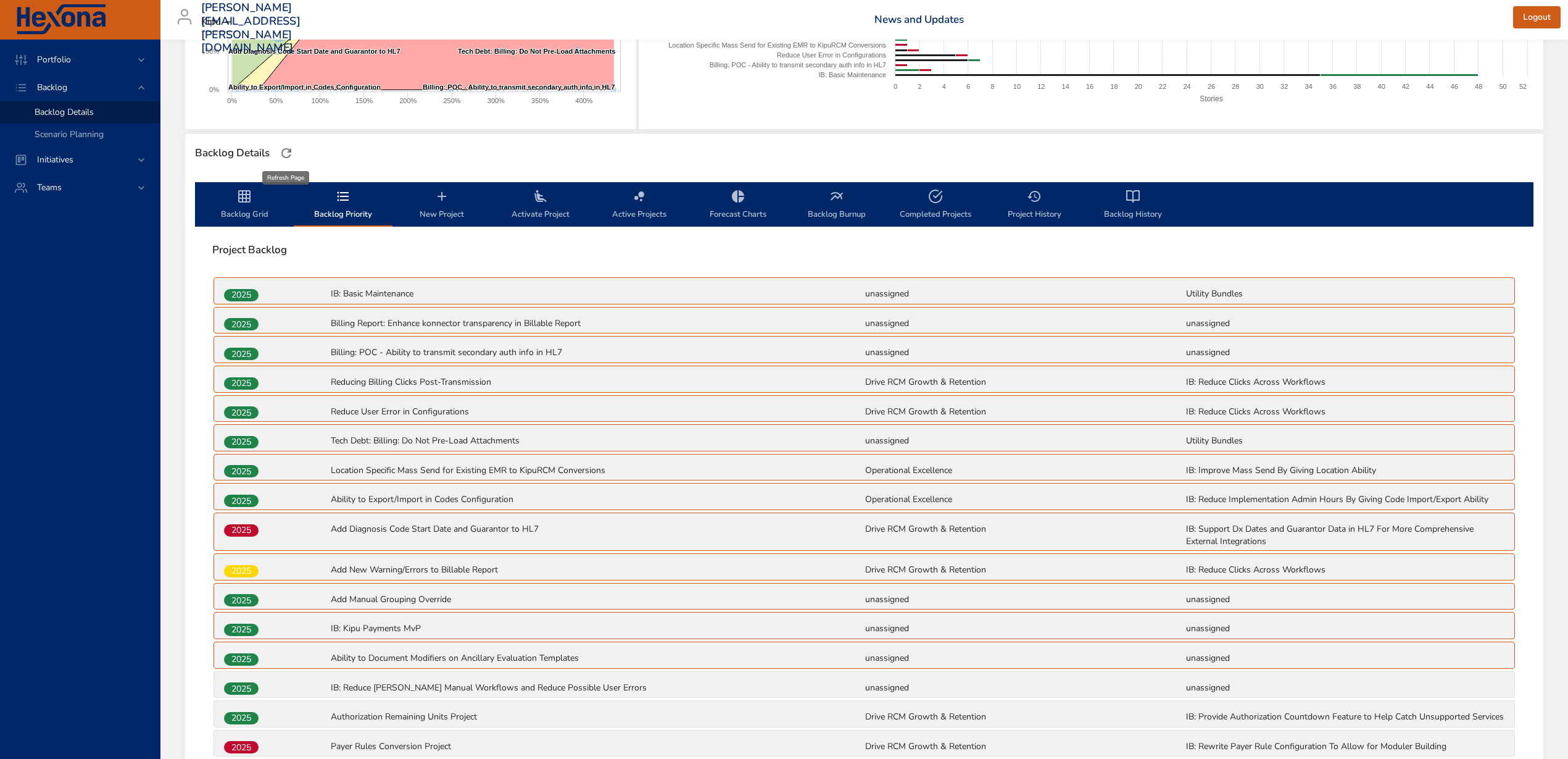
click at [285, 154] on icon "button" at bounding box center [286, 153] width 15 height 15
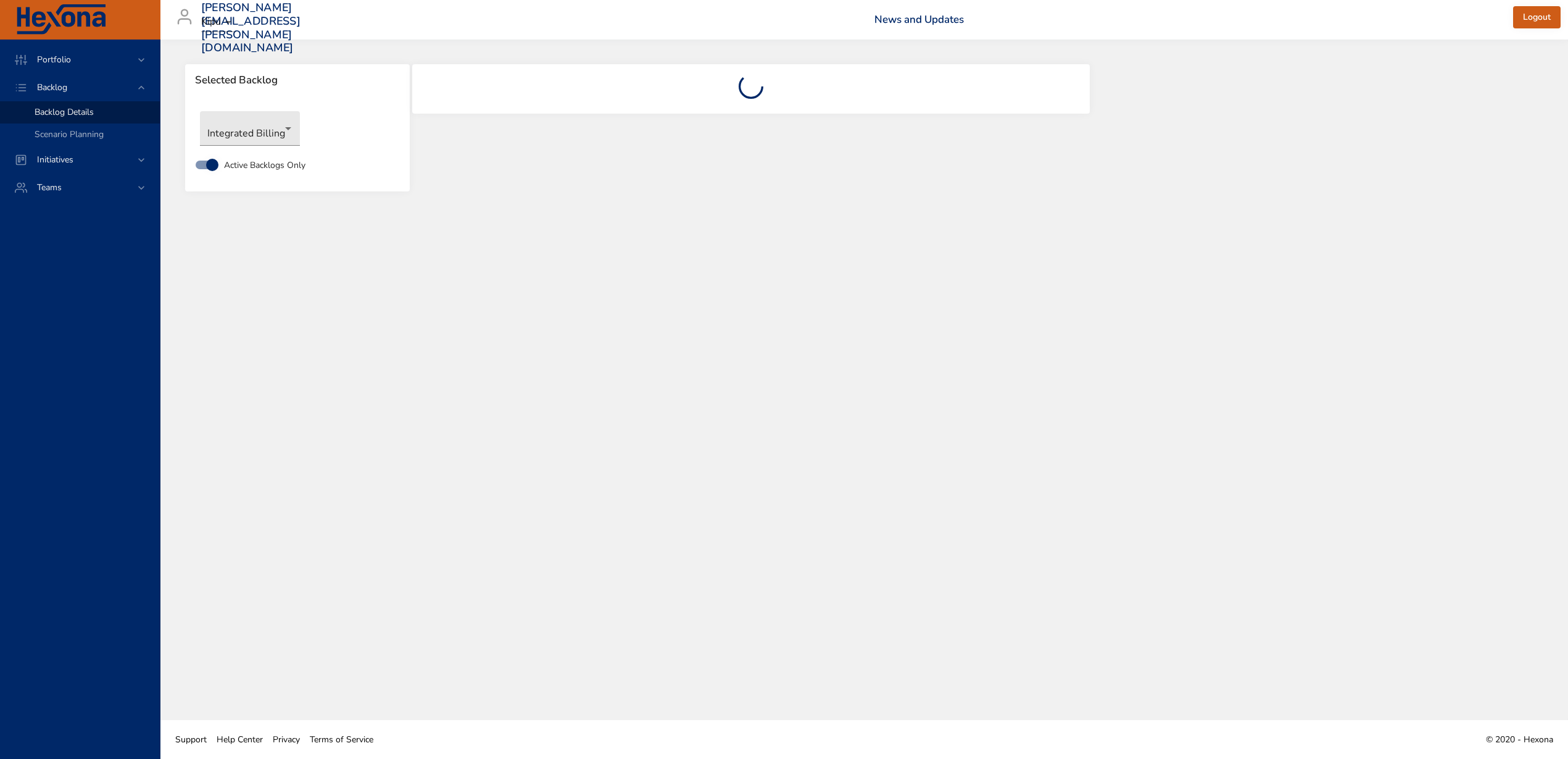
scroll to position [0, 0]
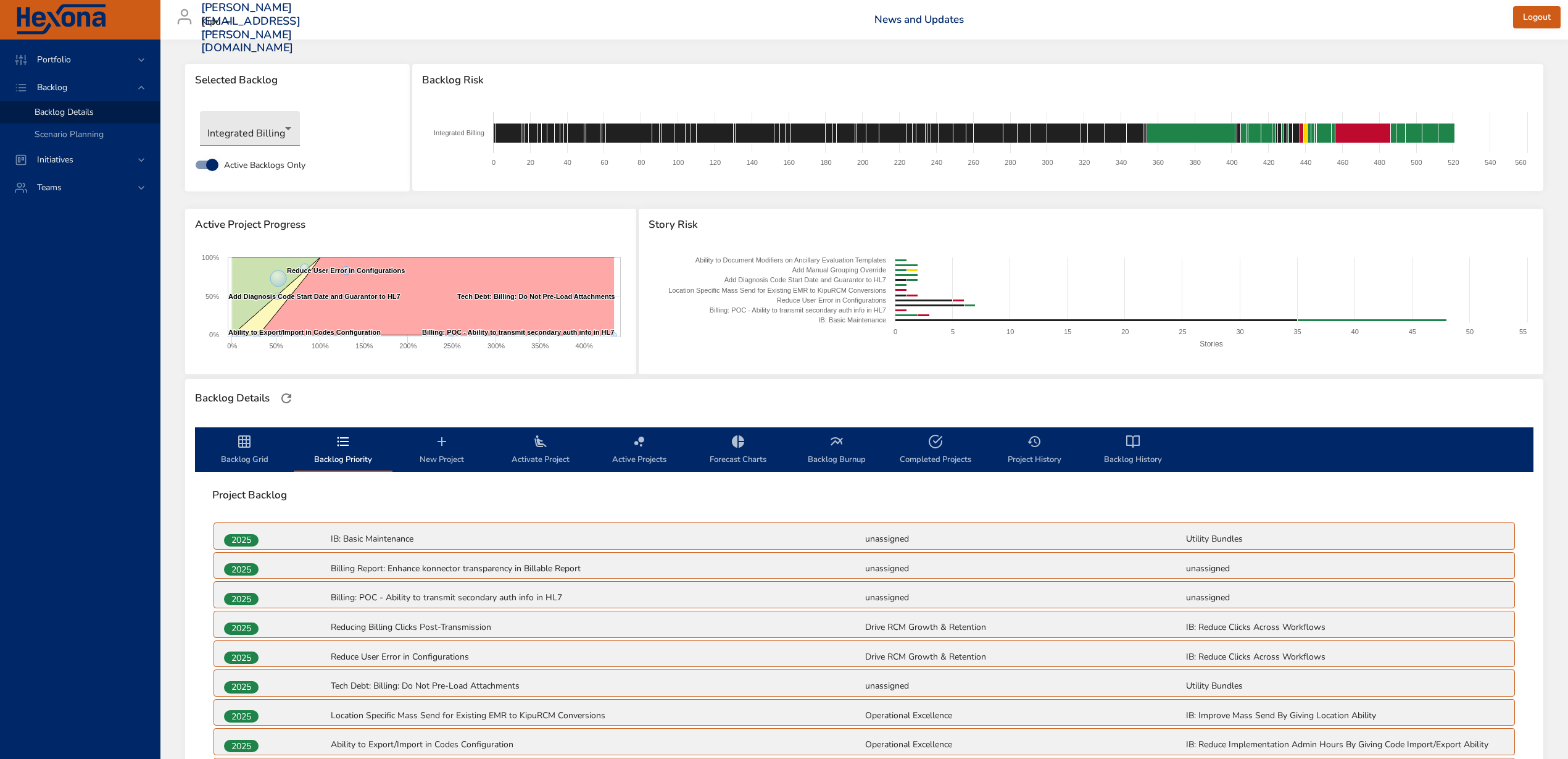
drag, startPoint x: 241, startPoint y: 445, endPoint x: 572, endPoint y: 357, distance: 342.5
click at [241, 445] on icon "backlog-tab" at bounding box center [244, 442] width 15 height 15
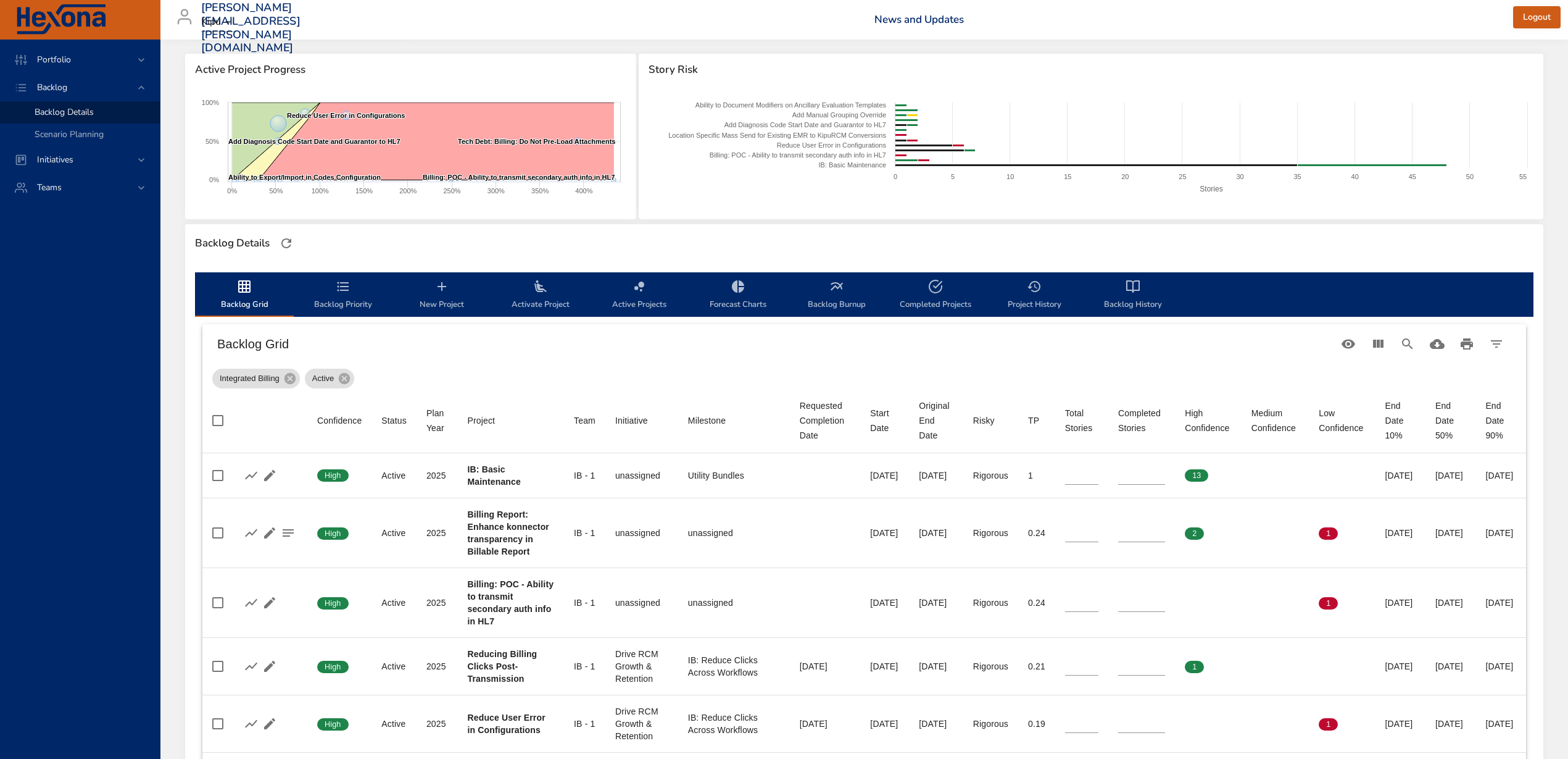
scroll to position [154, 0]
click at [285, 240] on icon "button" at bounding box center [286, 244] width 10 height 10
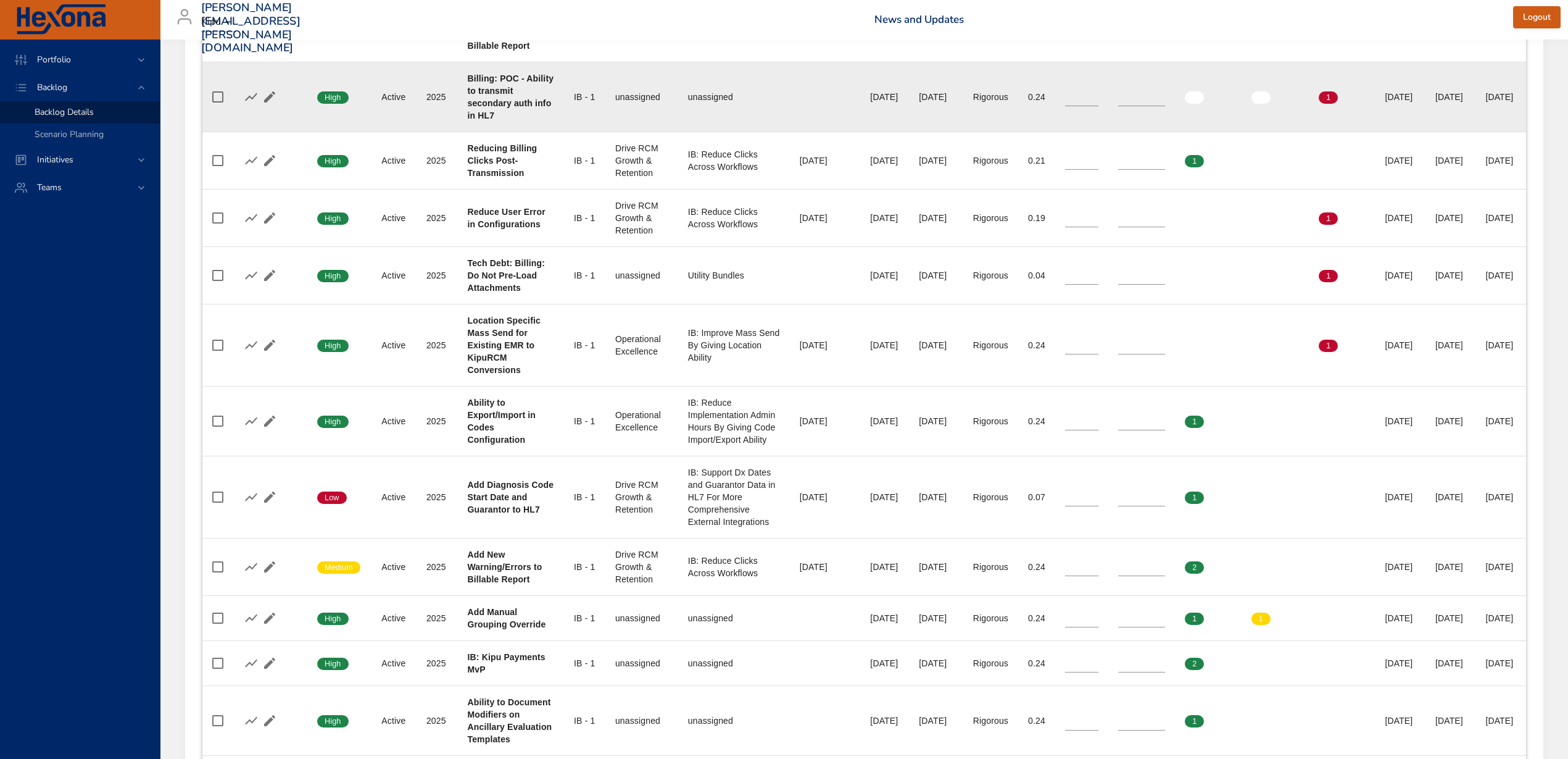
scroll to position [706, 0]
